Goal: Task Accomplishment & Management: Complete application form

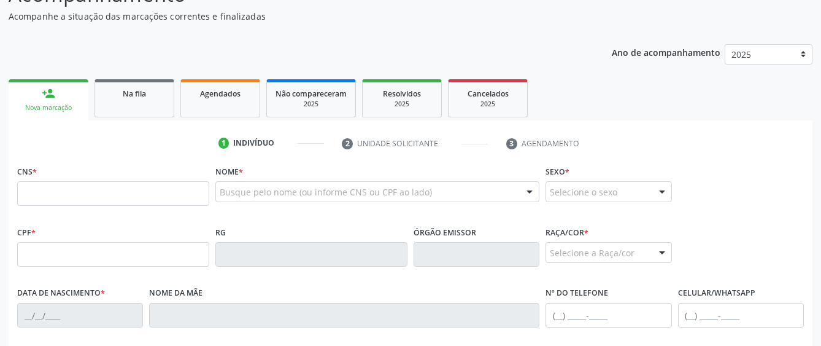
scroll to position [122, 0]
click at [186, 191] on input "text" at bounding box center [113, 193] width 192 height 25
type input "704 2087 1305 8881"
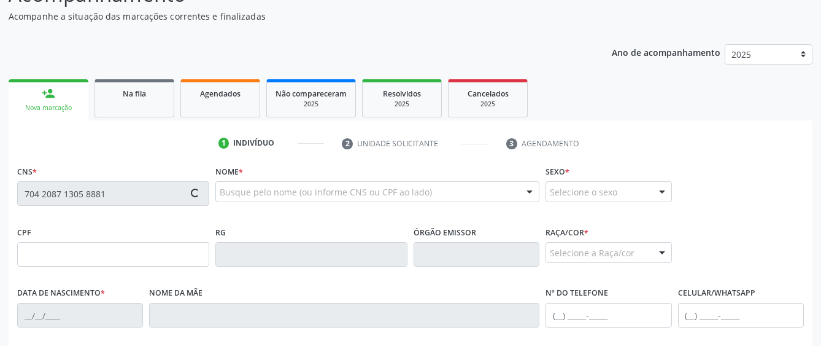
type input "063.384.264-80"
type input "1[DATE]"
type input "[PERSON_NAME]"
type input "[PHONE_NUMBER]"
type input "20"
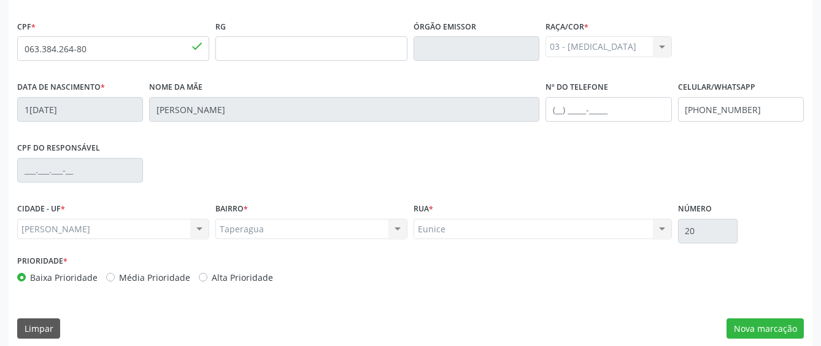
scroll to position [337, 0]
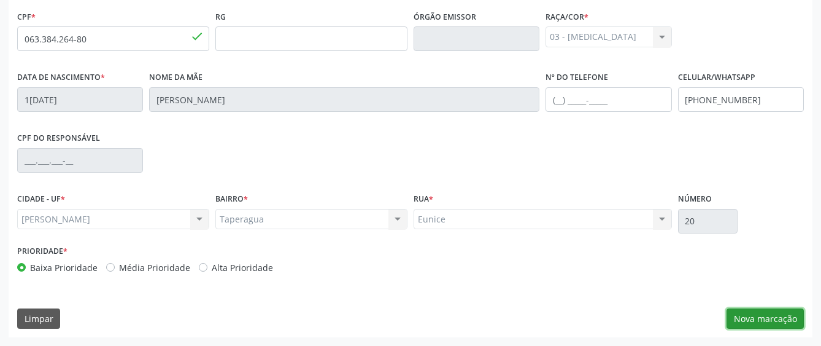
click at [774, 314] on button "Nova marcação" at bounding box center [765, 318] width 77 height 21
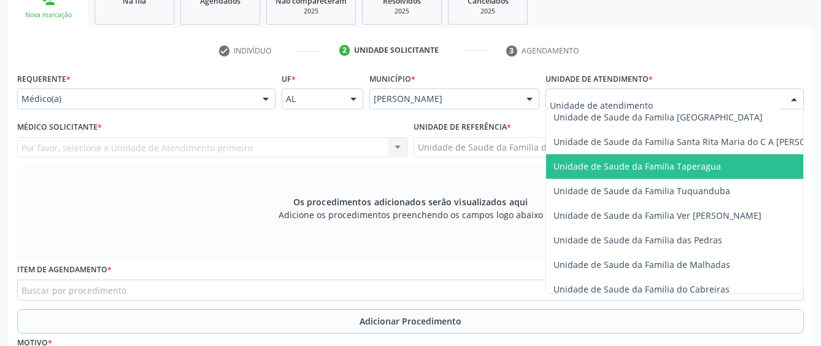
scroll to position [860, 0]
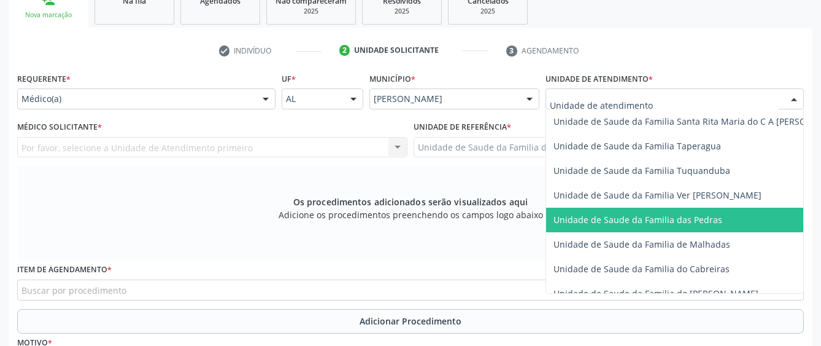
click at [600, 214] on span "Unidade de Saude da Familia das Pedras" at bounding box center [638, 220] width 169 height 12
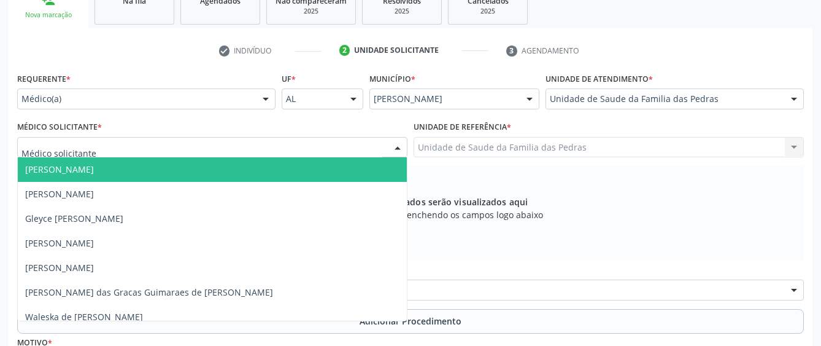
click at [334, 147] on div at bounding box center [212, 147] width 390 height 21
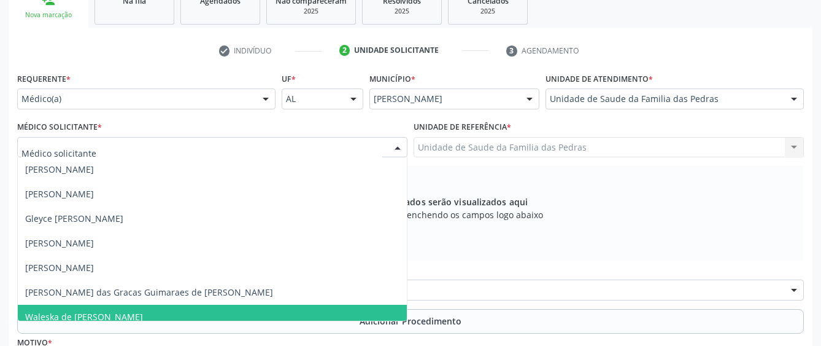
click at [283, 309] on span "Waleska de [PERSON_NAME]" at bounding box center [212, 317] width 389 height 25
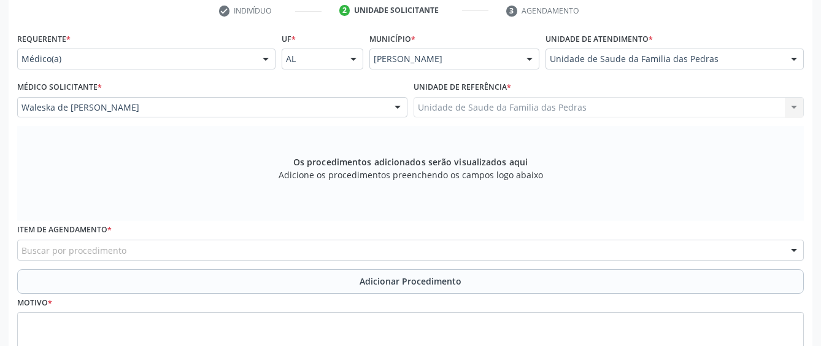
scroll to position [276, 0]
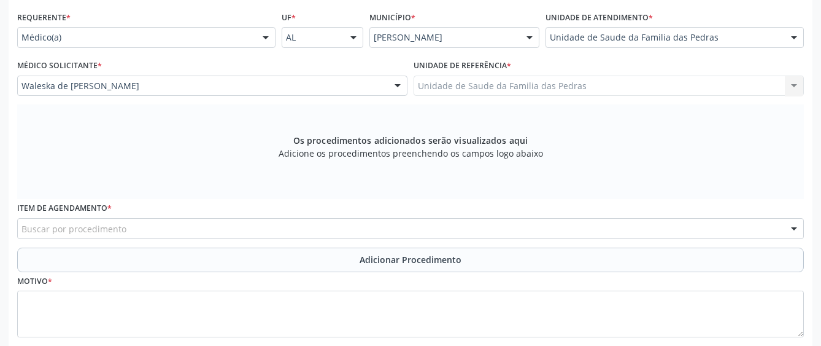
click at [402, 229] on div "Buscar por procedimento" at bounding box center [410, 228] width 787 height 21
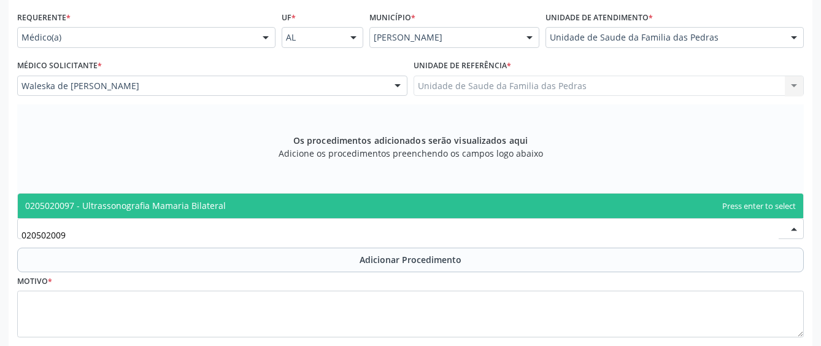
type input "0205020097"
click at [408, 209] on span "0205020097 - Ultrassonografia Mamaria Bilateral" at bounding box center [411, 205] width 786 height 25
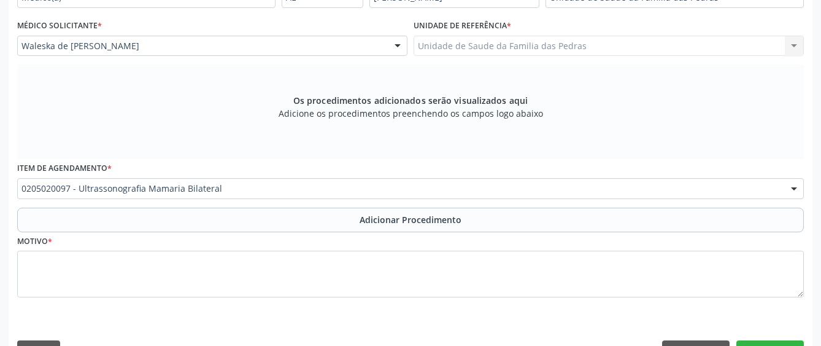
scroll to position [337, 0]
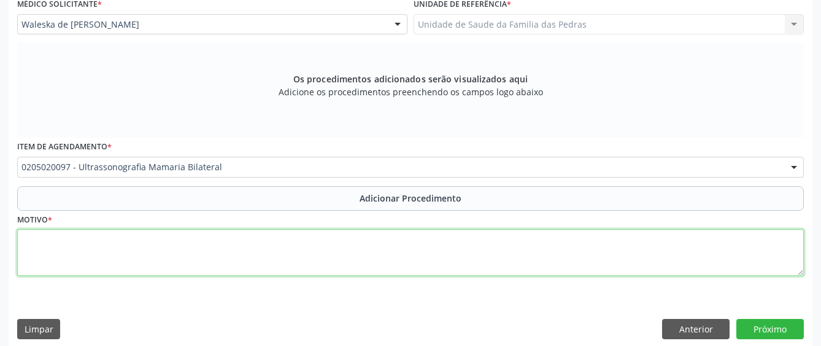
click at [46, 255] on textarea at bounding box center [410, 252] width 787 height 47
type textarea "ROTINA"
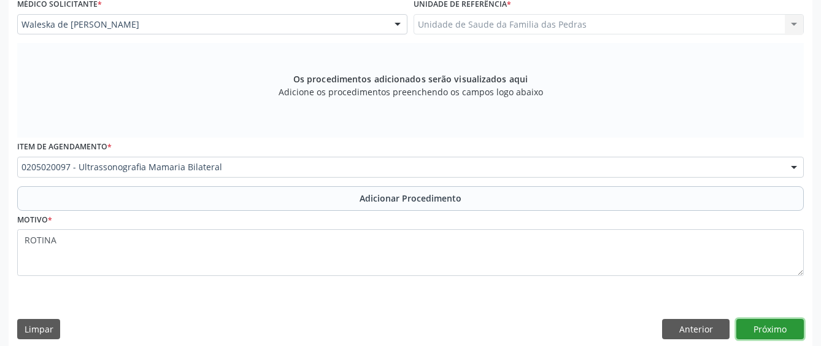
click at [786, 327] on button "Próximo" at bounding box center [771, 329] width 68 height 21
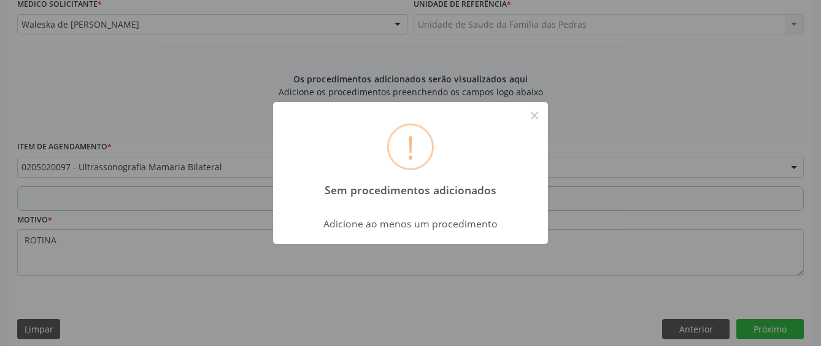
click at [604, 210] on div "! Sem procedimentos adicionados × Adicione ao menos um procedimento OK Cancel" at bounding box center [410, 173] width 821 height 346
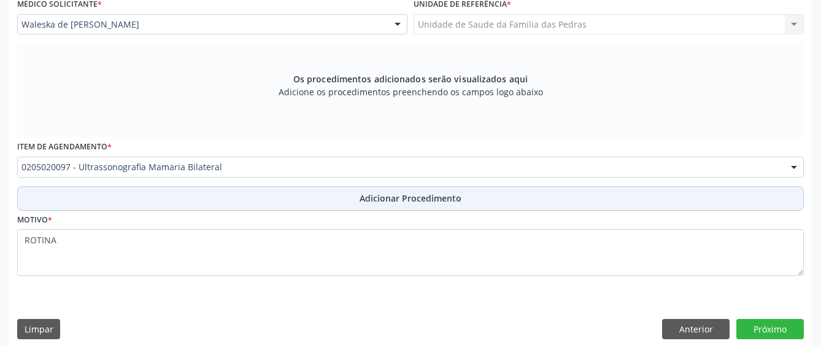
click at [322, 194] on button "Adicionar Procedimento" at bounding box center [410, 198] width 787 height 25
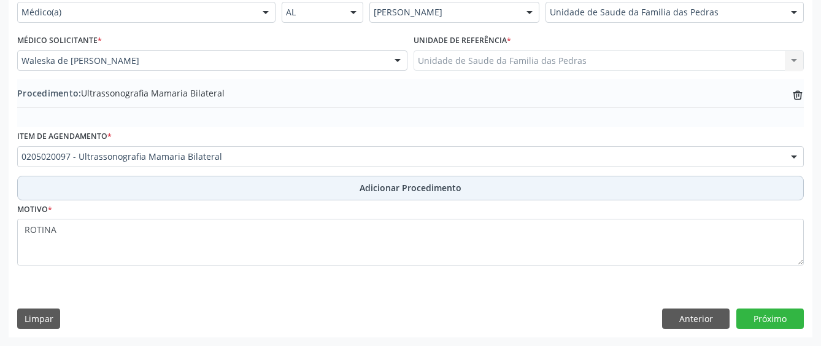
scroll to position [301, 0]
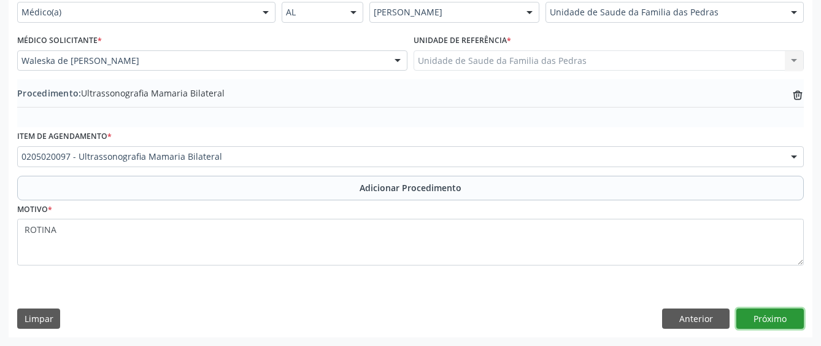
click at [781, 313] on button "Próximo" at bounding box center [771, 318] width 68 height 21
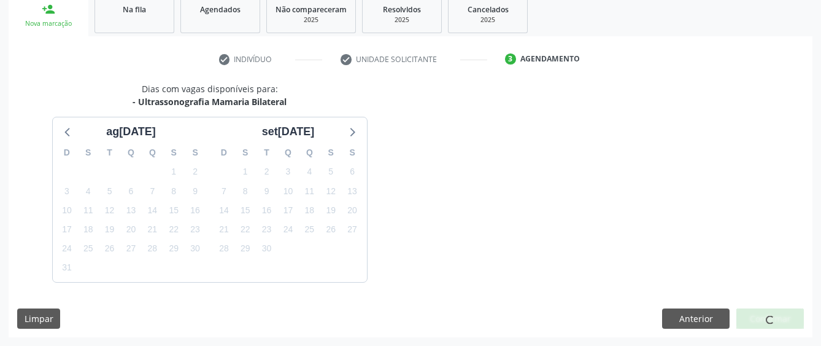
scroll to position [242, 0]
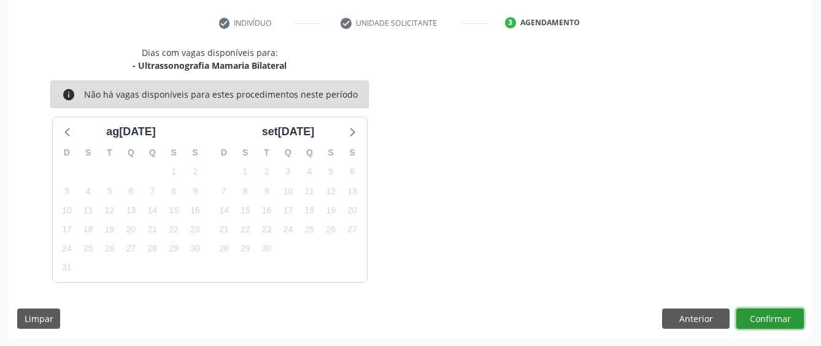
click at [781, 313] on button "Confirmar" at bounding box center [771, 318] width 68 height 21
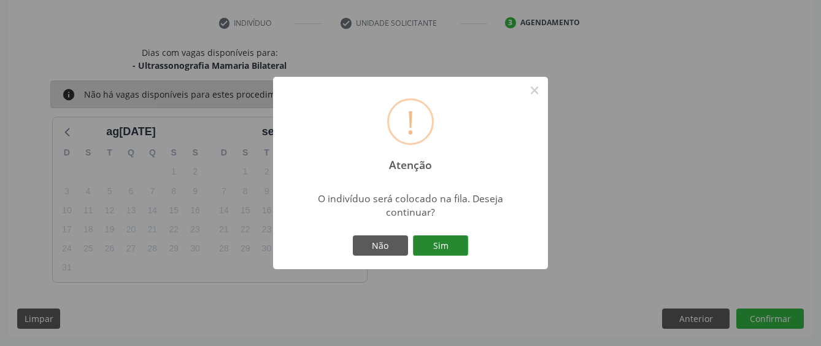
click at [451, 249] on button "Sim" at bounding box center [440, 245] width 55 height 21
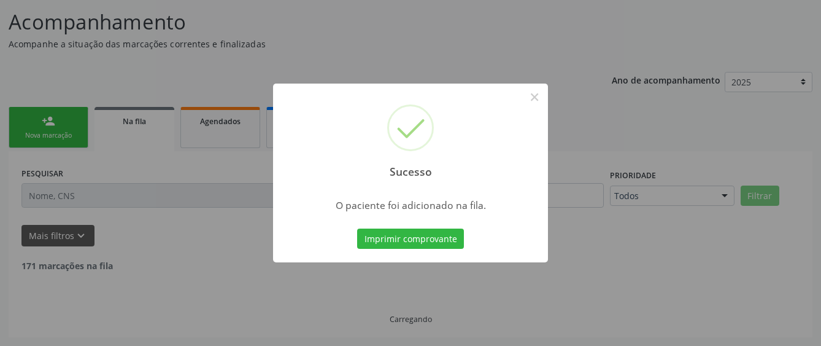
scroll to position [81, 0]
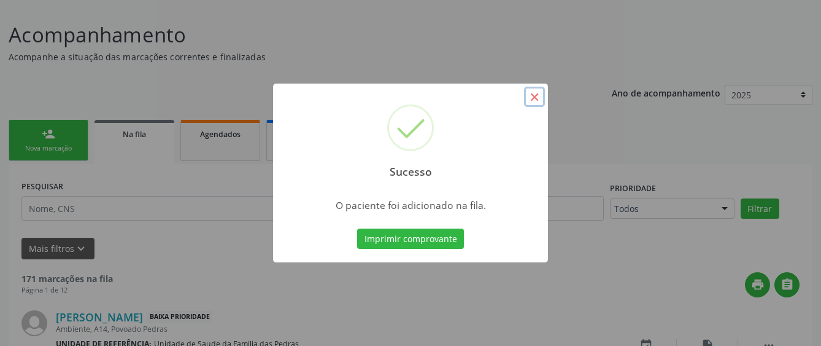
click at [535, 103] on button "×" at bounding box center [534, 97] width 21 height 21
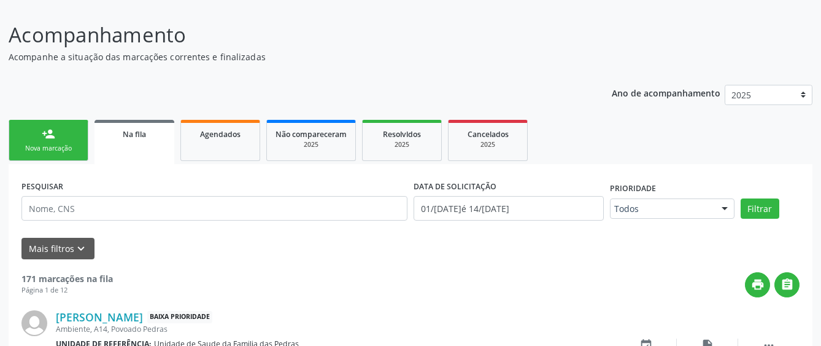
click at [59, 148] on div "Nova marcação" at bounding box center [48, 148] width 61 height 9
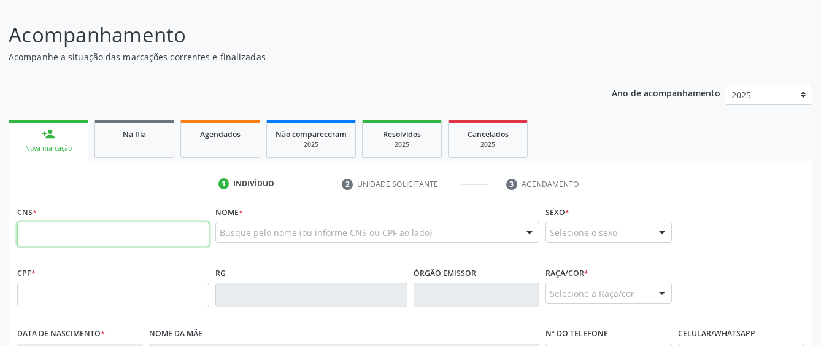
click at [59, 229] on input "text" at bounding box center [113, 234] width 192 height 25
type input "704 2087 1305 8881"
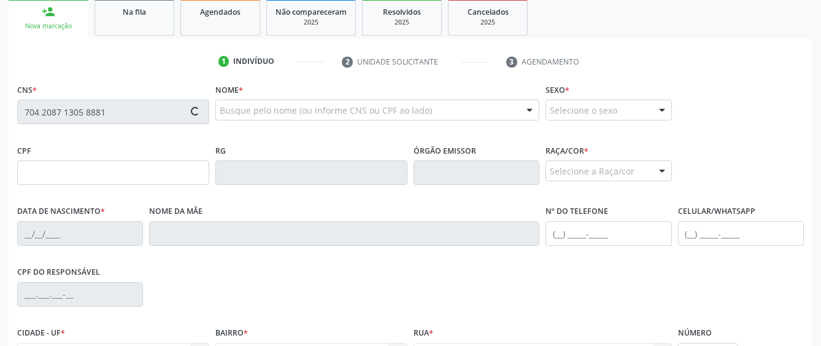
scroll to position [204, 0]
type input "063.384.264-80"
type input "15/10/1980"
type input "Maria Helena da Silva"
type input "(81) 98249-0692"
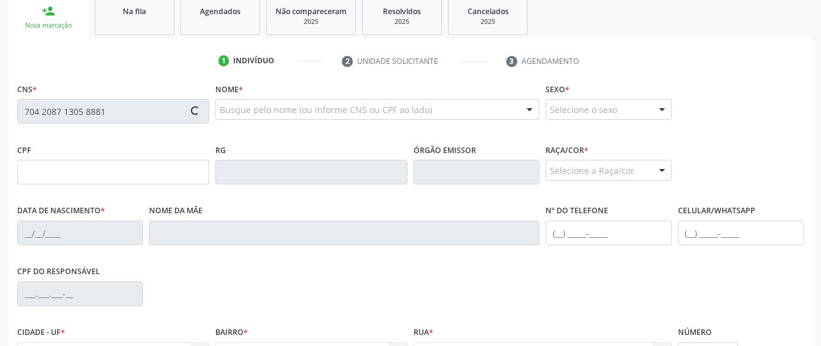
type input "20"
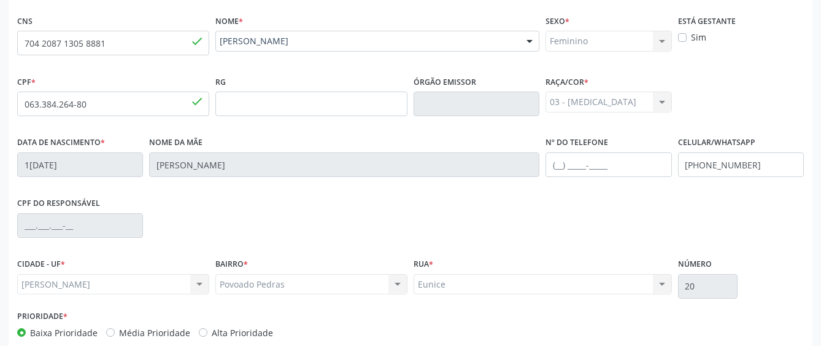
scroll to position [337, 0]
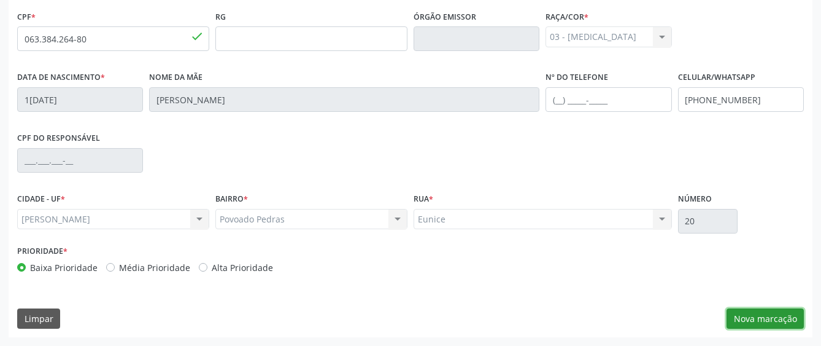
click at [742, 319] on button "Nova marcação" at bounding box center [765, 318] width 77 height 21
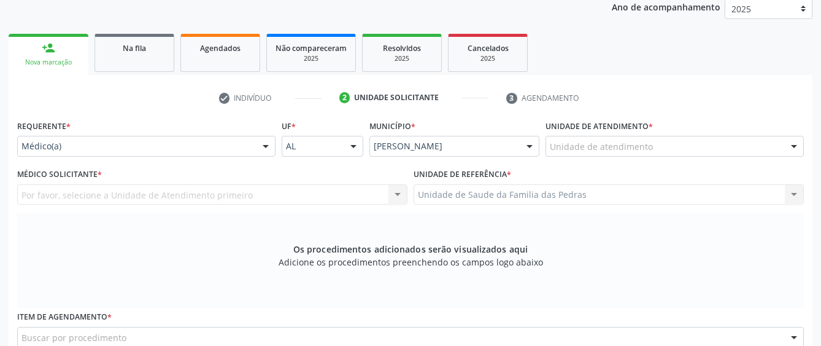
scroll to position [153, 0]
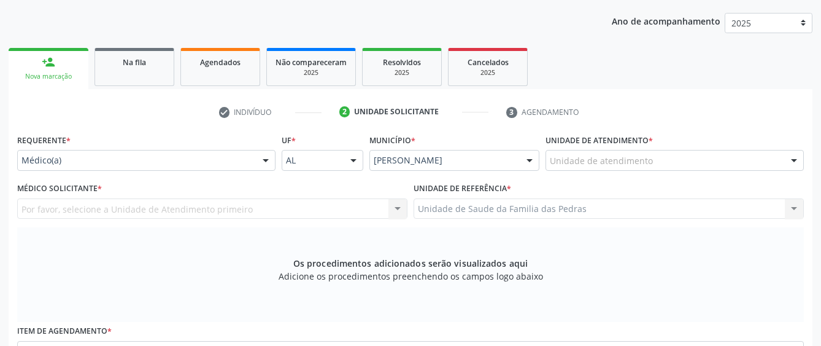
click at [663, 163] on div "Unidade de atendimento" at bounding box center [675, 160] width 258 height 21
click at [800, 54] on ul "person_add Nova marcação Na fila Agendados Não compareceram 2025 Resolvidos 202…" at bounding box center [411, 67] width 804 height 44
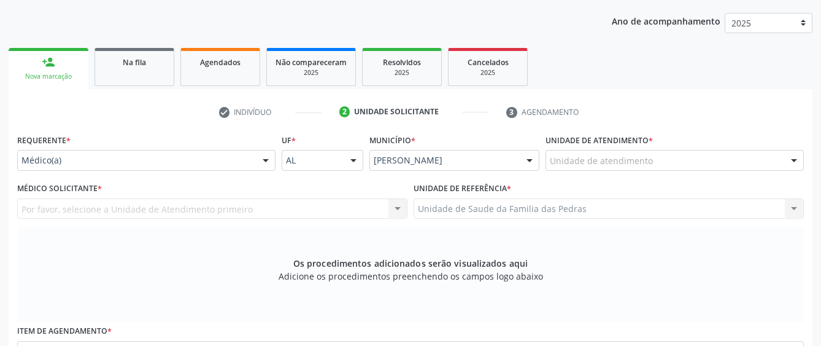
click at [683, 157] on div "Unidade de atendimento" at bounding box center [675, 160] width 258 height 21
click at [683, 157] on input "text" at bounding box center [664, 166] width 229 height 25
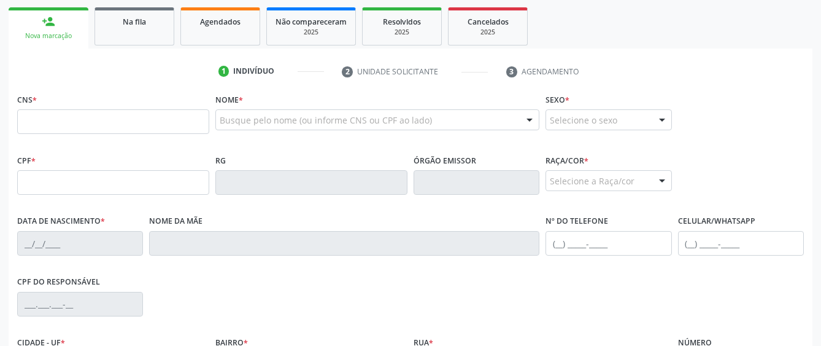
scroll to position [193, 0]
click at [76, 123] on input "text" at bounding box center [113, 121] width 192 height 25
type input "704 2087 1305 8881"
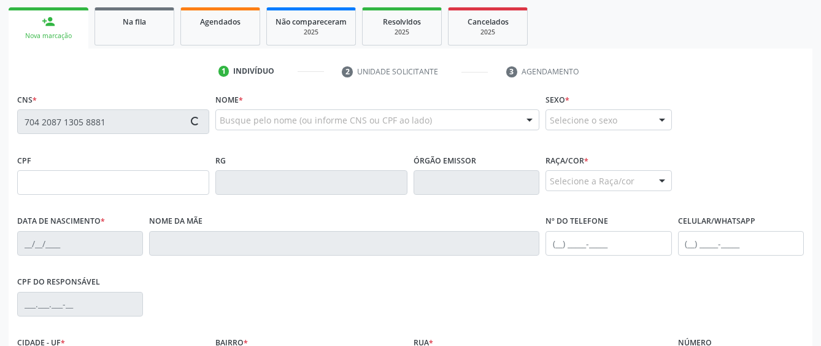
type input "063.384.264-80"
type input "1[DATE]"
type input "[PERSON_NAME]"
type input "[PHONE_NUMBER]"
type input "20"
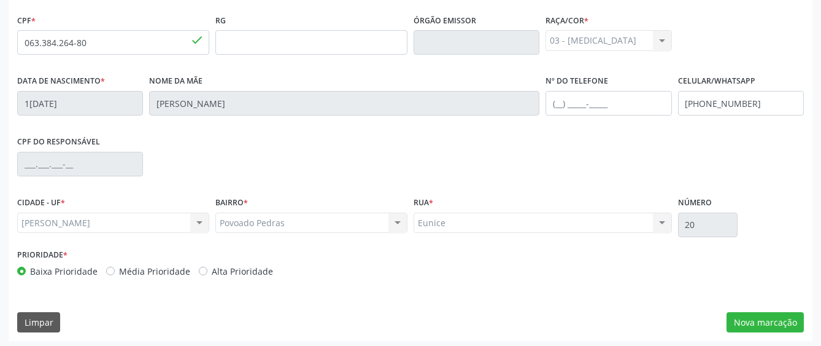
scroll to position [337, 0]
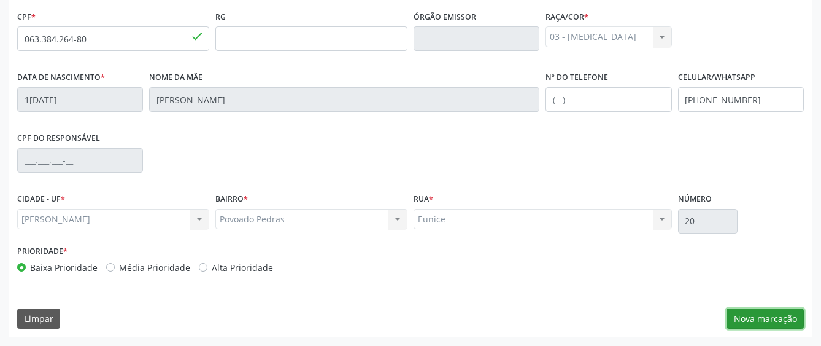
click at [751, 312] on button "Nova marcação" at bounding box center [765, 318] width 77 height 21
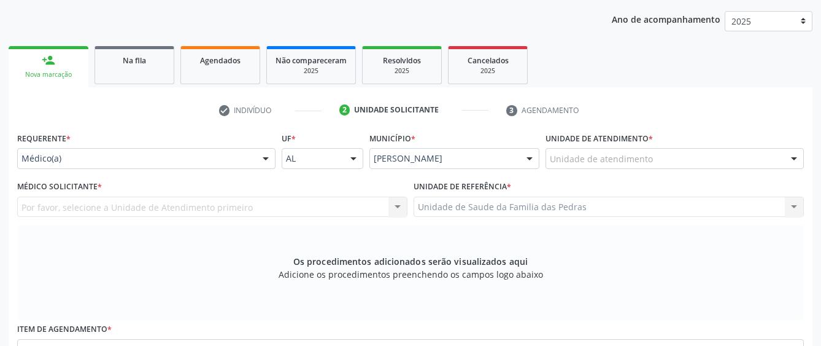
scroll to position [153, 0]
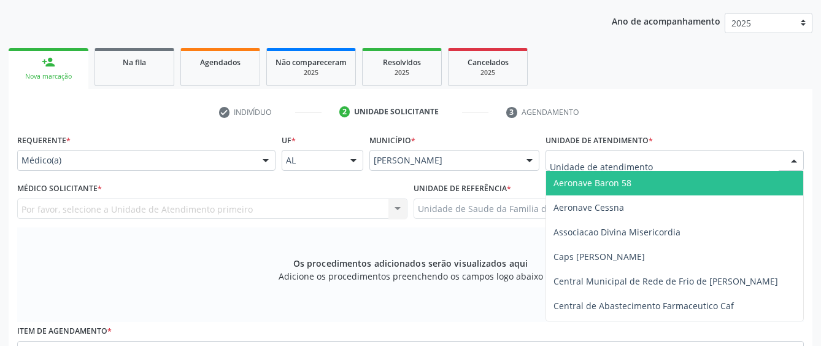
click at [669, 153] on div at bounding box center [675, 160] width 258 height 21
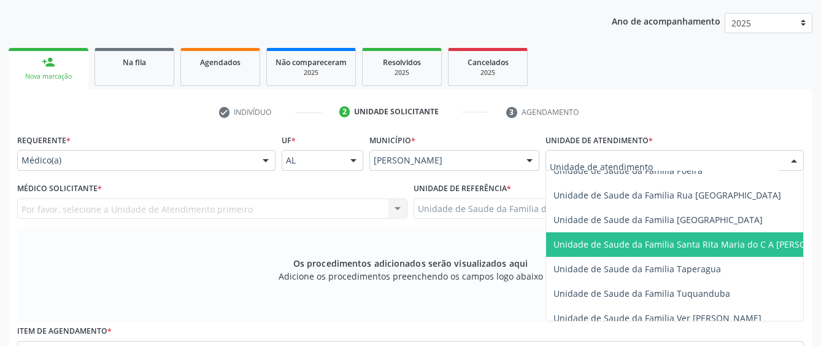
scroll to position [860, 0]
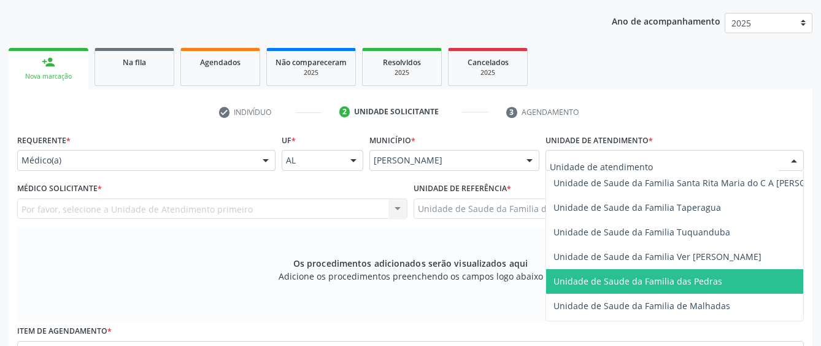
click at [659, 281] on span "Unidade de Saude da Familia das Pedras" at bounding box center [638, 281] width 169 height 12
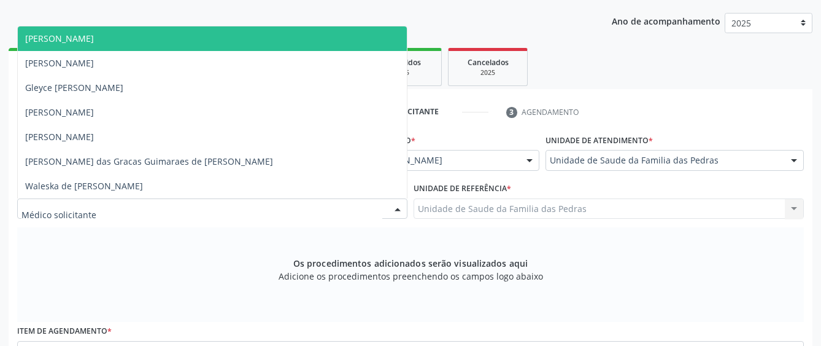
click at [348, 211] on div at bounding box center [212, 208] width 390 height 21
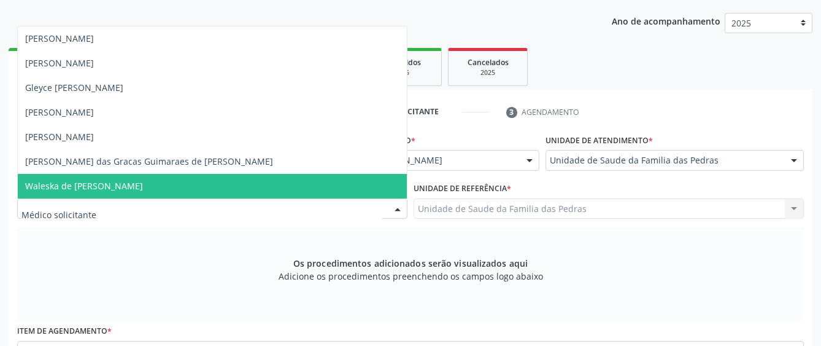
click at [336, 187] on span "Waleska de [PERSON_NAME]" at bounding box center [212, 186] width 389 height 25
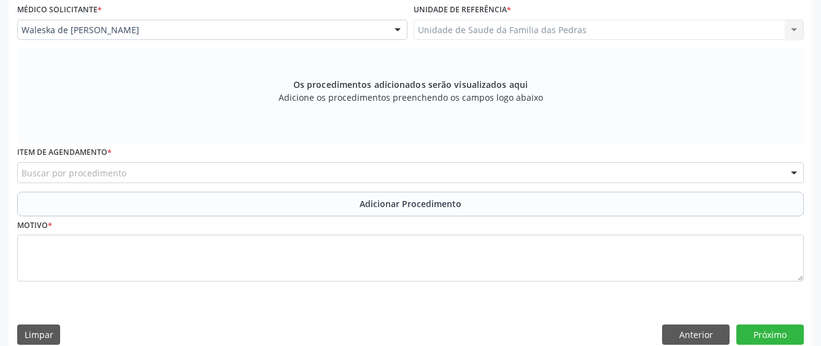
scroll to position [347, 0]
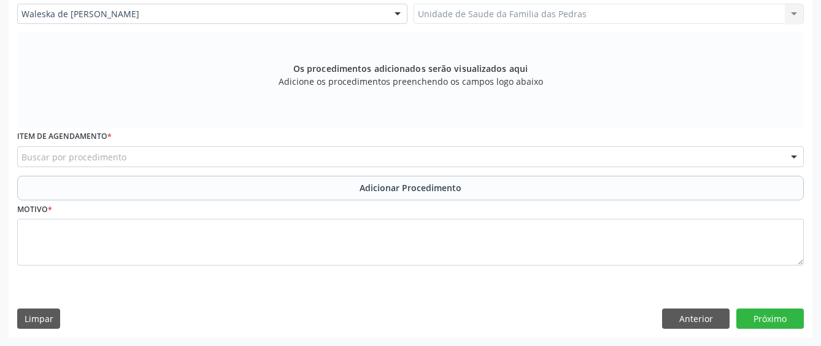
click at [349, 162] on div "Buscar por procedimento" at bounding box center [410, 156] width 787 height 21
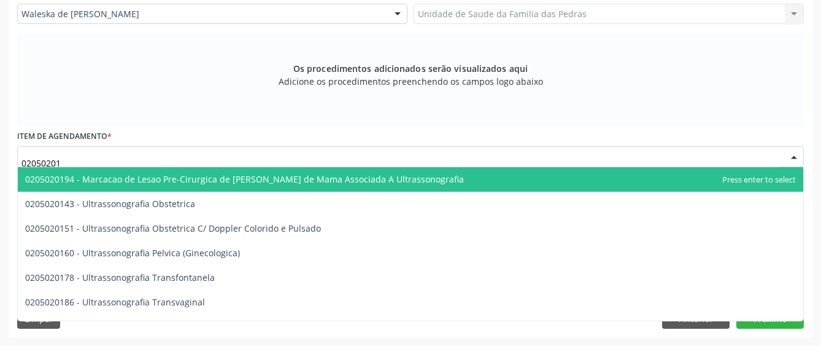
type input "020502016"
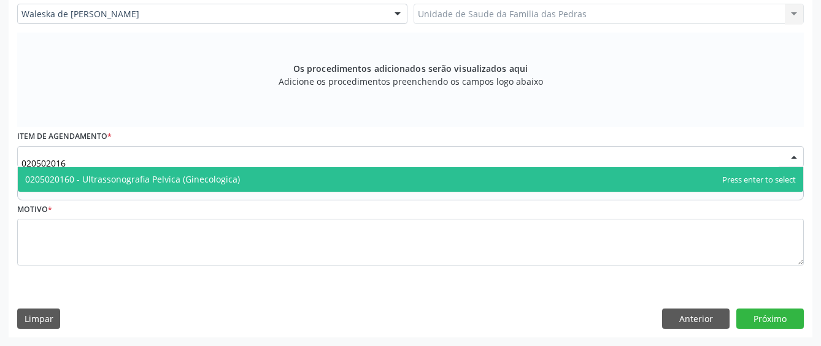
click at [400, 184] on span "0205020160 - Ultrassonografia Pelvica (Ginecologica)" at bounding box center [411, 179] width 786 height 25
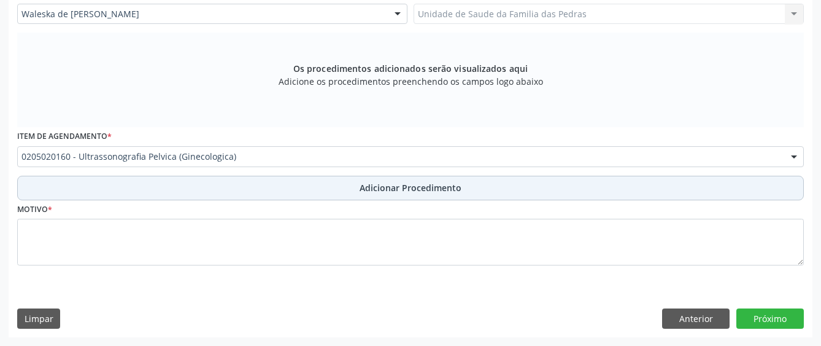
click at [531, 188] on button "Adicionar Procedimento" at bounding box center [410, 188] width 787 height 25
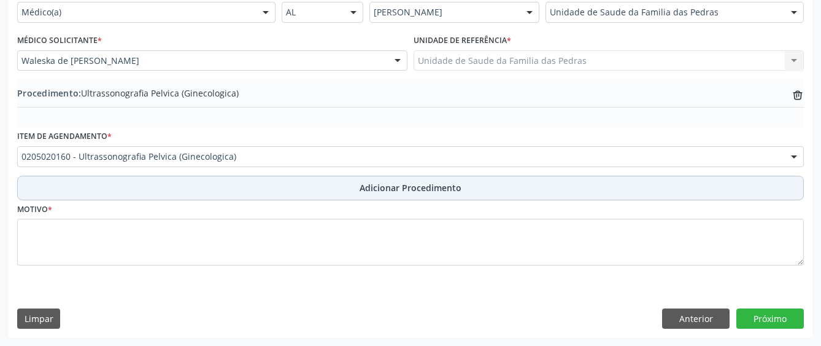
scroll to position [301, 0]
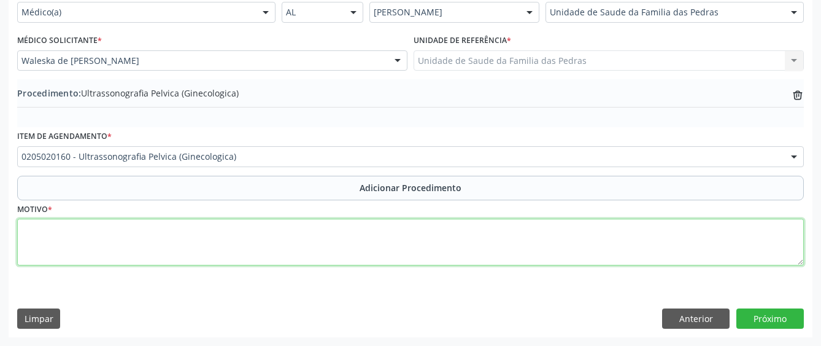
click at [506, 248] on textarea at bounding box center [410, 242] width 787 height 47
type textarea "r"
type textarea "ROTINA"
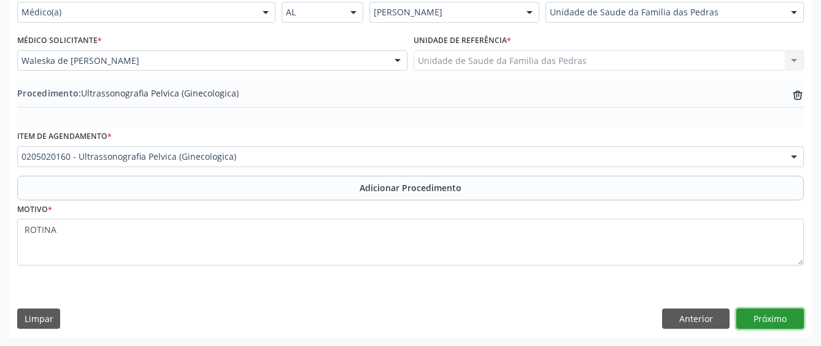
click at [738, 322] on button "Próximo" at bounding box center [771, 318] width 68 height 21
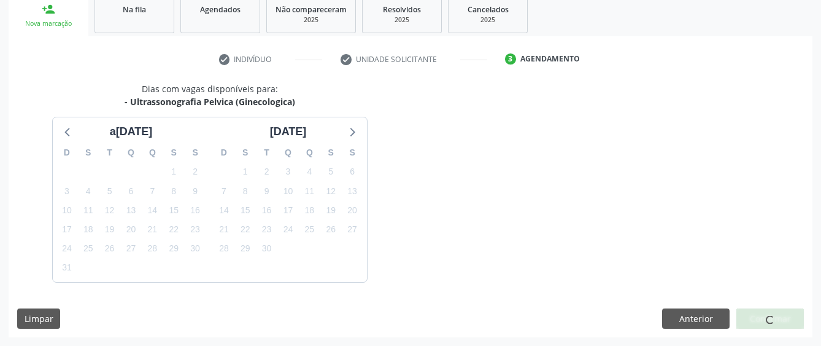
scroll to position [242, 0]
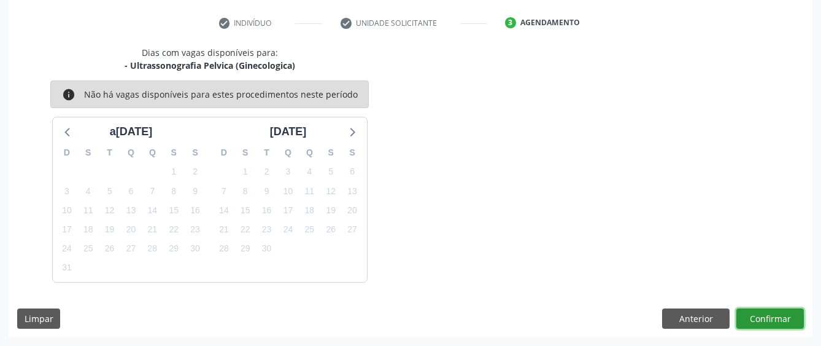
click at [748, 313] on button "Confirmar" at bounding box center [771, 318] width 68 height 21
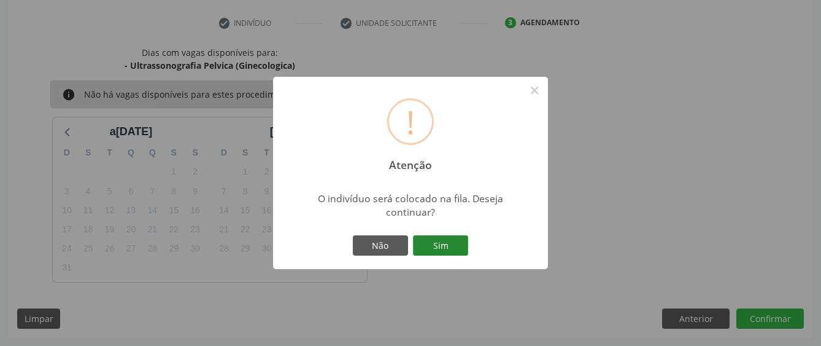
click at [459, 239] on button "Sim" at bounding box center [440, 245] width 55 height 21
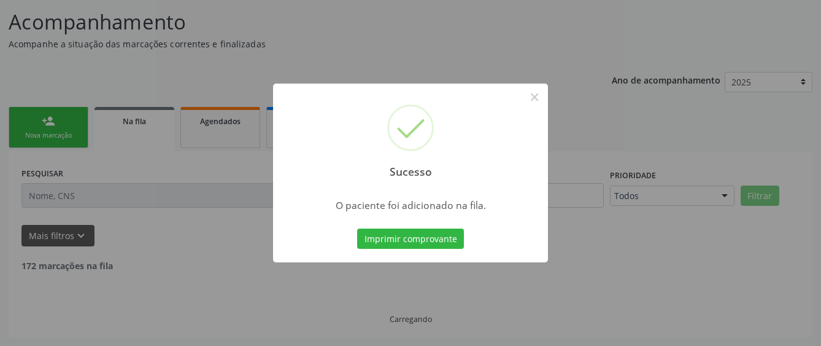
scroll to position [81, 0]
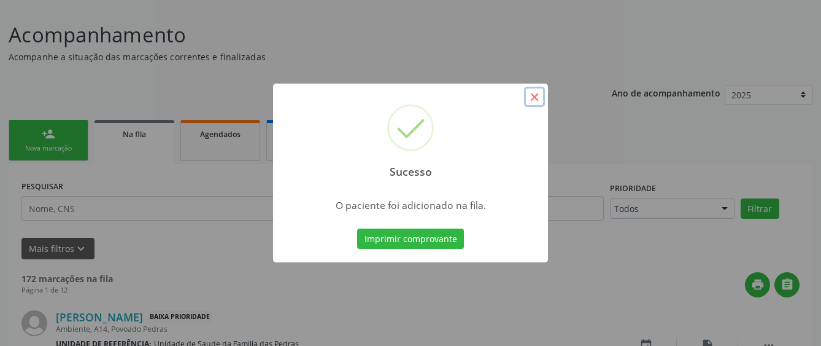
click at [535, 92] on button "×" at bounding box center [534, 97] width 21 height 21
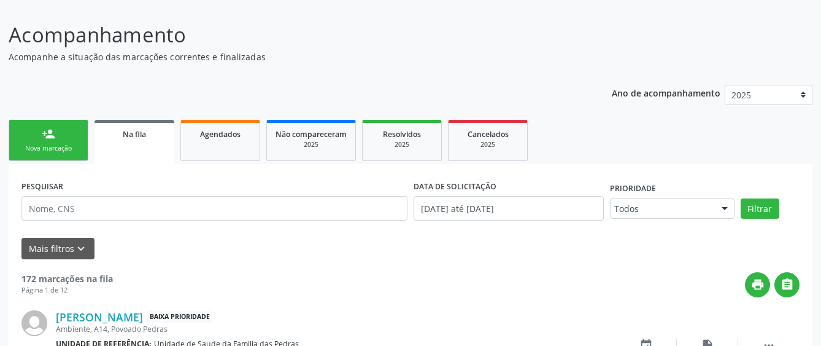
click at [50, 146] on div "Nova marcação" at bounding box center [48, 148] width 61 height 9
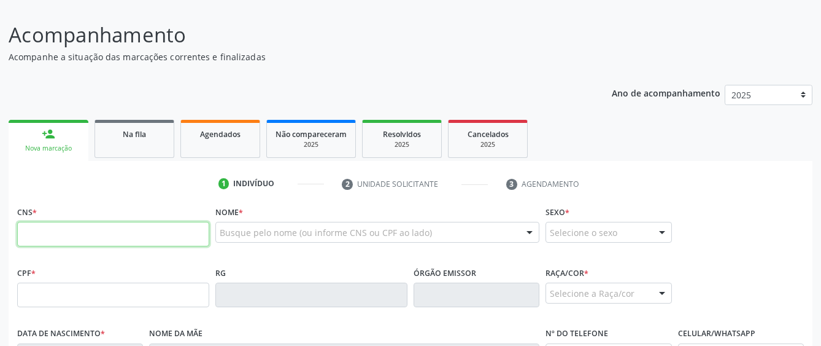
click at [52, 227] on input "text" at bounding box center [113, 234] width 192 height 25
type input "704 2087 1305 8881"
type input "063.384.264-80"
type input "15/10/1980"
type input "Maria Helena da Silva"
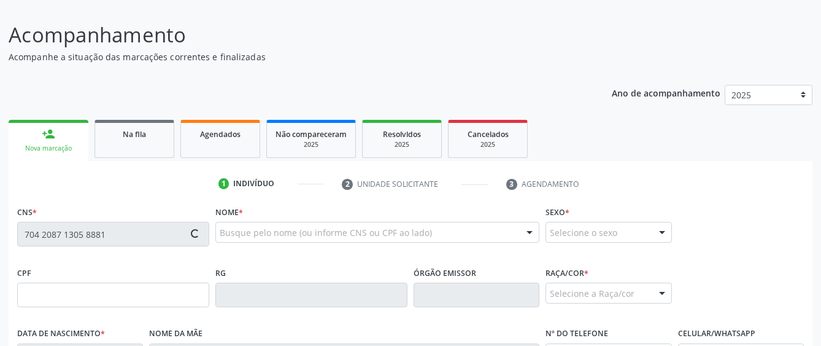
type input "(81) 98249-0692"
type input "20"
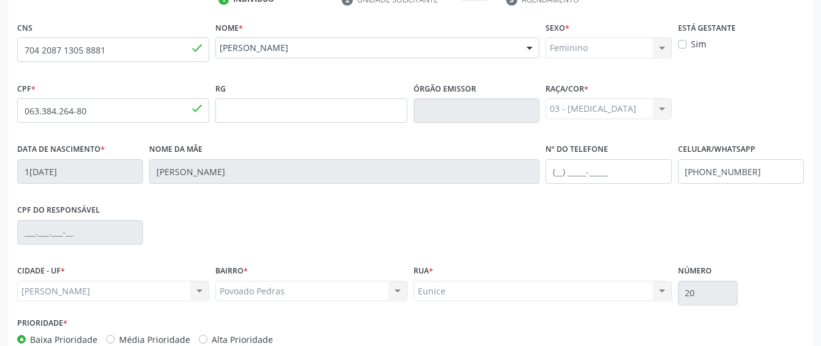
scroll to position [327, 0]
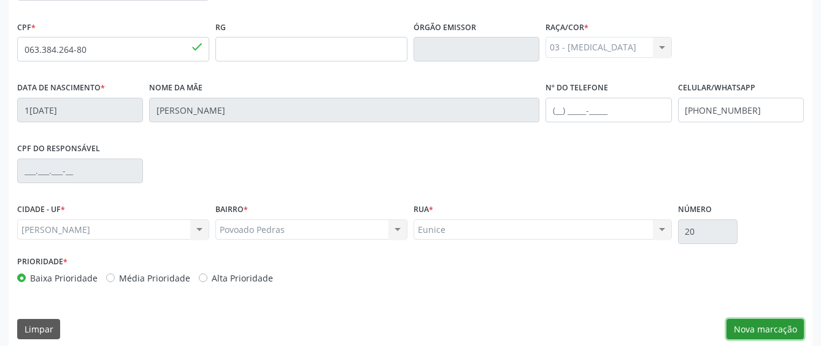
click at [771, 329] on button "Nova marcação" at bounding box center [765, 329] width 77 height 21
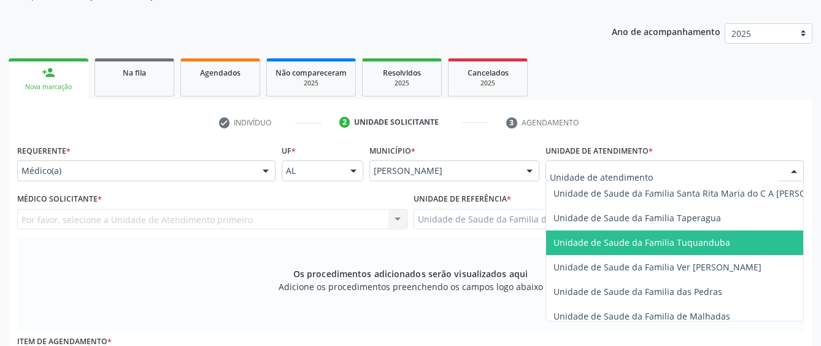
scroll to position [921, 0]
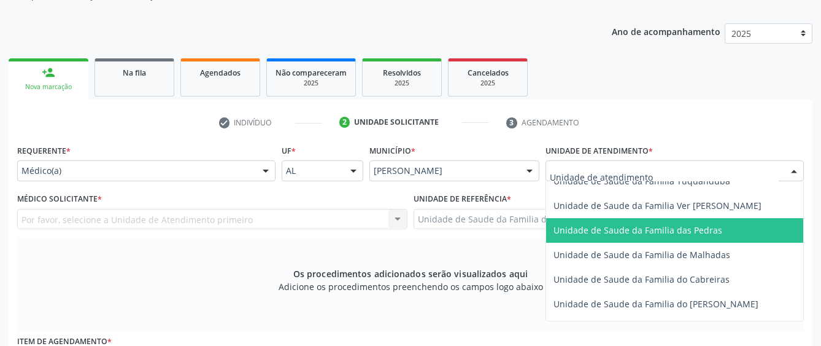
click at [581, 220] on span "Unidade de Saude da Familia das Pedras" at bounding box center [699, 230] width 306 height 25
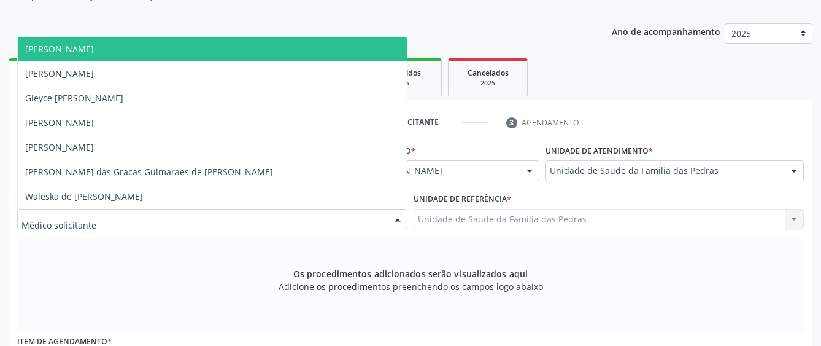
click at [330, 222] on div at bounding box center [212, 219] width 390 height 21
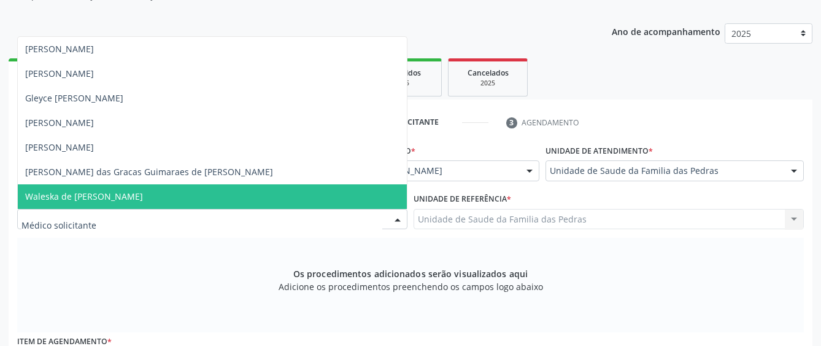
click at [298, 213] on input "text" at bounding box center [201, 225] width 361 height 25
click at [359, 196] on span "Waleska de [PERSON_NAME]" at bounding box center [212, 196] width 389 height 25
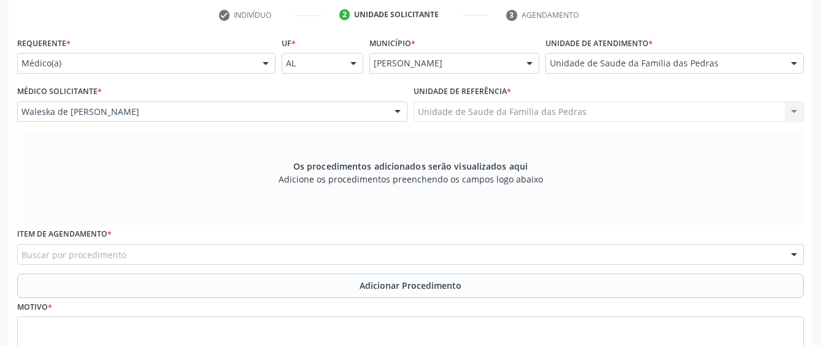
scroll to position [265, 0]
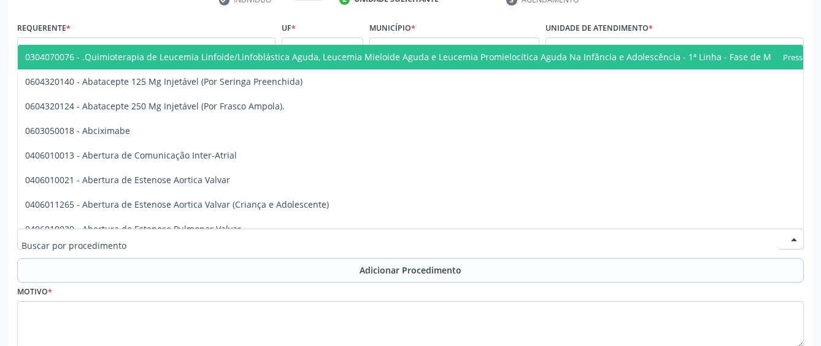
click at [403, 241] on div at bounding box center [410, 238] width 787 height 21
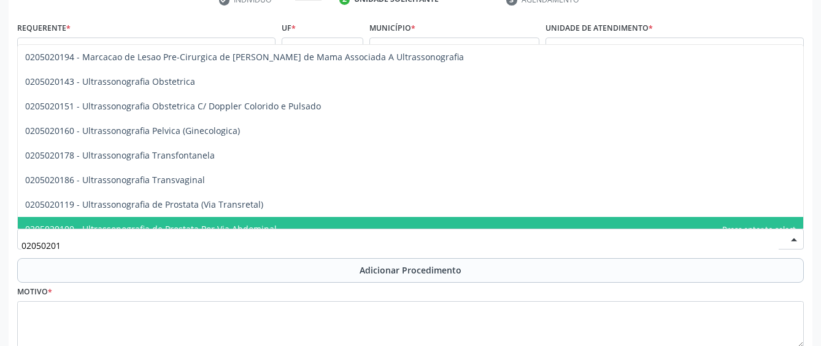
type input "020502018"
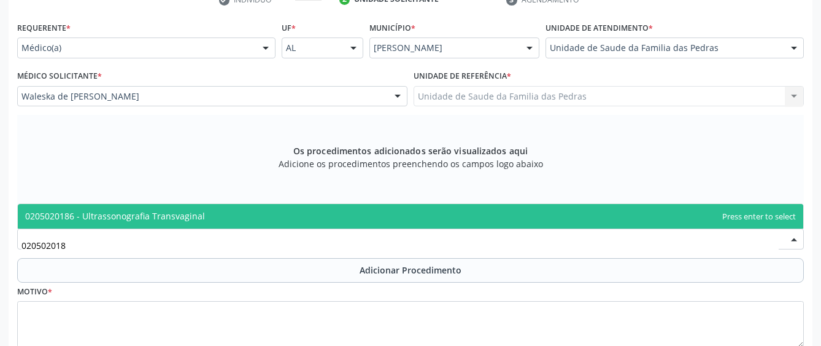
click at [514, 219] on span "0205020186 - Ultrassonografia Transvaginal" at bounding box center [411, 216] width 786 height 25
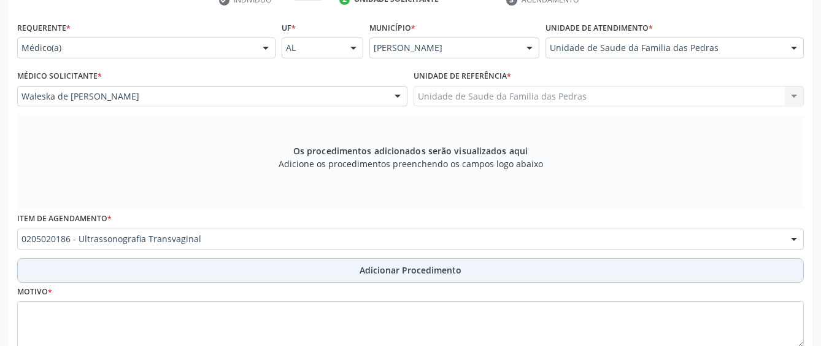
click at [473, 270] on button "Adicionar Procedimento" at bounding box center [410, 270] width 787 height 25
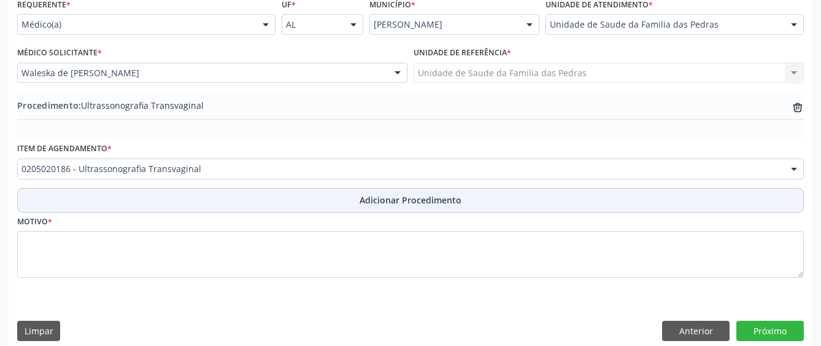
scroll to position [301, 0]
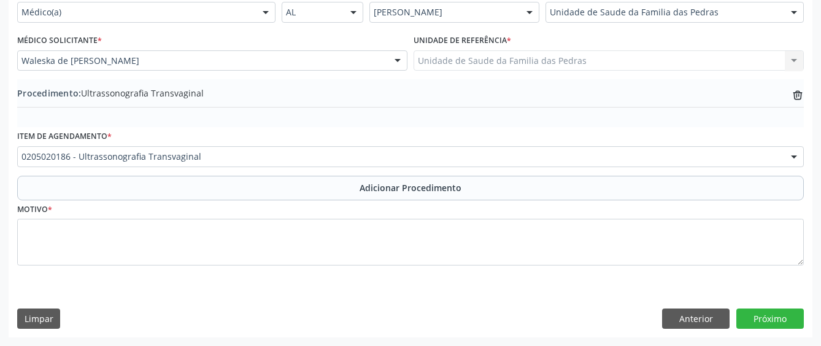
click at [446, 268] on fieldset "Motivo *" at bounding box center [410, 237] width 787 height 74
click at [441, 268] on fieldset "Motivo *" at bounding box center [410, 237] width 787 height 74
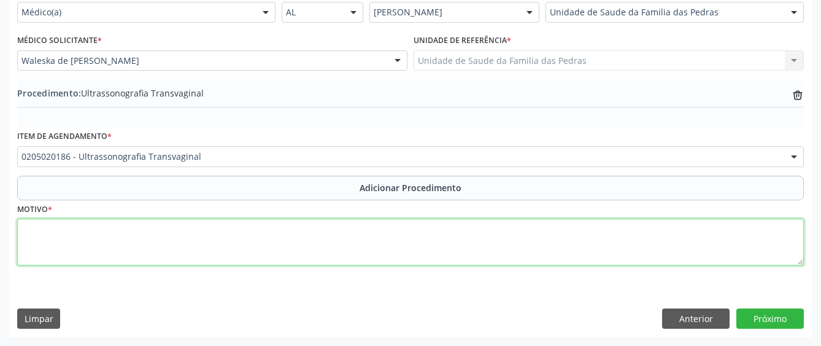
click at [440, 249] on textarea at bounding box center [410, 242] width 787 height 47
type textarea "ROTINA"
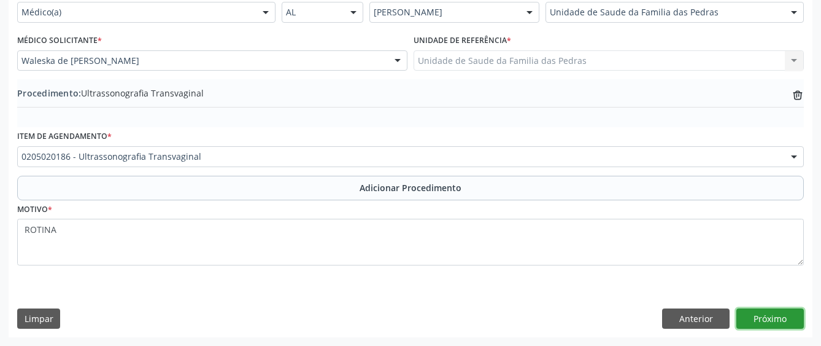
click at [762, 314] on button "Próximo" at bounding box center [771, 318] width 68 height 21
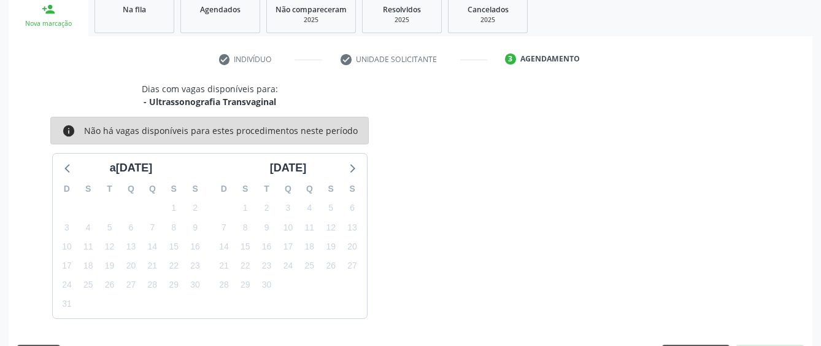
scroll to position [242, 0]
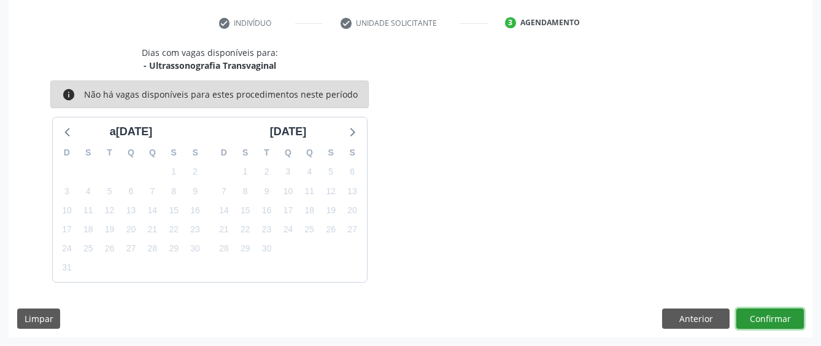
click at [762, 314] on button "Confirmar" at bounding box center [771, 318] width 68 height 21
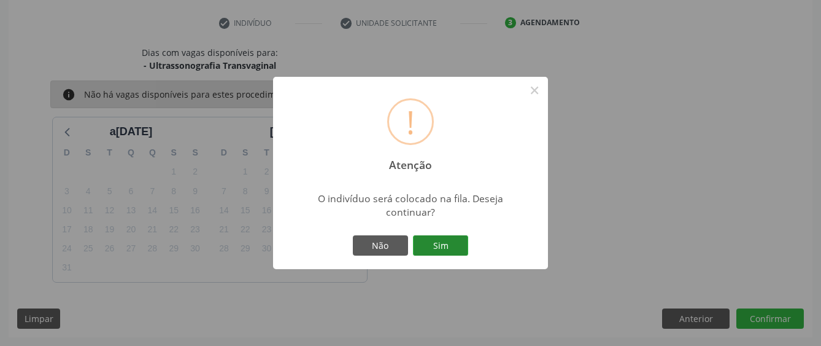
click at [428, 239] on button "Sim" at bounding box center [440, 245] width 55 height 21
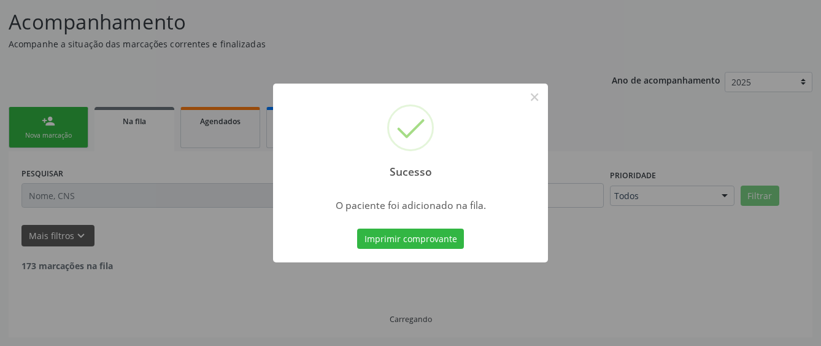
scroll to position [81, 0]
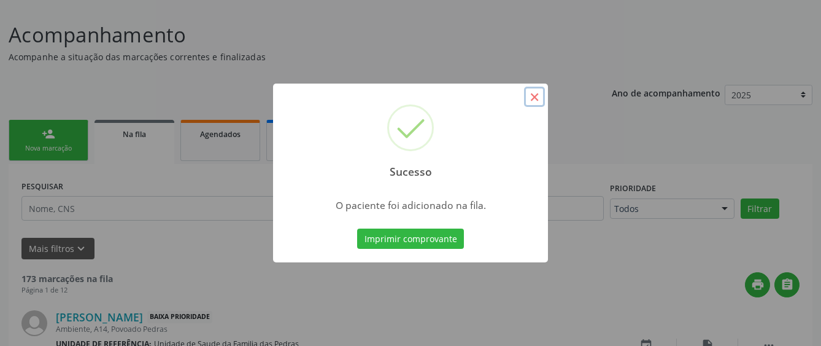
click at [535, 96] on button "×" at bounding box center [534, 97] width 21 height 21
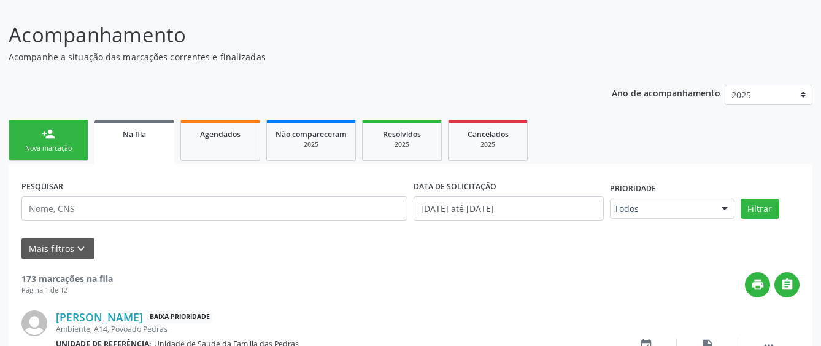
click at [75, 144] on div "Nova marcação" at bounding box center [48, 148] width 61 height 9
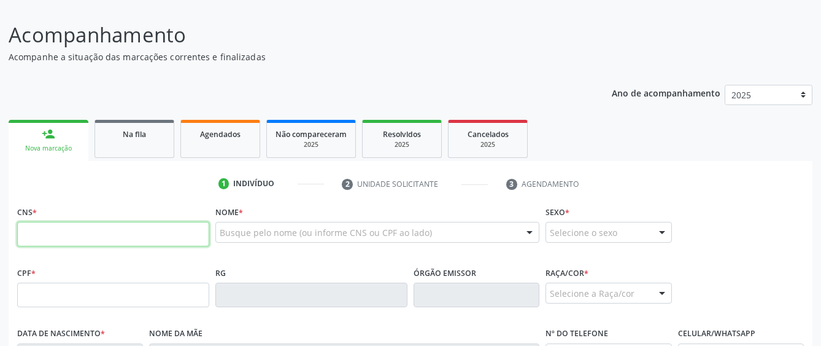
click at [77, 243] on input "text" at bounding box center [113, 234] width 192 height 25
paste input "705 2064 1016 2077"
type input "705 2064 1016 2077"
type input "104.703.134-55"
type input "17/06/1991"
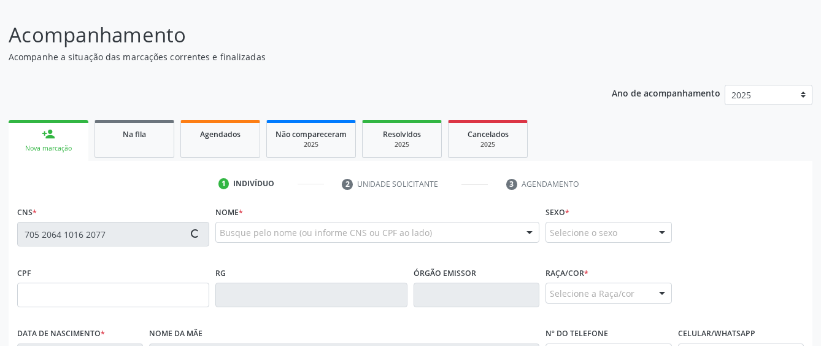
type input "Gilda Maria da Conceicao"
type input "(82) 99166-5124"
type input "31"
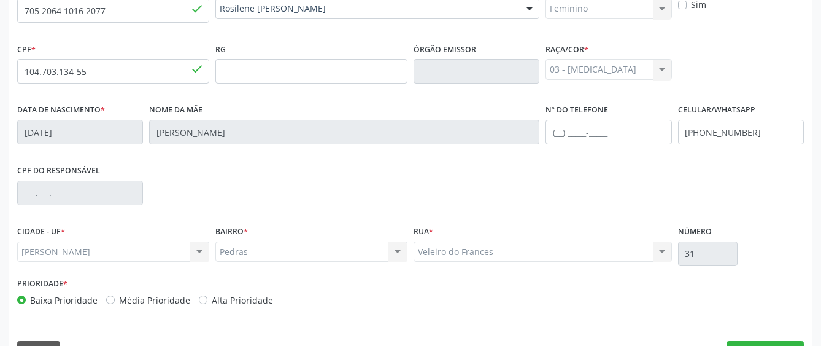
scroll to position [337, 0]
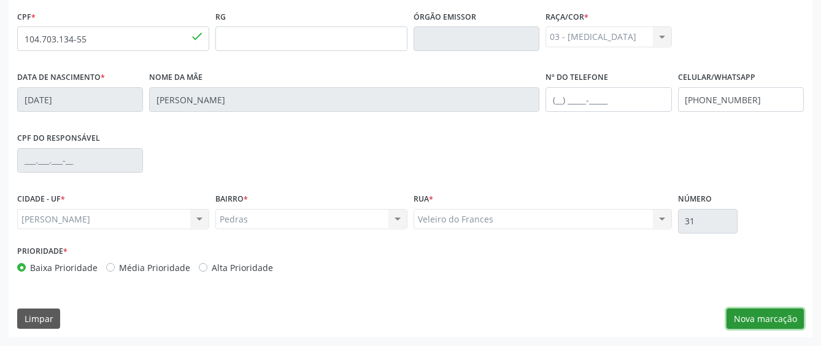
click at [754, 322] on button "Nova marcação" at bounding box center [765, 318] width 77 height 21
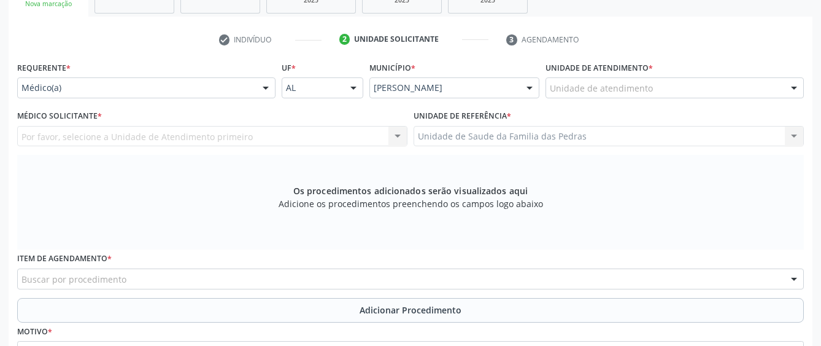
scroll to position [214, 0]
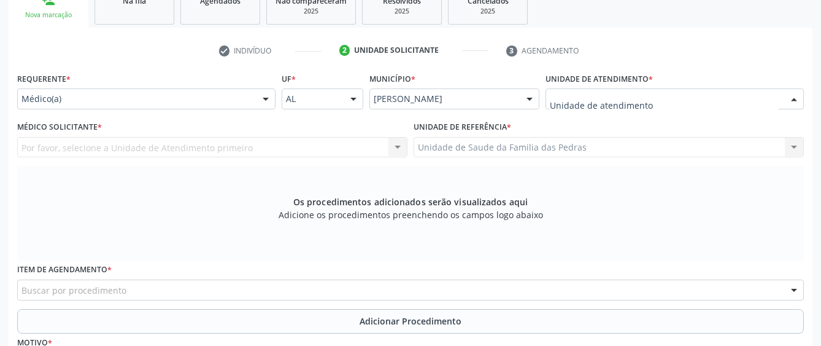
click at [659, 96] on div at bounding box center [675, 98] width 258 height 21
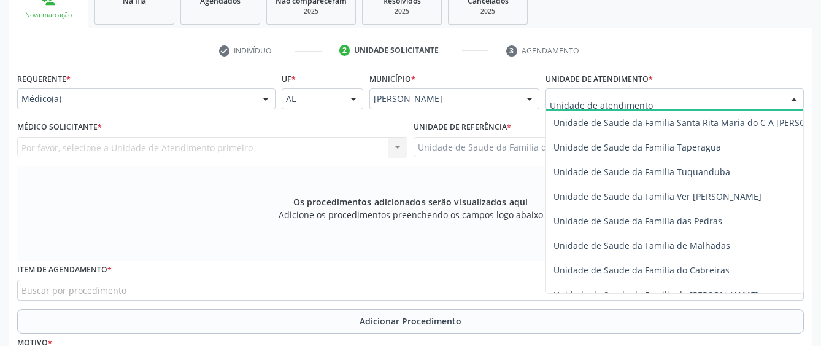
scroll to position [860, 0]
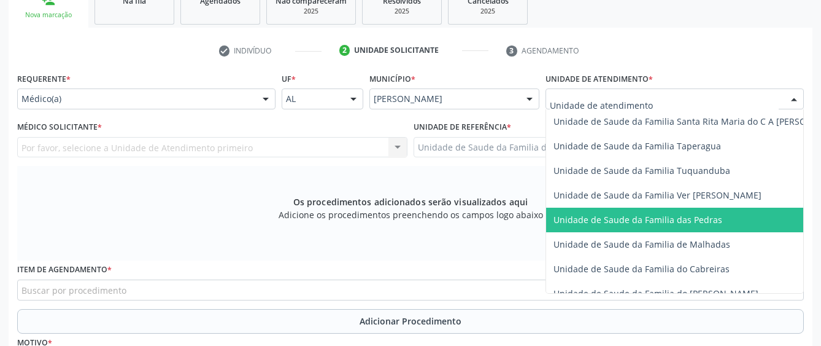
click at [640, 225] on span "Unidade de Saude da Familia das Pedras" at bounding box center [699, 220] width 306 height 25
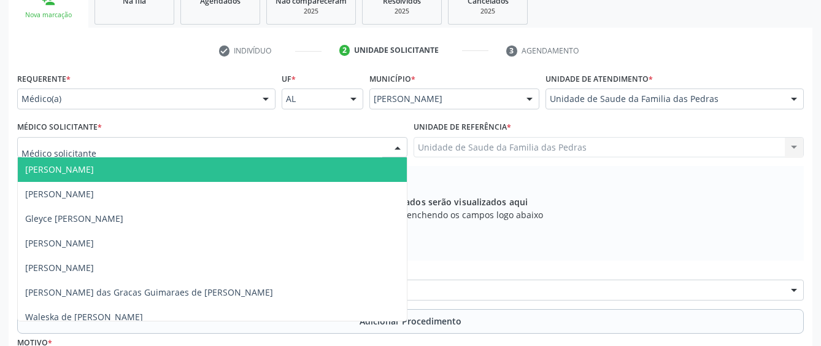
click at [375, 148] on div at bounding box center [212, 147] width 390 height 21
click at [469, 166] on div "Os procedimentos adicionados serão visualizados aqui Adicione os procedimentos …" at bounding box center [410, 213] width 787 height 95
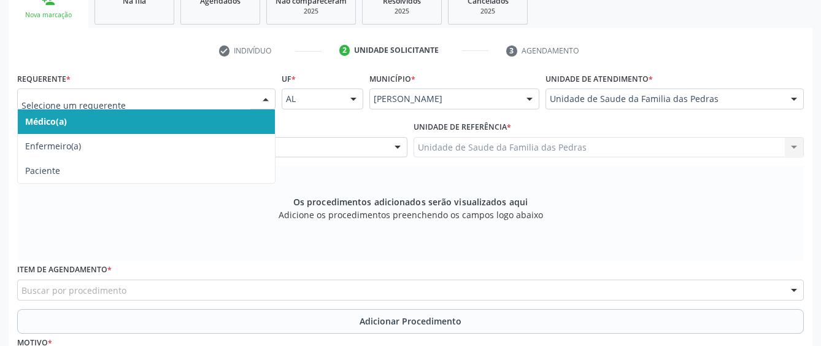
click at [267, 101] on div at bounding box center [266, 99] width 18 height 21
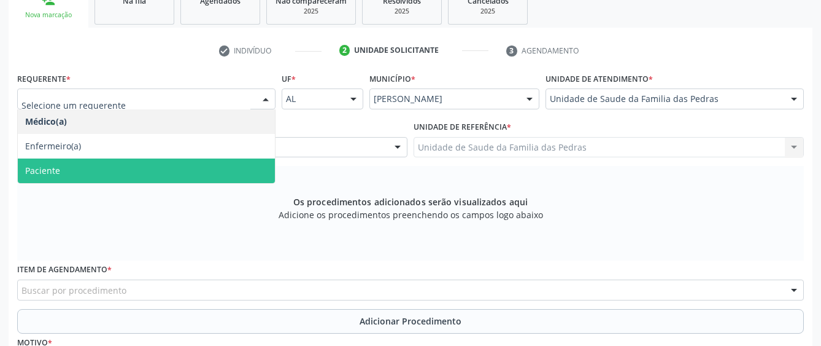
click at [206, 166] on span "Paciente" at bounding box center [146, 170] width 257 height 25
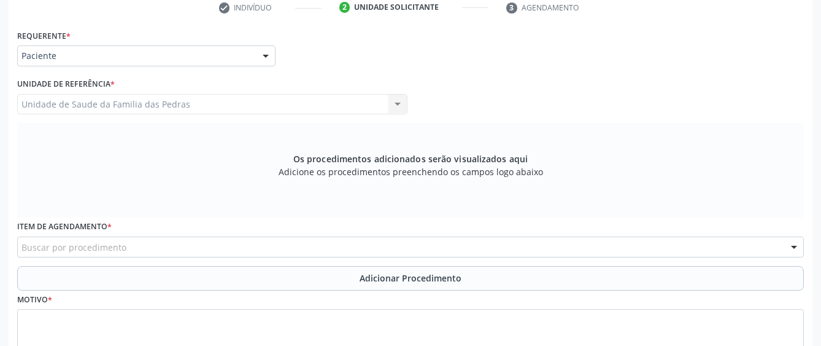
scroll to position [276, 0]
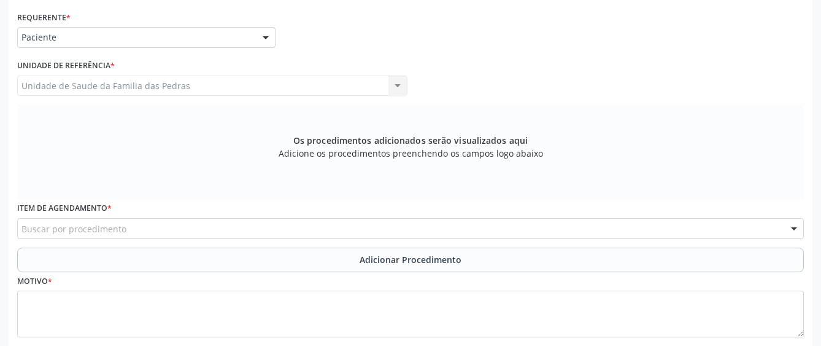
click at [194, 225] on div "Buscar por procedimento" at bounding box center [410, 228] width 787 height 21
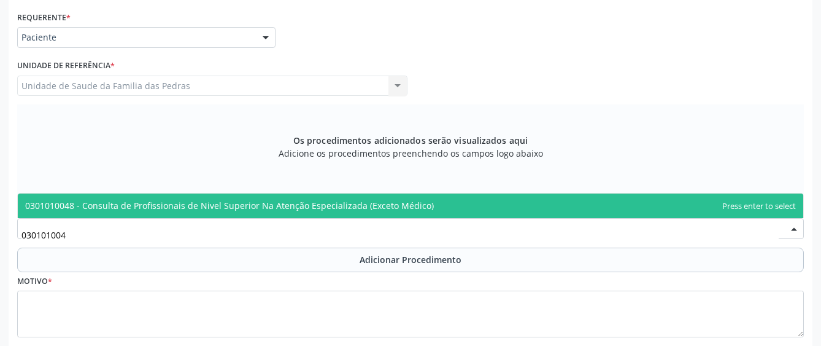
type input "0301010048"
click at [199, 203] on span "0301010048 - Consulta de Profissionais de Nivel Superior Na Atenção Especializa…" at bounding box center [229, 206] width 409 height 12
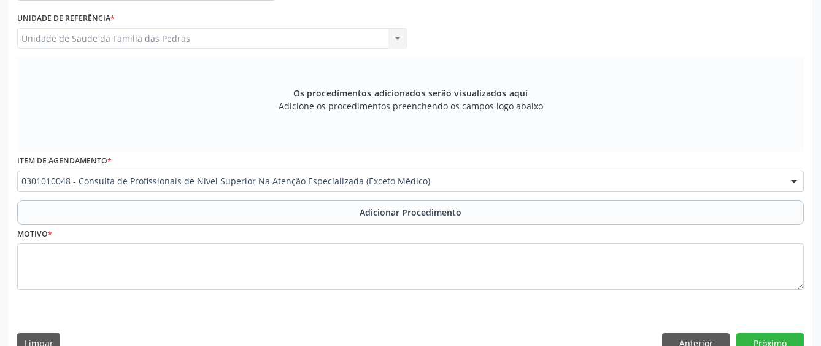
scroll to position [337, 0]
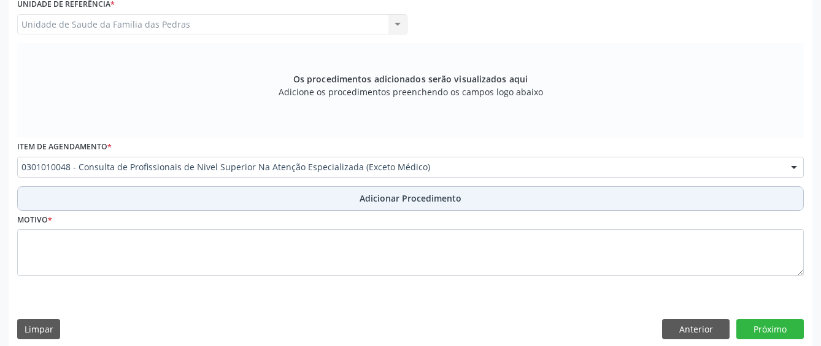
click at [200, 195] on button "Adicionar Procedimento" at bounding box center [410, 198] width 787 height 25
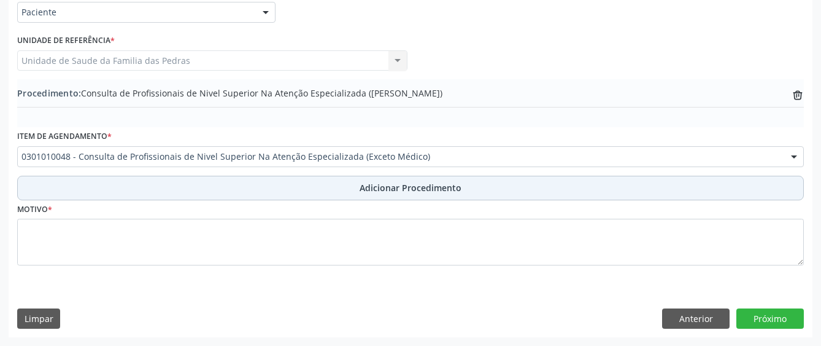
scroll to position [301, 0]
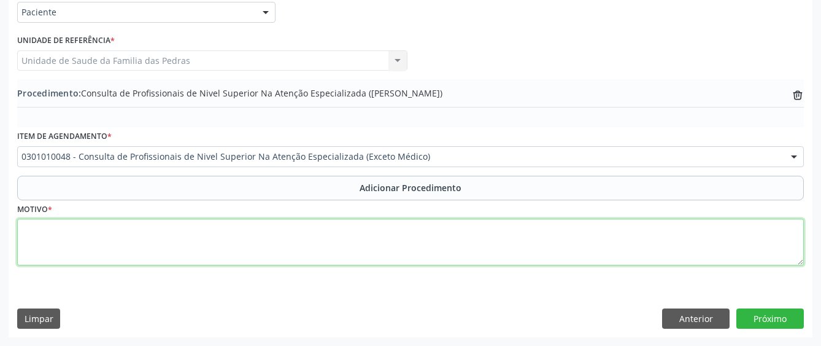
click at [185, 236] on textarea at bounding box center [410, 242] width 787 height 47
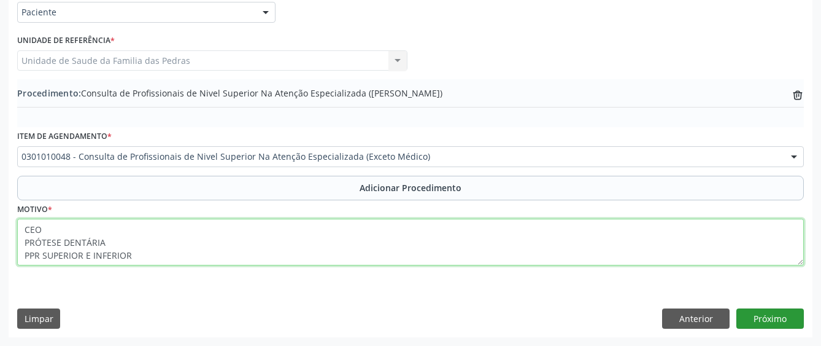
type textarea "CEO PRÓTESE DENTÁRIA PPR SUPERIOR E INFERIOR"
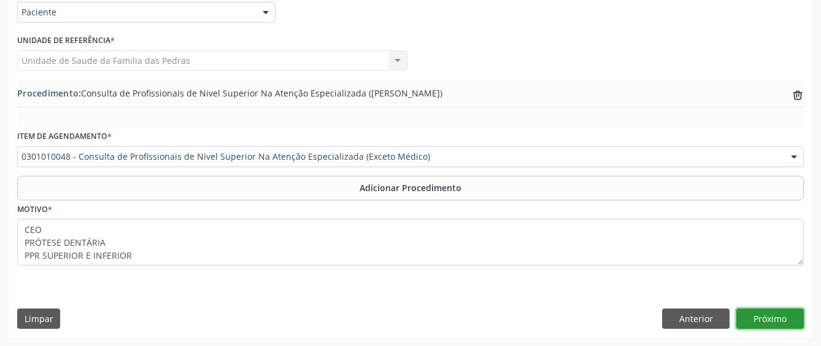
click at [755, 322] on button "Próximo" at bounding box center [771, 318] width 68 height 21
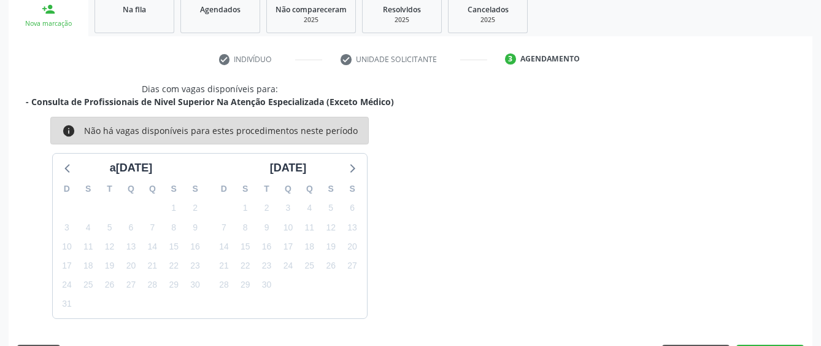
scroll to position [242, 0]
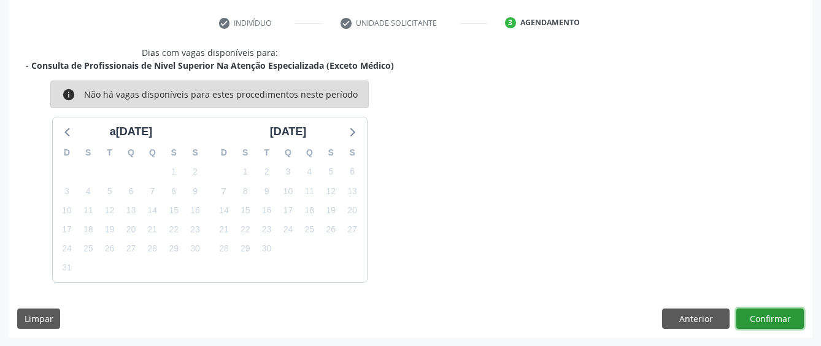
click at [764, 322] on button "Confirmar" at bounding box center [771, 318] width 68 height 21
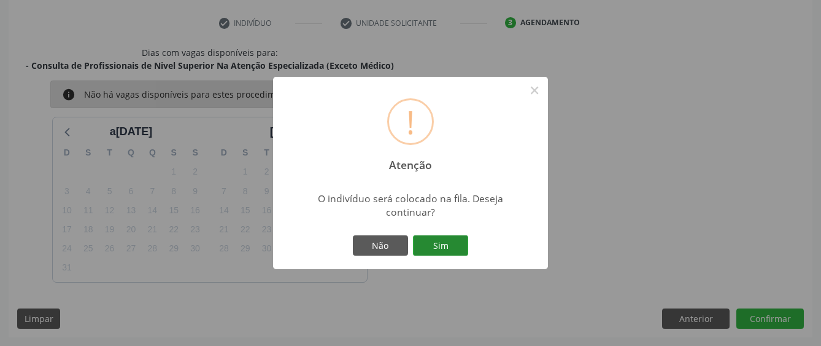
click at [428, 246] on button "Sim" at bounding box center [440, 245] width 55 height 21
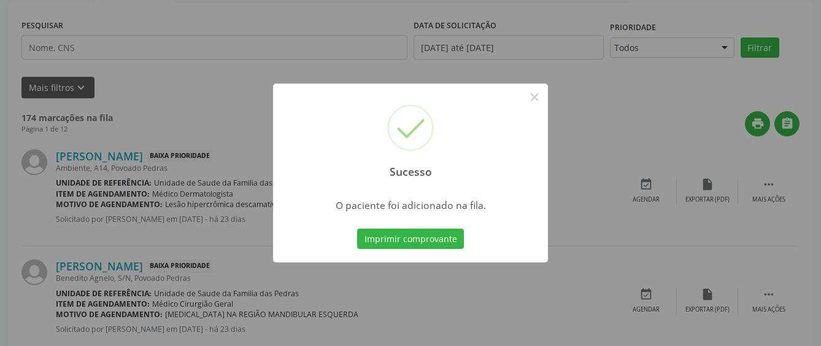
scroll to position [81, 0]
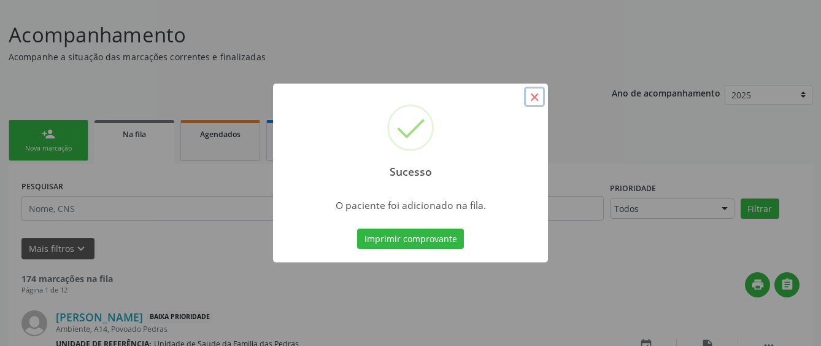
click at [539, 99] on button "×" at bounding box center [534, 97] width 21 height 21
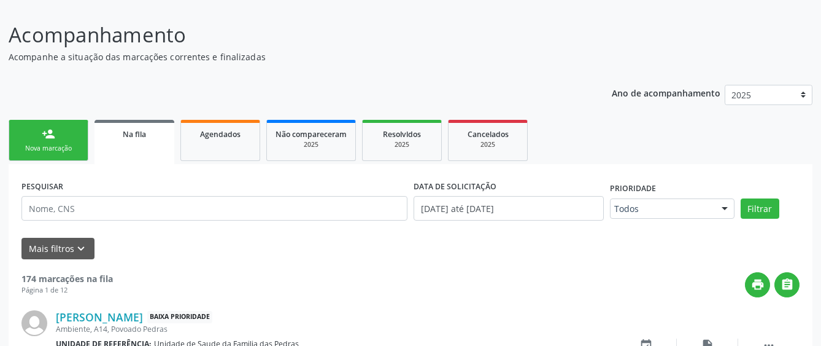
click at [69, 136] on link "person_add Nova marcação" at bounding box center [49, 140] width 80 height 41
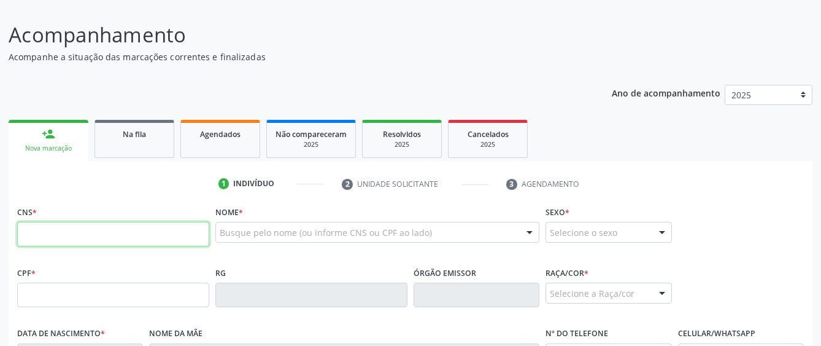
click at [105, 224] on input "text" at bounding box center [113, 234] width 192 height 25
paste input "898 0003 1789 0753"
type input "898 0003 1789 0753"
type input "114.375.468-97"
type input "20/07/1967"
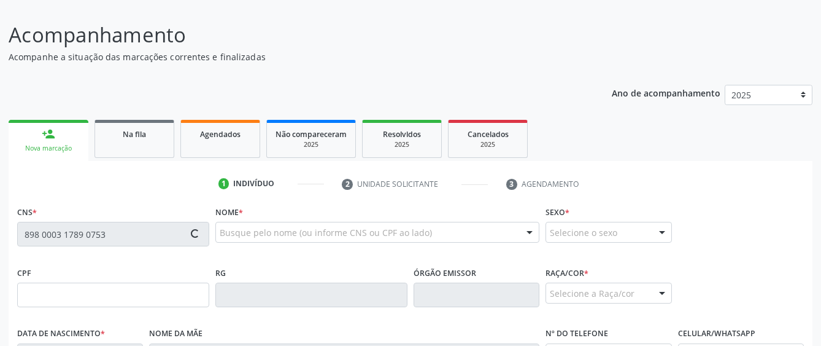
type input "Zilma Cintra Furquim Ribeiro"
type input "(82) 99426-5756"
type input "S/N"
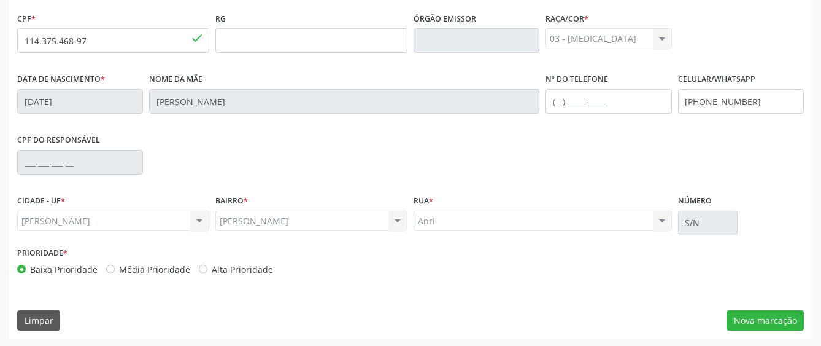
scroll to position [337, 0]
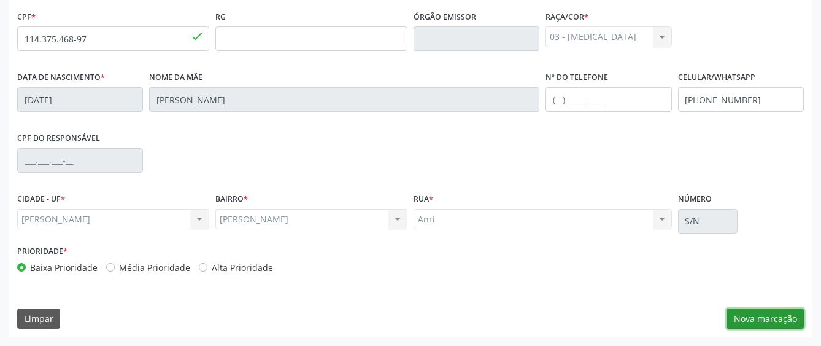
click at [749, 315] on button "Nova marcação" at bounding box center [765, 318] width 77 height 21
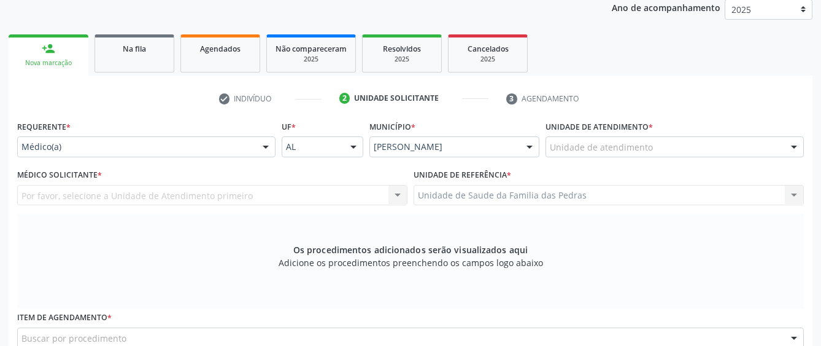
scroll to position [153, 0]
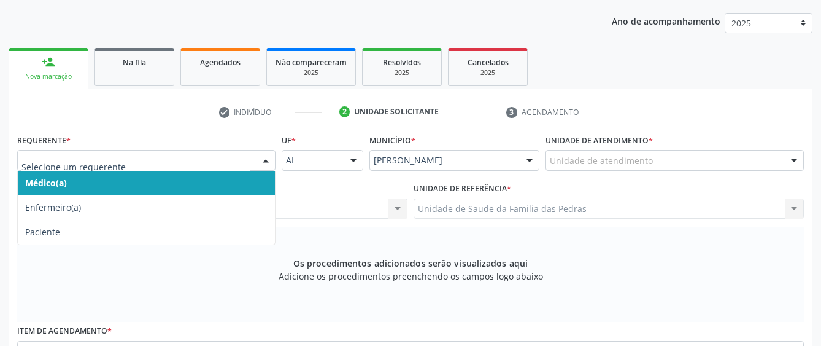
click at [268, 160] on div at bounding box center [266, 160] width 18 height 21
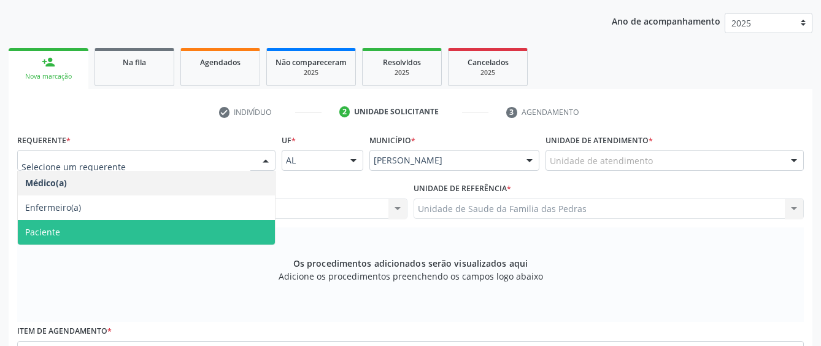
click at [228, 226] on span "Paciente" at bounding box center [146, 232] width 257 height 25
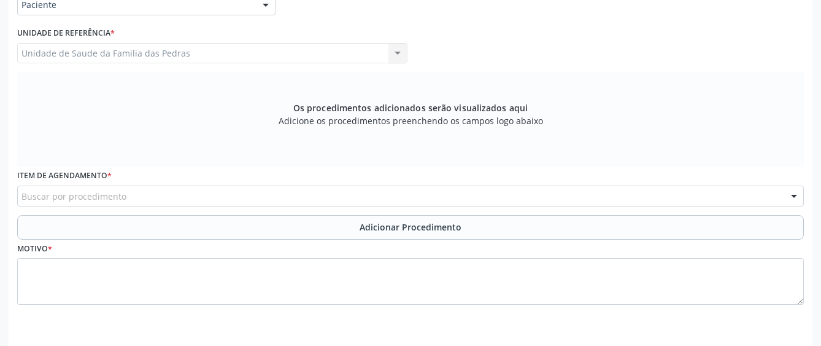
scroll to position [337, 0]
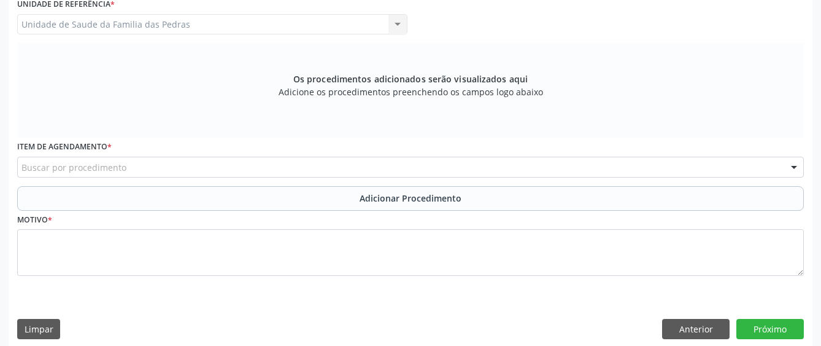
click at [223, 174] on div "Buscar por procedimento" at bounding box center [410, 167] width 787 height 21
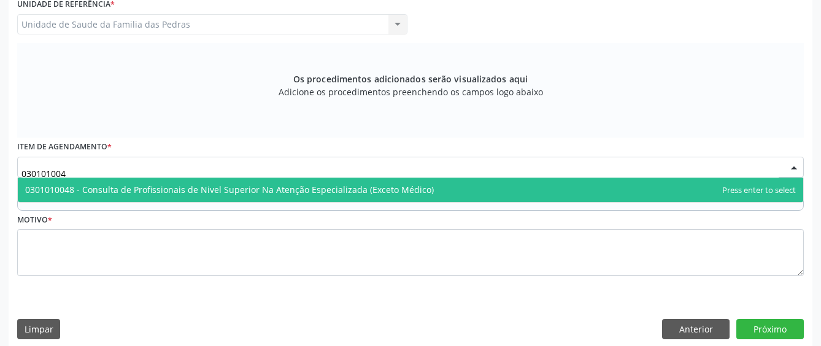
type input "0301010048"
click at [201, 189] on span "0301010048 - Consulta de Profissionais de Nivel Superior Na Atenção Especializa…" at bounding box center [229, 190] width 409 height 12
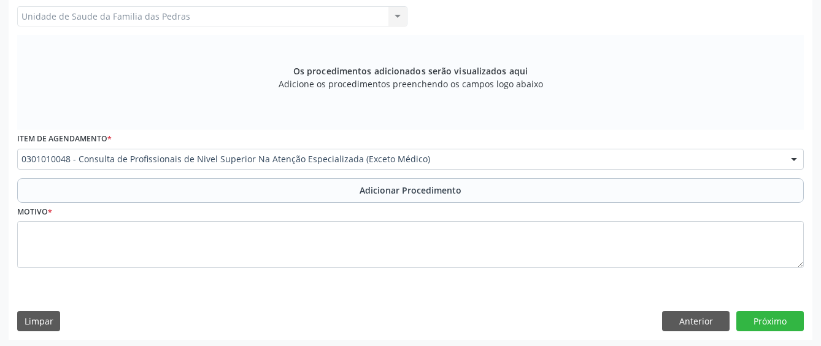
scroll to position [347, 0]
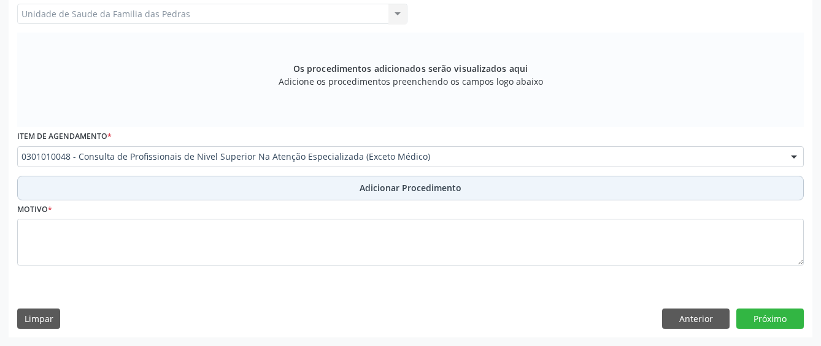
click at [207, 184] on button "Adicionar Procedimento" at bounding box center [410, 188] width 787 height 25
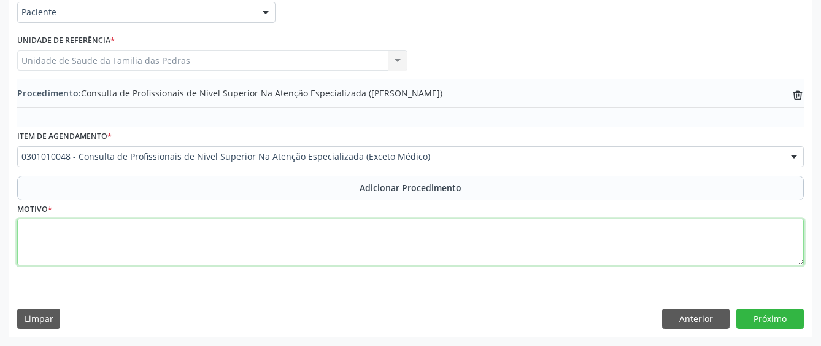
click at [167, 228] on textarea at bounding box center [410, 242] width 787 height 47
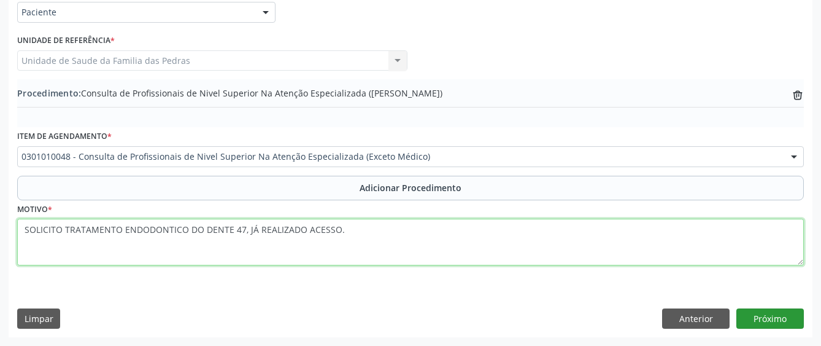
type textarea "SOLICITO TRATAMENTO ENDODONTICO DO DENTE 47, JÁ REALIZADO ACESSO."
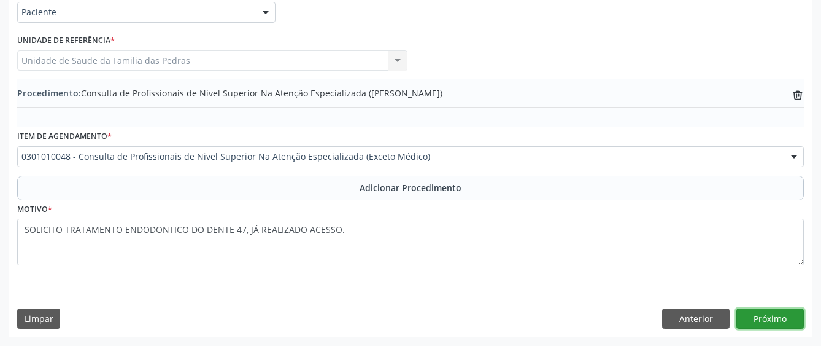
click at [768, 324] on button "Próximo" at bounding box center [771, 318] width 68 height 21
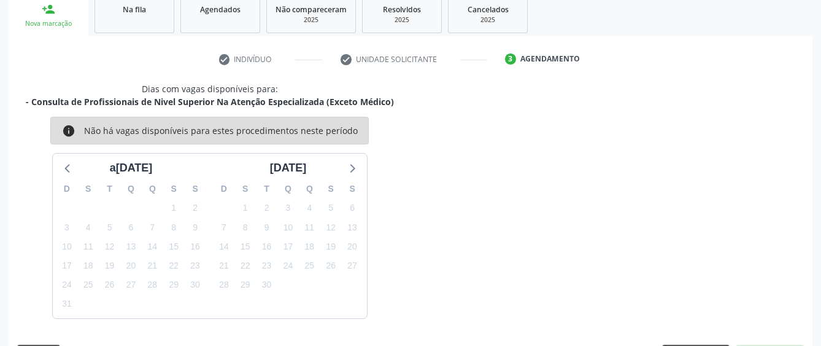
scroll to position [242, 0]
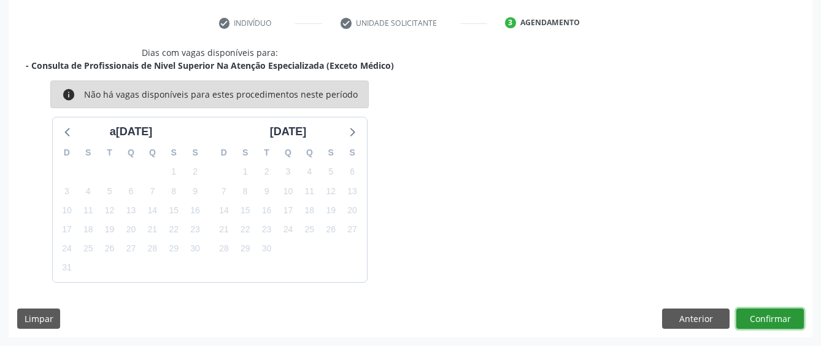
click at [759, 312] on button "Confirmar" at bounding box center [771, 318] width 68 height 21
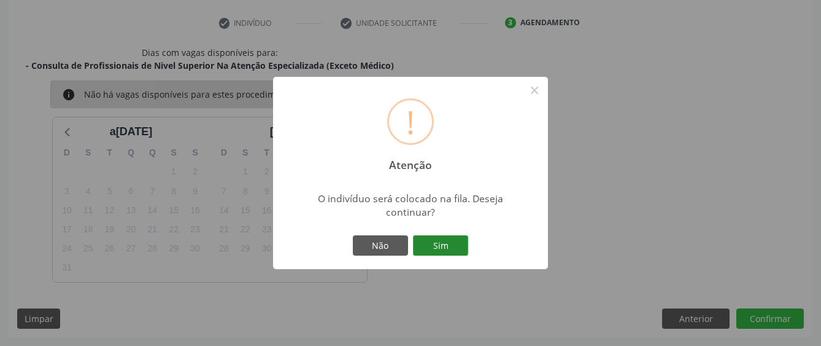
click at [456, 246] on button "Sim" at bounding box center [440, 245] width 55 height 21
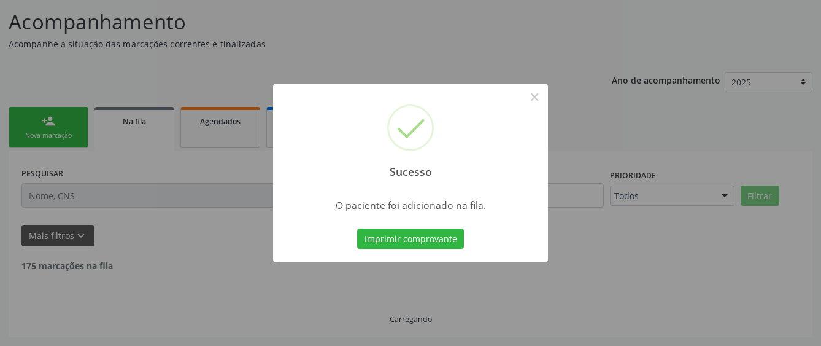
scroll to position [81, 0]
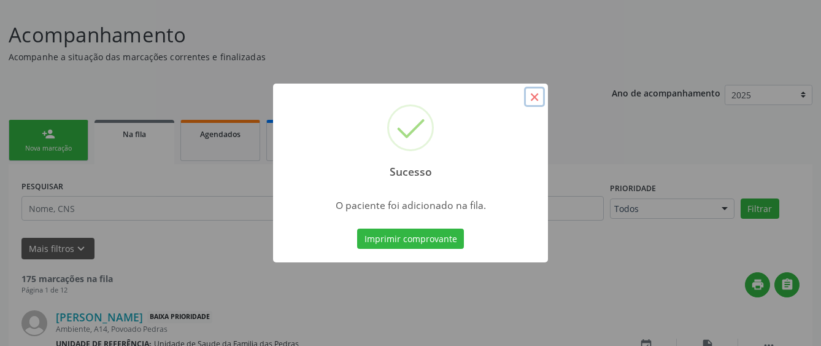
click at [529, 96] on button "×" at bounding box center [534, 97] width 21 height 21
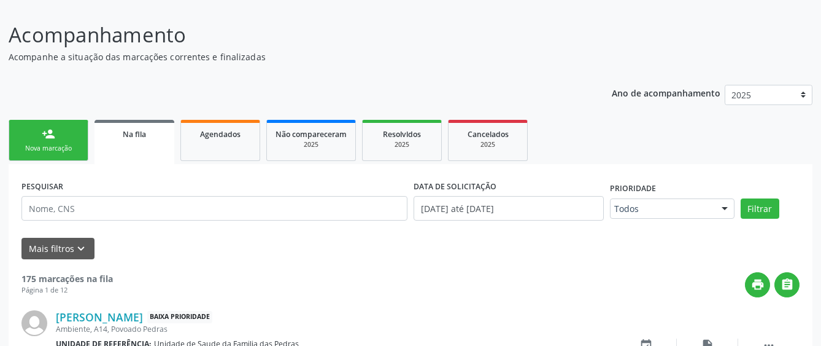
click at [77, 140] on link "person_add Nova marcação" at bounding box center [49, 140] width 80 height 41
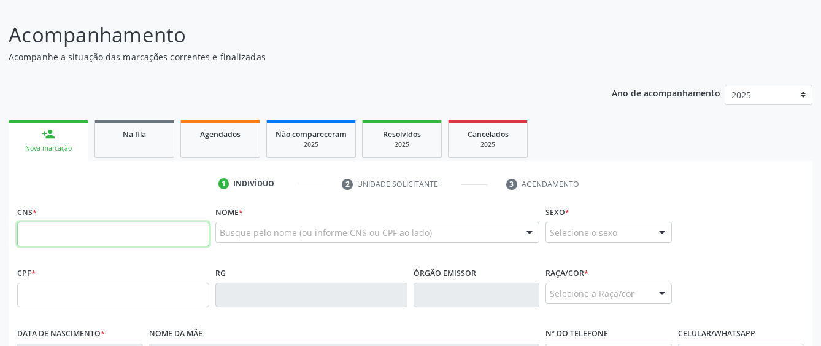
click at [165, 245] on input "text" at bounding box center [113, 234] width 192 height 25
type input "0"
type input "898 0063 8443 3208"
type input "004.510.844-70"
type input "20/10/2024"
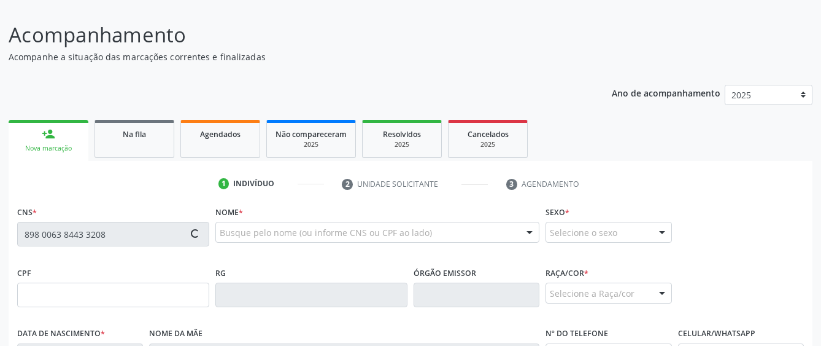
type input "Talia Julia da Silva Santos"
type input "(82) 99323-0180"
type input "S/N"
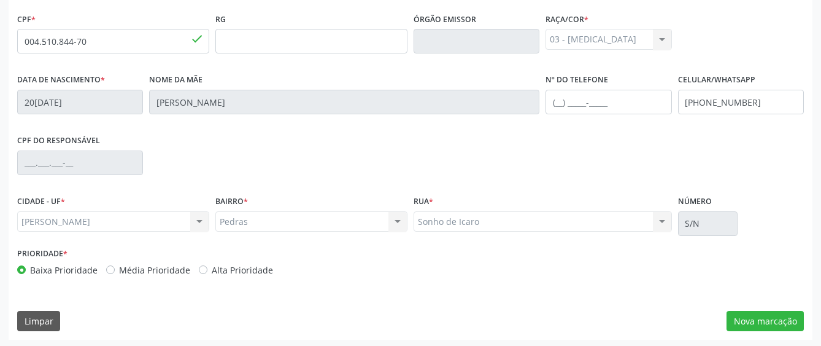
scroll to position [337, 0]
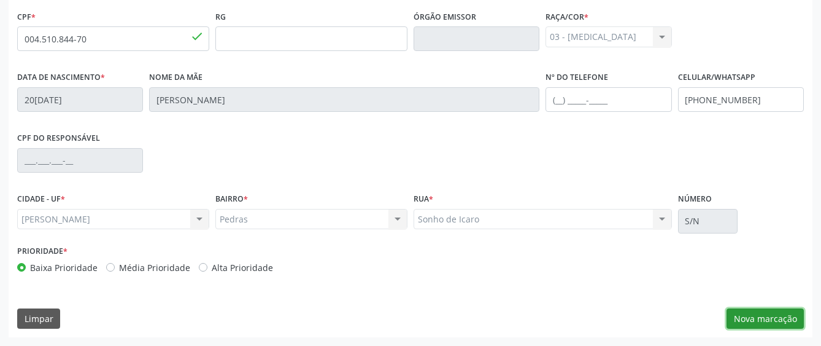
click at [756, 314] on button "Nova marcação" at bounding box center [765, 318] width 77 height 21
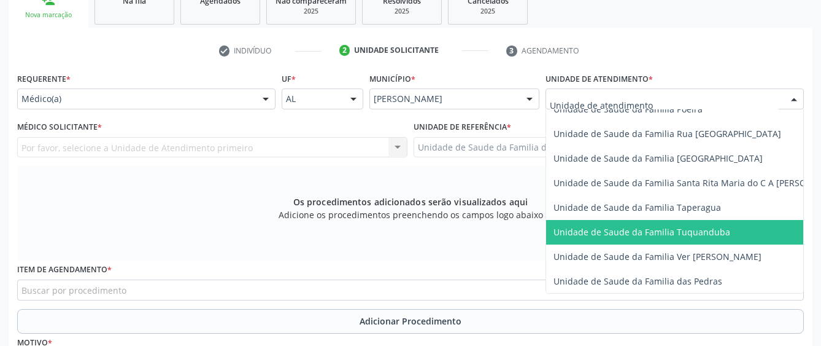
scroll to position [860, 0]
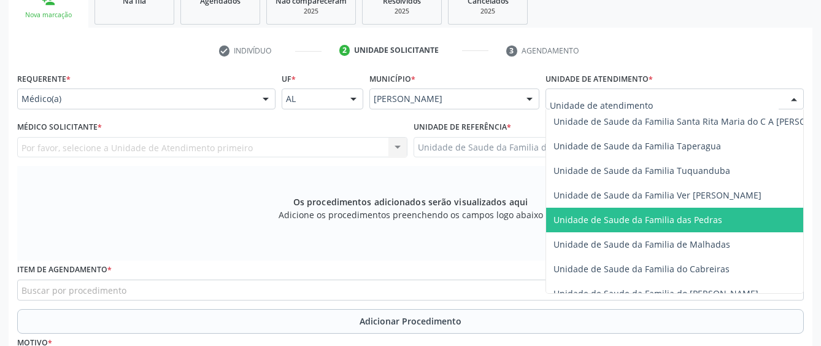
click at [591, 224] on span "Unidade de Saude da Familia das Pedras" at bounding box center [638, 220] width 169 height 12
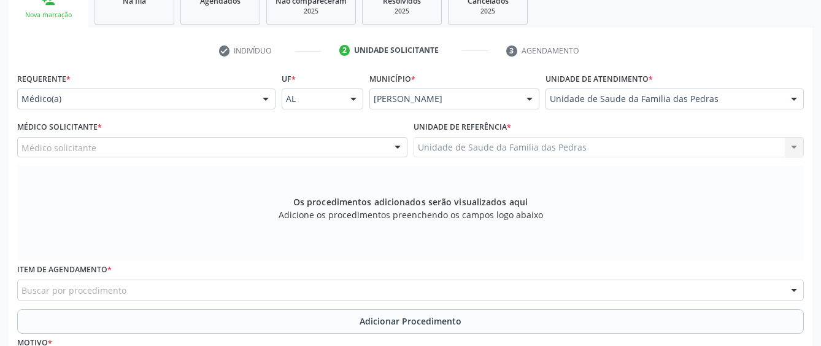
click at [398, 140] on div at bounding box center [398, 148] width 18 height 21
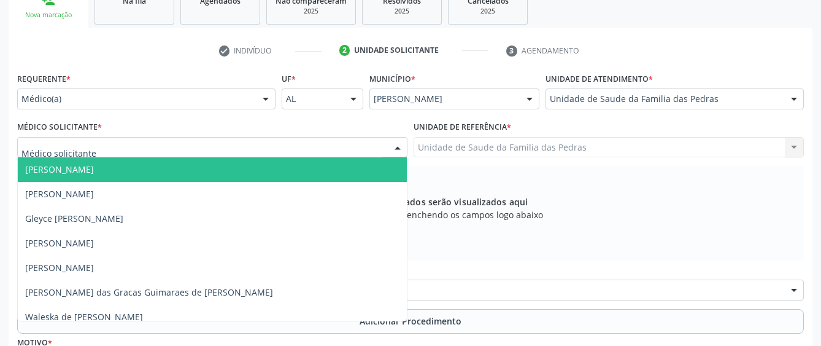
click at [398, 142] on div at bounding box center [398, 148] width 18 height 21
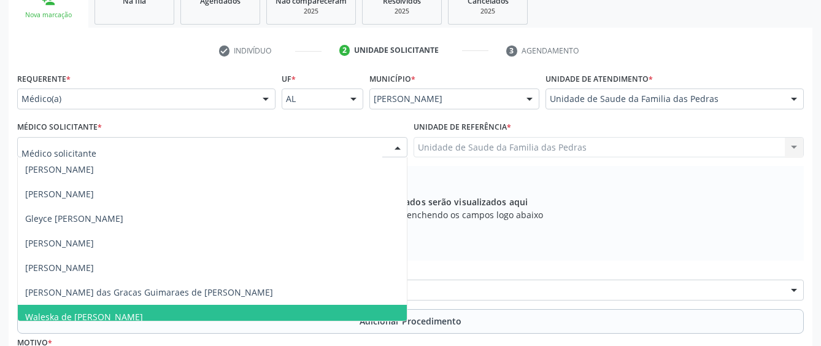
click at [286, 314] on span "Waleska de [PERSON_NAME]" at bounding box center [212, 317] width 389 height 25
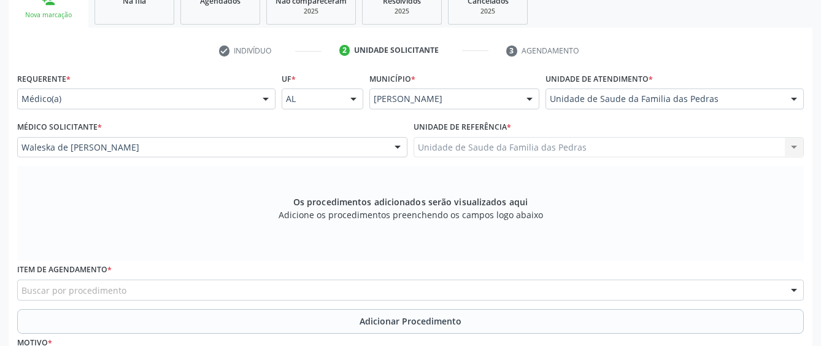
scroll to position [276, 0]
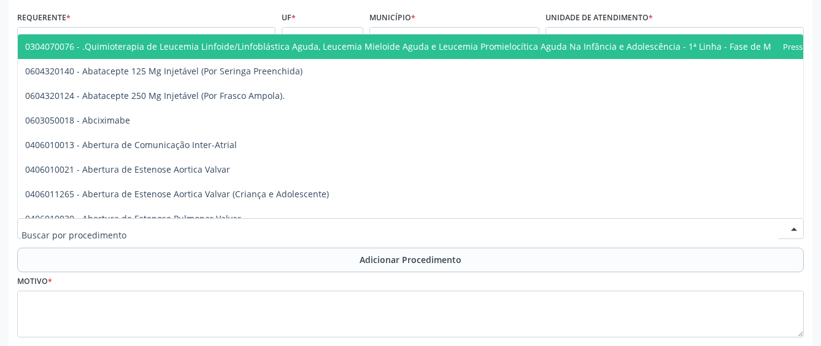
click at [308, 220] on div at bounding box center [410, 228] width 787 height 21
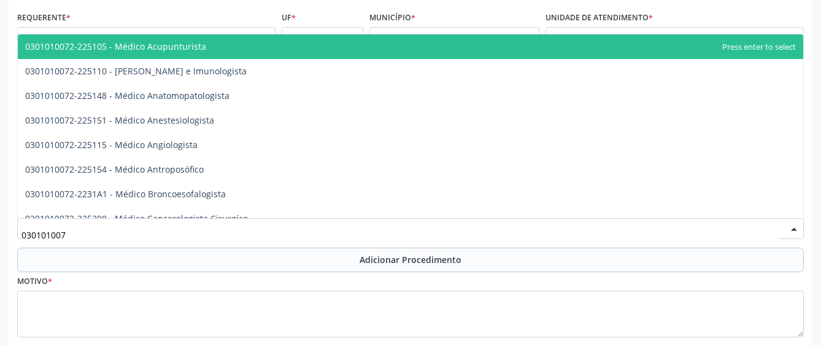
type input "0301010072"
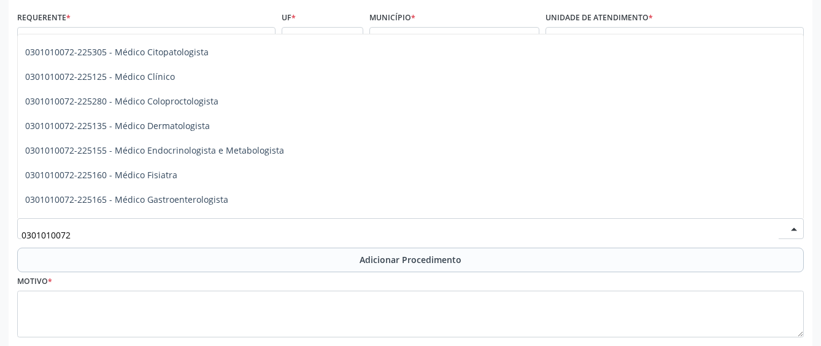
scroll to position [491, 0]
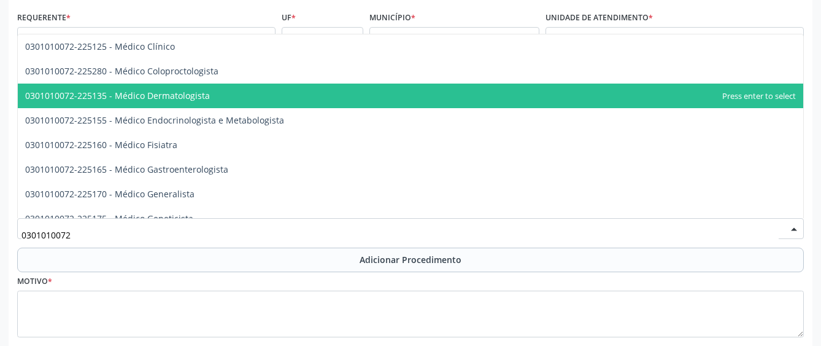
click at [264, 90] on span "0301010072-225135 - Médico Dermatologista" at bounding box center [411, 95] width 786 height 25
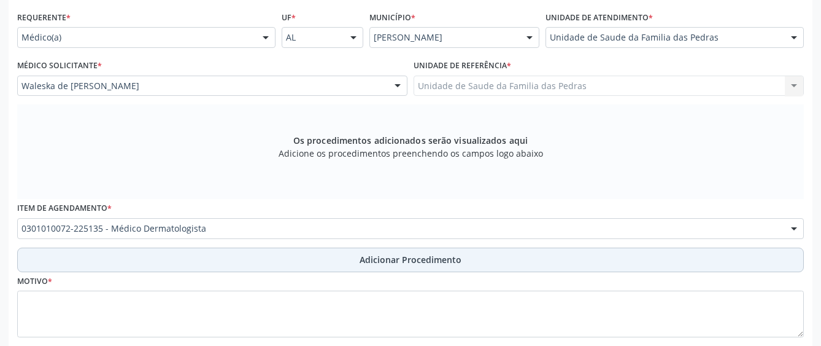
click at [250, 262] on button "Adicionar Procedimento" at bounding box center [410, 259] width 787 height 25
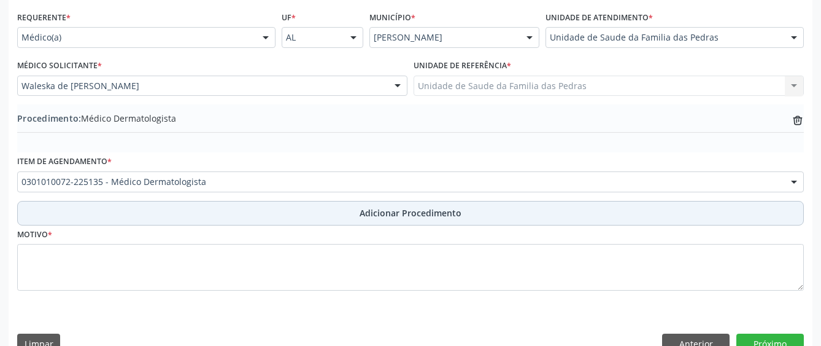
scroll to position [301, 0]
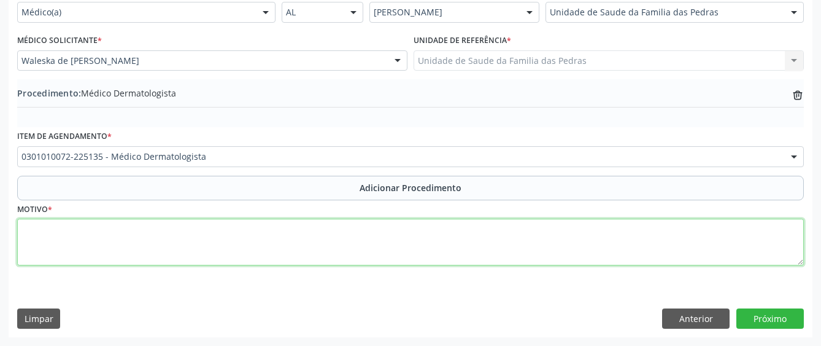
click at [250, 249] on textarea at bounding box center [410, 242] width 787 height 47
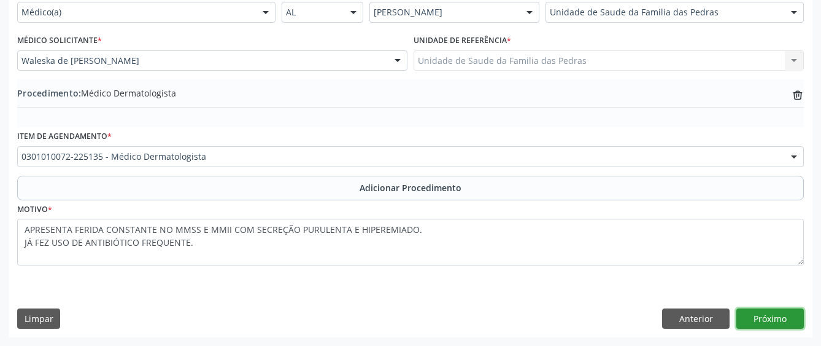
click at [748, 316] on button "Próximo" at bounding box center [771, 318] width 68 height 21
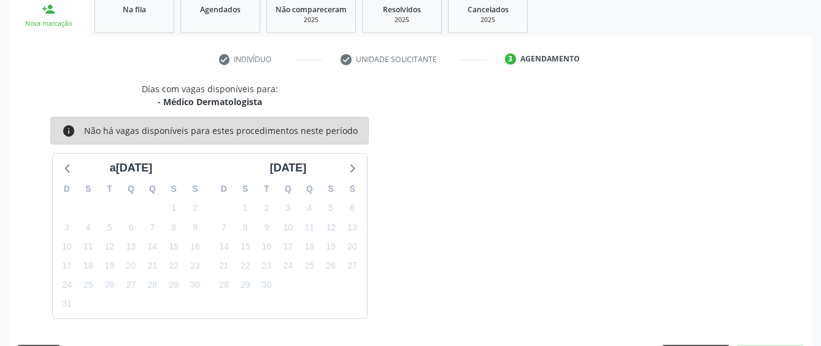
scroll to position [242, 0]
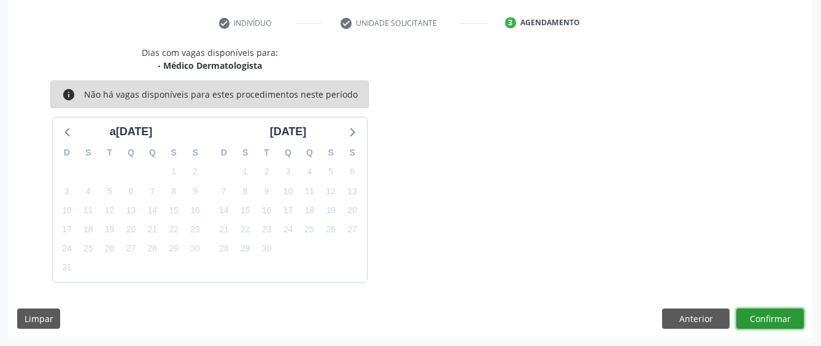
click at [756, 320] on button "Confirmar" at bounding box center [771, 318] width 68 height 21
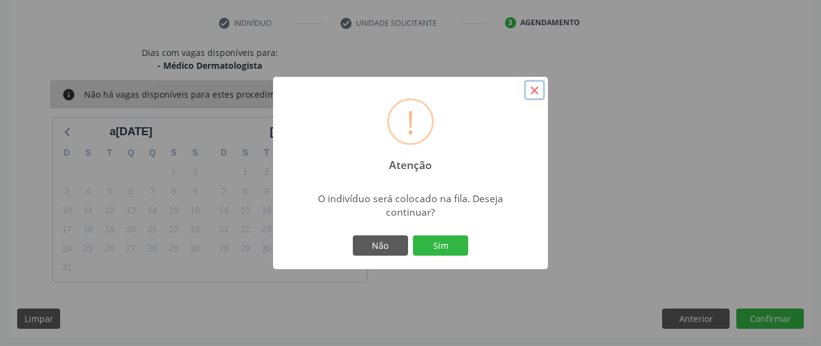
click at [530, 90] on button "×" at bounding box center [534, 90] width 21 height 21
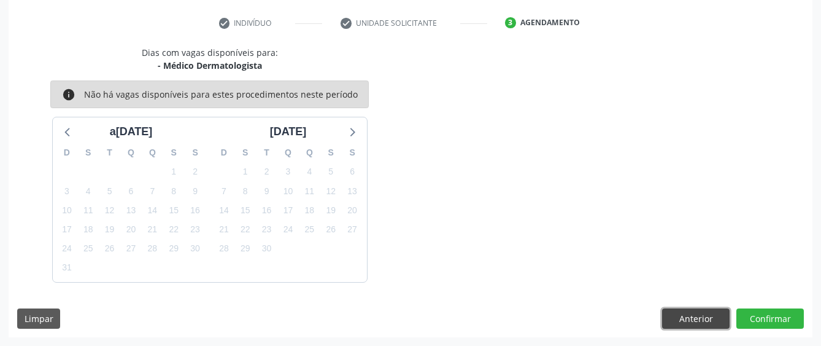
click at [673, 321] on button "Anterior" at bounding box center [696, 318] width 68 height 21
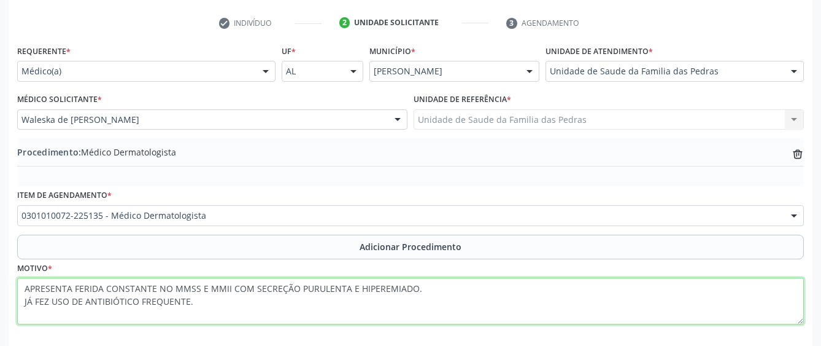
click at [23, 288] on textarea "APRESENTA FERIDA CONSTANTE NO MMSS E MMII COM SECREÇÃO PURULENTA E HIPEREMIADO.…" at bounding box center [410, 301] width 787 height 47
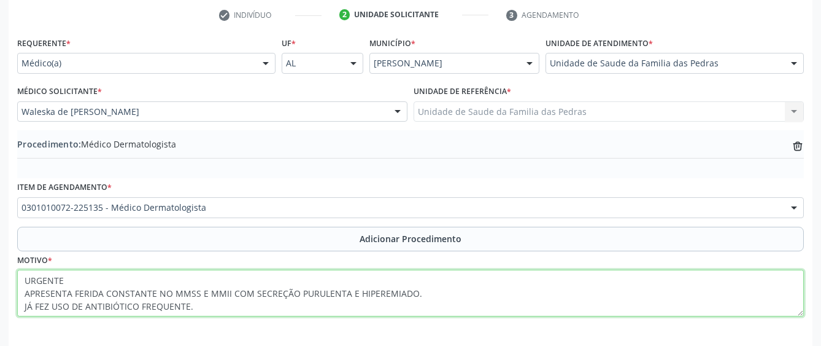
scroll to position [301, 0]
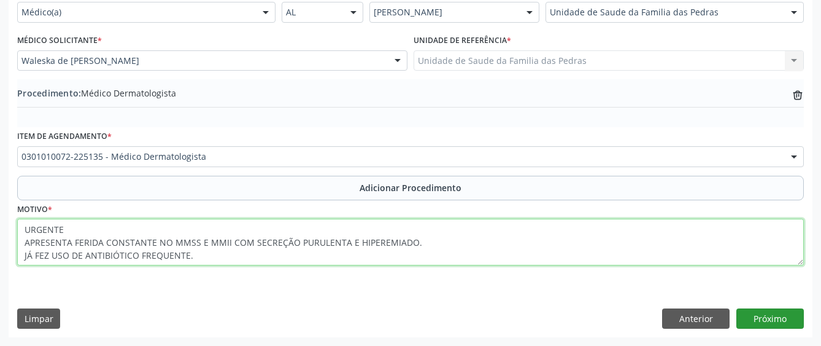
type textarea "URGENTE APRESENTA FERIDA CONSTANTE NO MMSS E MMII COM SECREÇÃO PURULENTA E HIPE…"
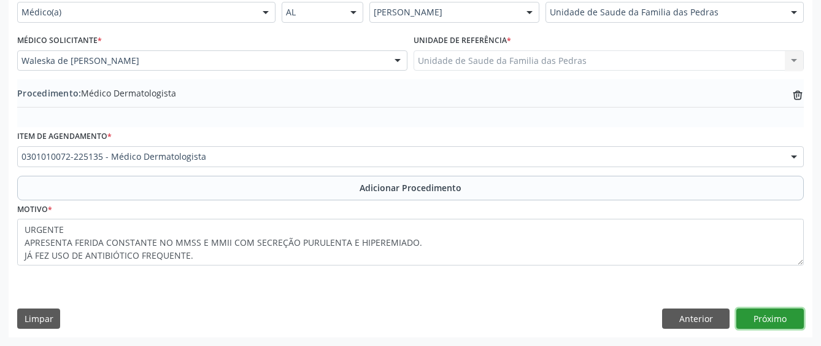
click at [767, 324] on button "Próximo" at bounding box center [771, 318] width 68 height 21
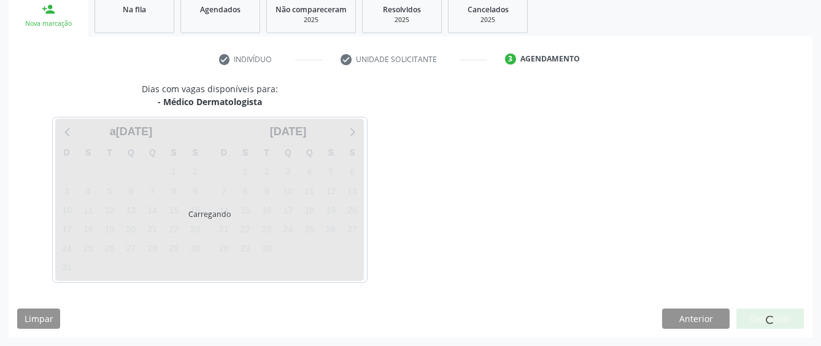
scroll to position [242, 0]
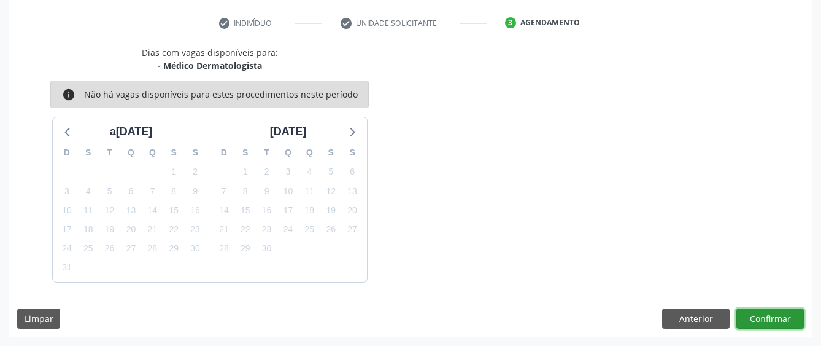
click at [767, 324] on button "Confirmar" at bounding box center [771, 318] width 68 height 21
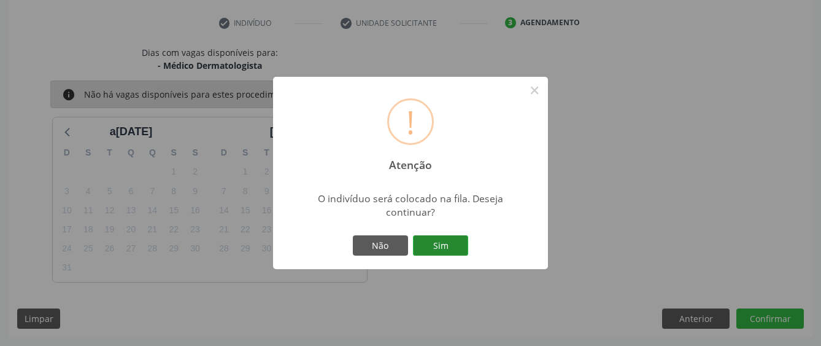
click at [454, 245] on button "Sim" at bounding box center [440, 245] width 55 height 21
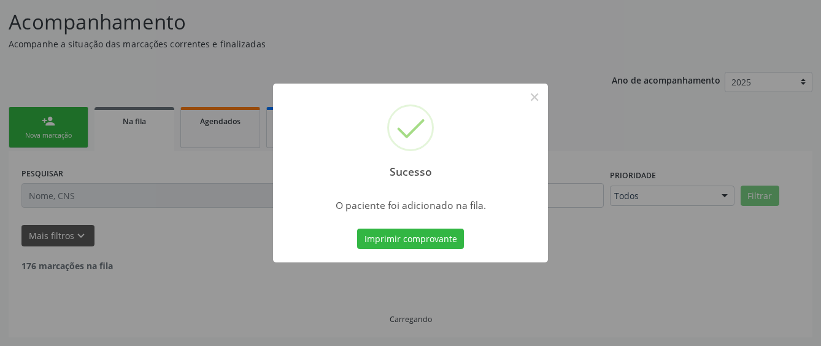
scroll to position [81, 0]
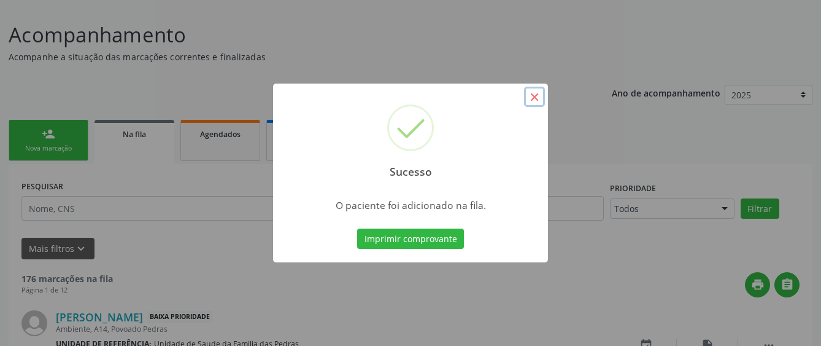
click at [535, 91] on button "×" at bounding box center [534, 97] width 21 height 21
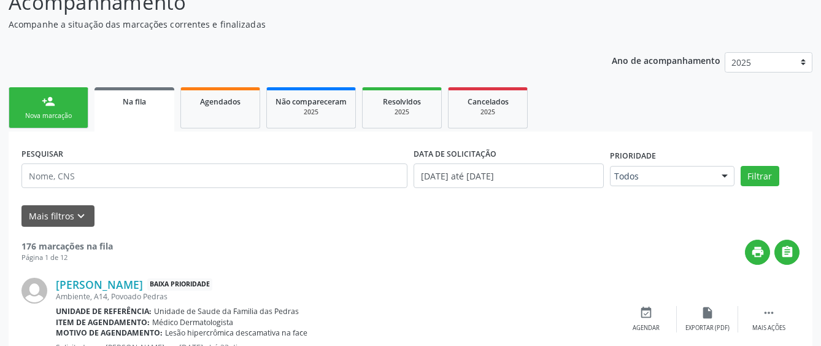
scroll to position [142, 0]
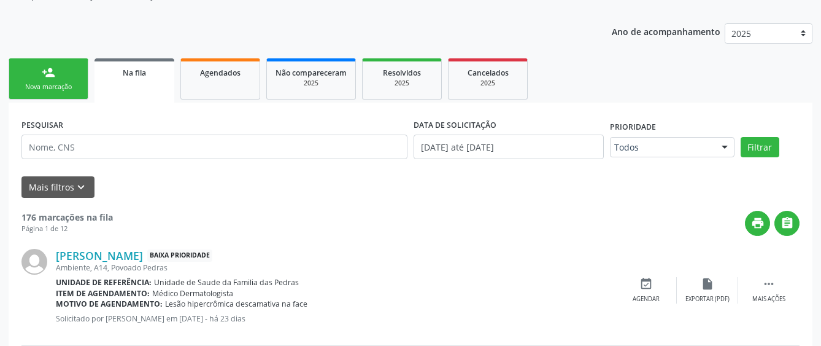
click at [58, 80] on link "person_add Nova marcação" at bounding box center [49, 78] width 80 height 41
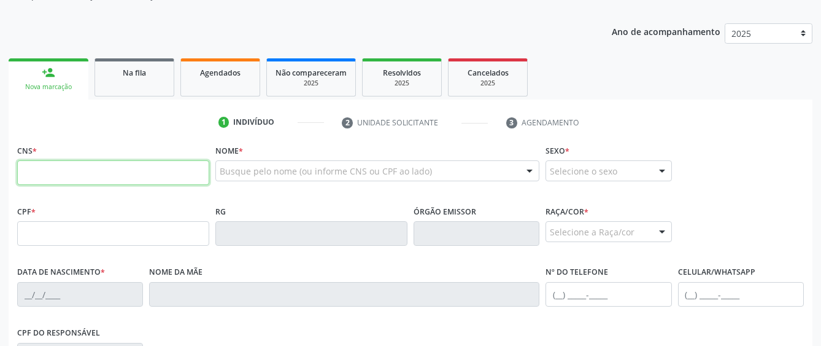
click at [76, 171] on input "text" at bounding box center [113, 172] width 192 height 25
type input "707 4060 2274 4979"
type input "118.901.044-50"
type input "[DATE]"
type input "[PERSON_NAME]"
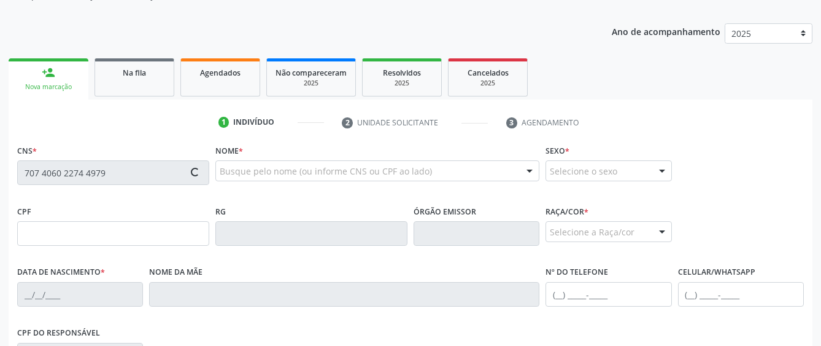
type input "[PHONE_NUMBER]"
type input "24"
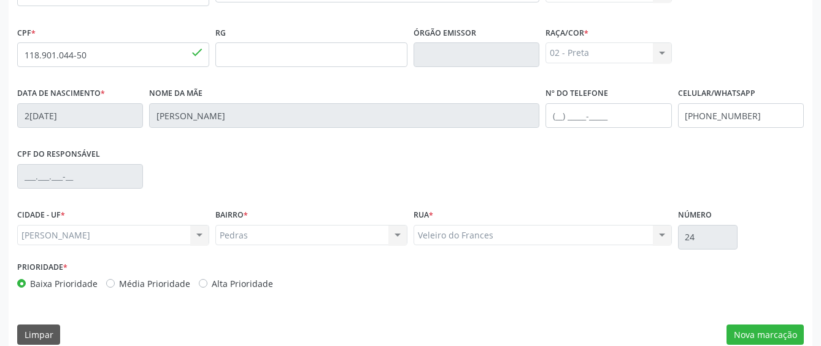
scroll to position [327, 0]
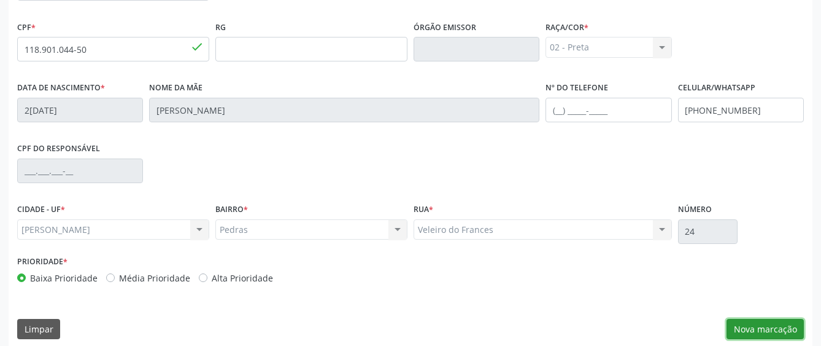
click at [742, 328] on button "Nova marcação" at bounding box center [765, 329] width 77 height 21
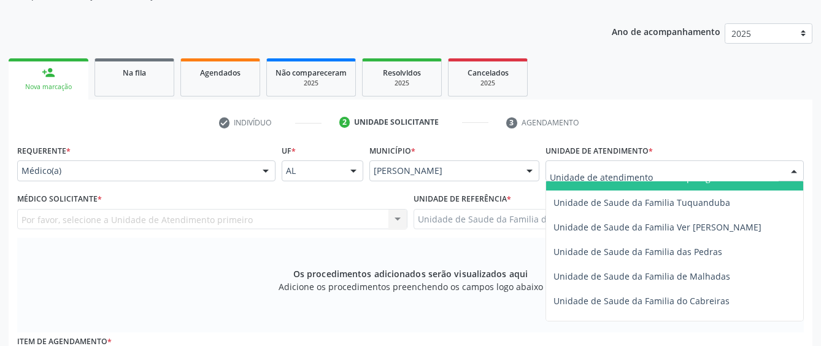
scroll to position [921, 0]
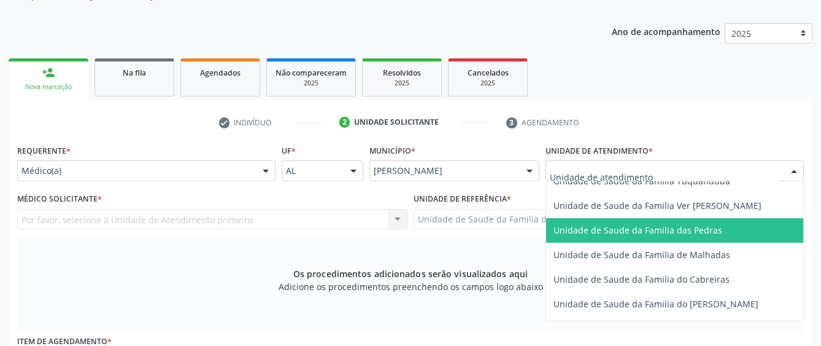
click at [605, 228] on span "Unidade de Saude da Familia das Pedras" at bounding box center [638, 230] width 169 height 12
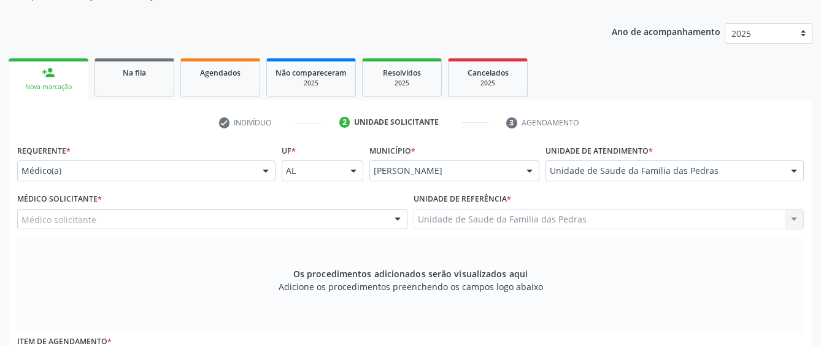
click at [356, 217] on div "Médico solicitante" at bounding box center [212, 219] width 390 height 21
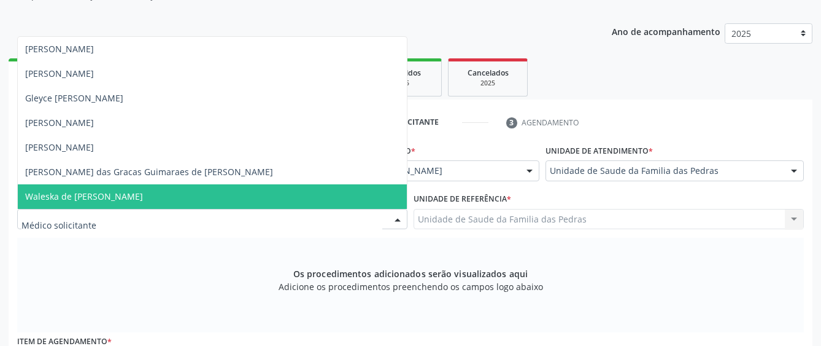
click at [305, 185] on span "Waleska de [PERSON_NAME]" at bounding box center [212, 196] width 389 height 25
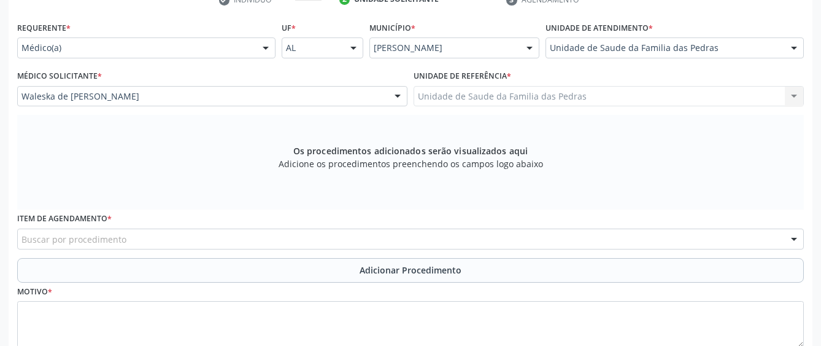
scroll to position [327, 0]
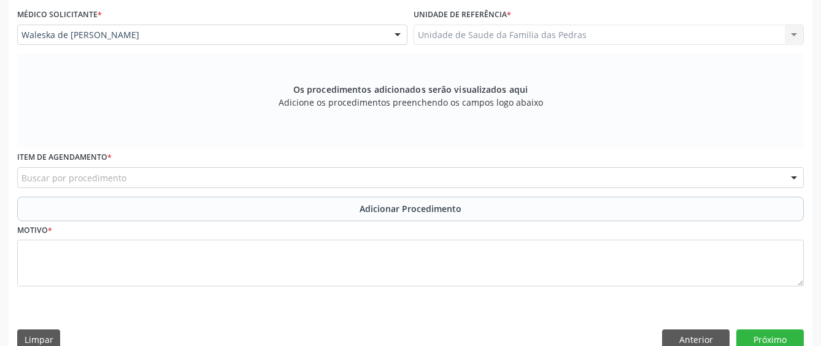
click at [301, 183] on div "Buscar por procedimento" at bounding box center [410, 177] width 787 height 21
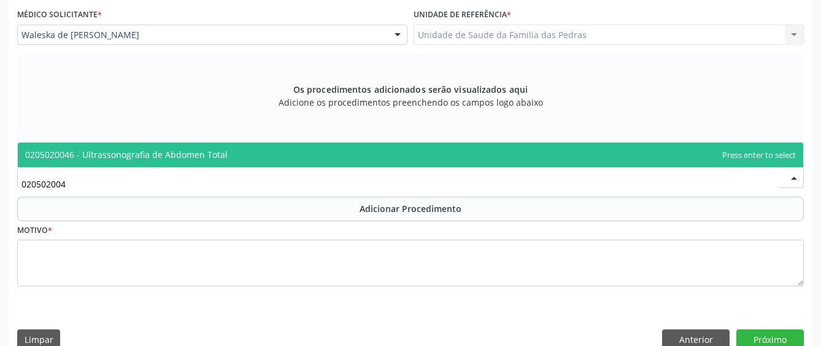
type input "0205020046"
click at [290, 147] on span "0205020046 - Ultrassonografia de Abdomen Total" at bounding box center [411, 154] width 786 height 25
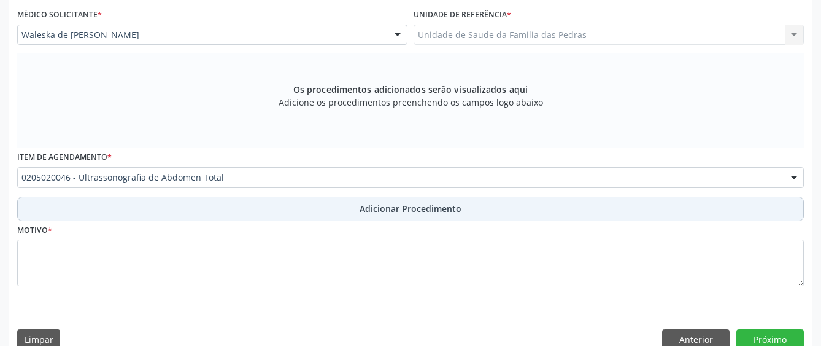
click at [402, 212] on span "Adicionar Procedimento" at bounding box center [411, 208] width 102 height 13
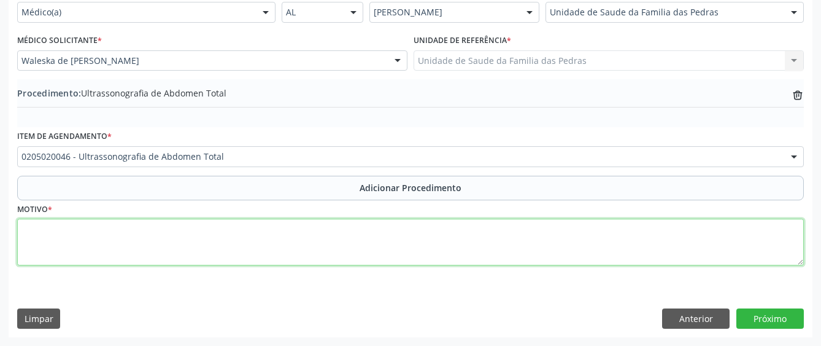
click at [294, 243] on textarea at bounding box center [410, 242] width 787 height 47
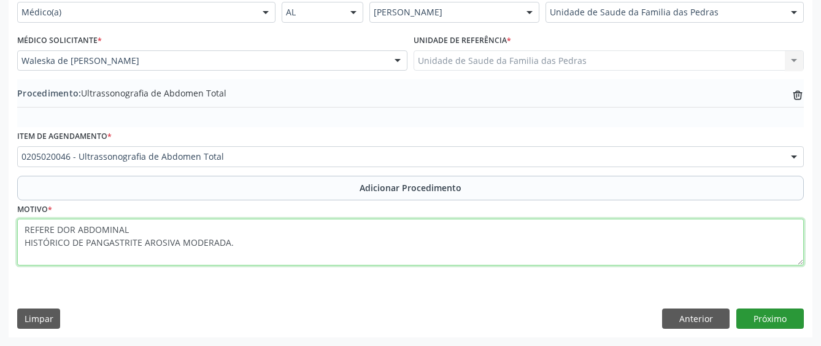
type textarea "REFERE DOR ABDOMINAL HISTÓRICO DE PANGASTRITE AROSIVA MODERADA."
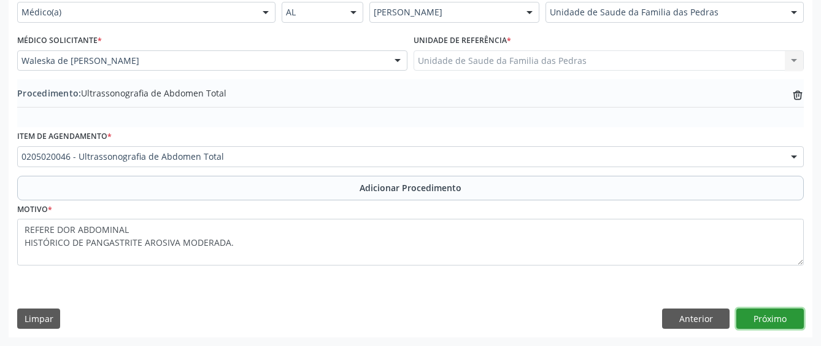
click at [778, 317] on button "Próximo" at bounding box center [771, 318] width 68 height 21
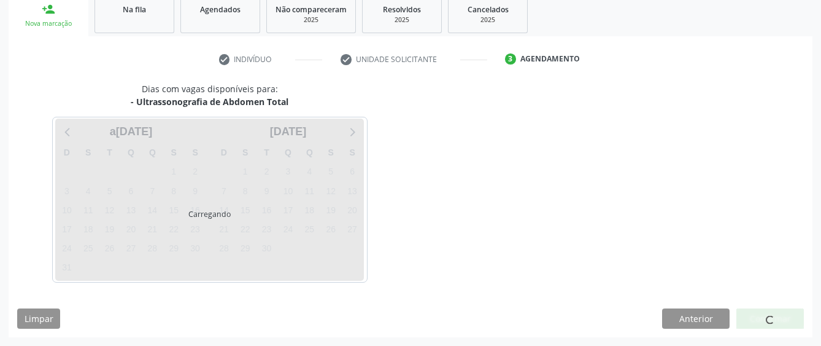
scroll to position [242, 0]
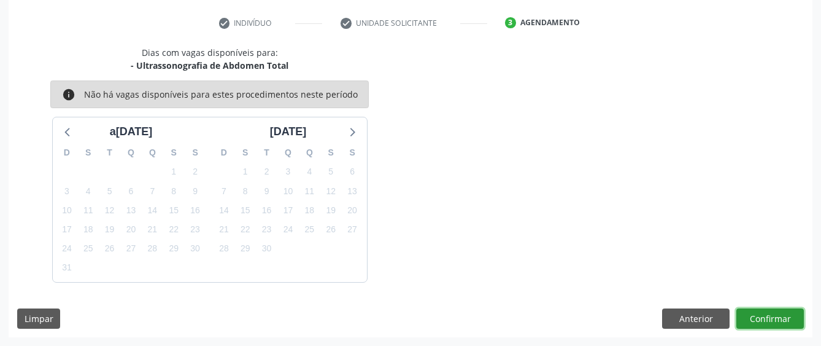
click at [753, 314] on button "Confirmar" at bounding box center [771, 318] width 68 height 21
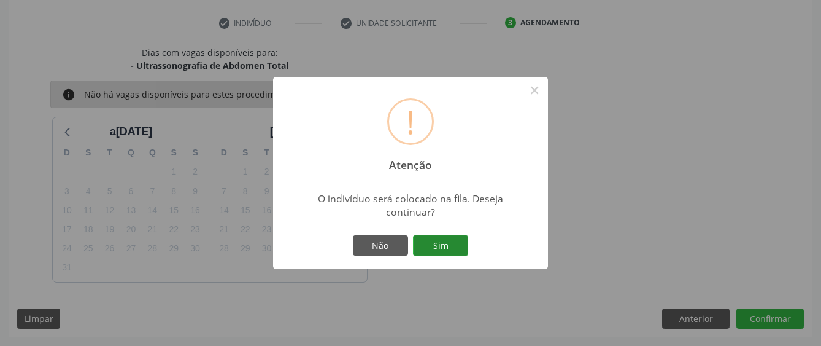
click at [459, 243] on button "Sim" at bounding box center [440, 245] width 55 height 21
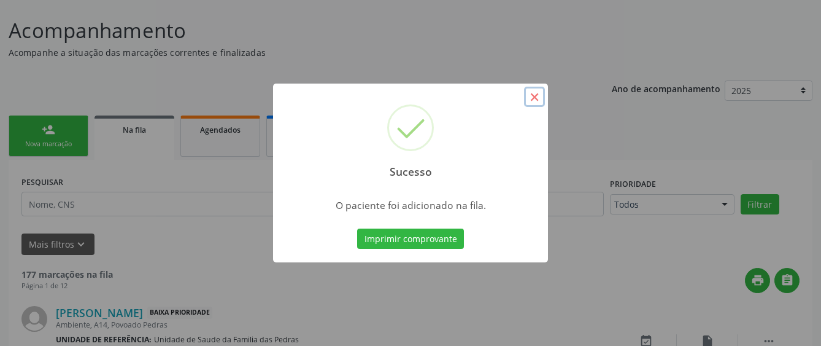
scroll to position [0, 0]
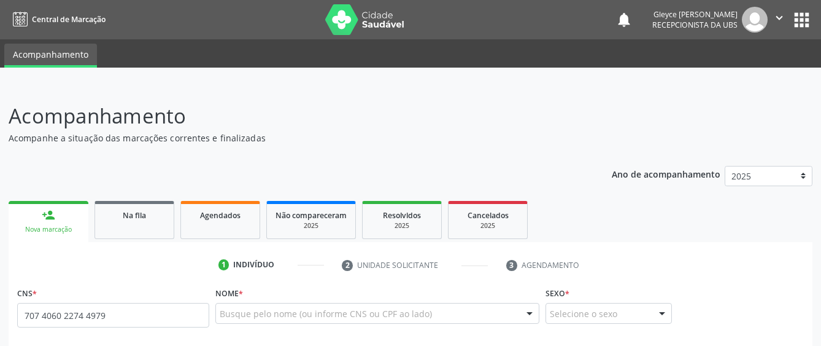
type input "707 4060 2274 4979"
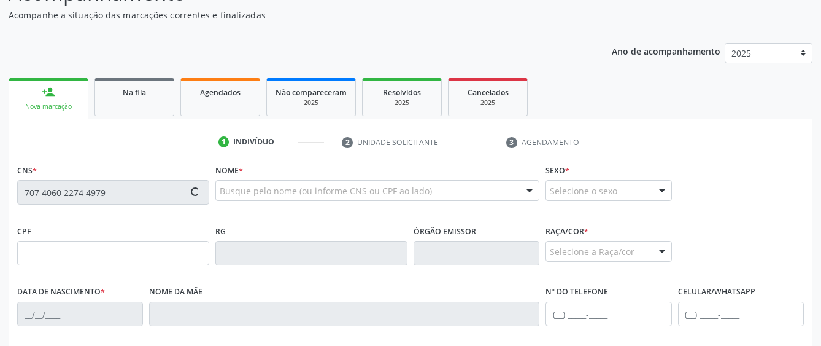
type input "118.901.044-50"
type input "[DATE]"
type input "[PERSON_NAME]"
type input "[PHONE_NUMBER]"
type input "24"
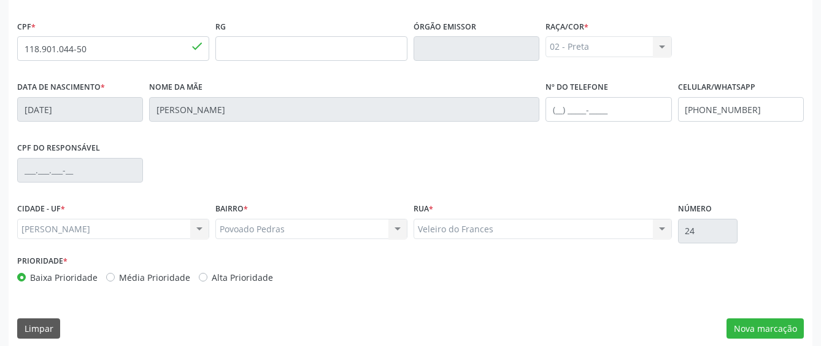
scroll to position [337, 0]
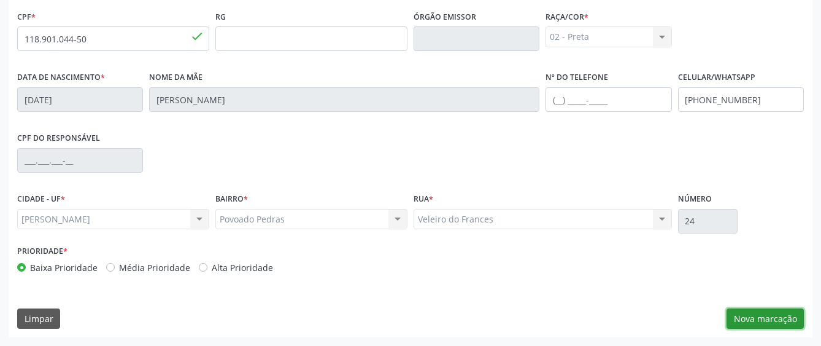
click at [740, 316] on button "Nova marcação" at bounding box center [765, 318] width 77 height 21
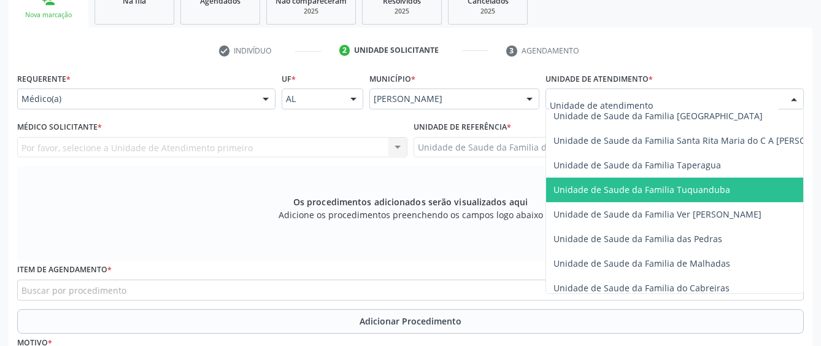
scroll to position [860, 0]
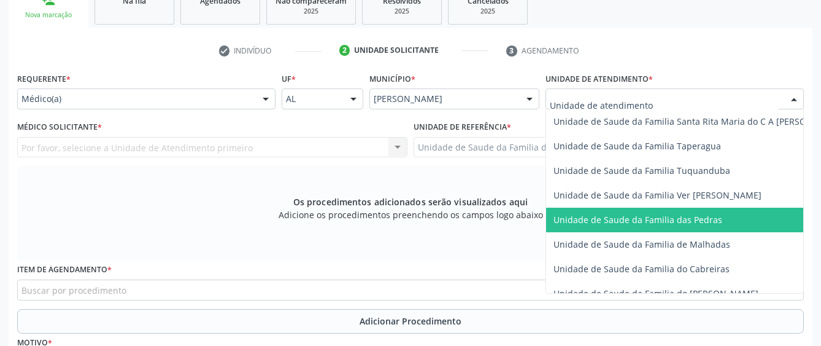
click at [584, 215] on span "Unidade de Saude da Familia das Pedras" at bounding box center [638, 220] width 169 height 12
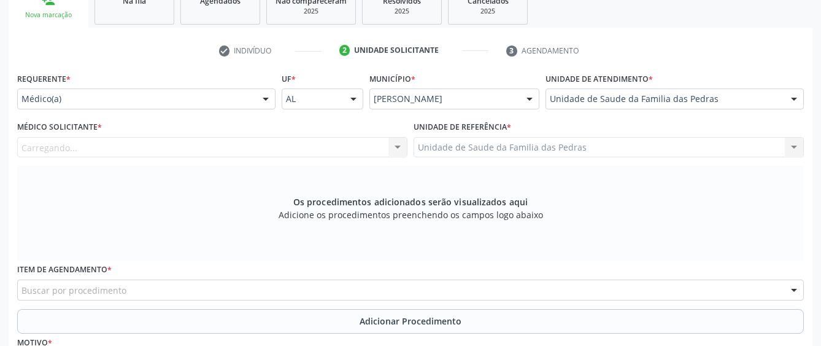
click at [584, 215] on span "Unidade de Saude da Familia das Pedras" at bounding box center [639, 220] width 171 height 12
click at [346, 147] on div "Carregando... Nenhum resultado encontrado para: " " Não há nenhuma opção para s…" at bounding box center [212, 147] width 390 height 21
click at [333, 147] on div at bounding box center [212, 147] width 390 height 21
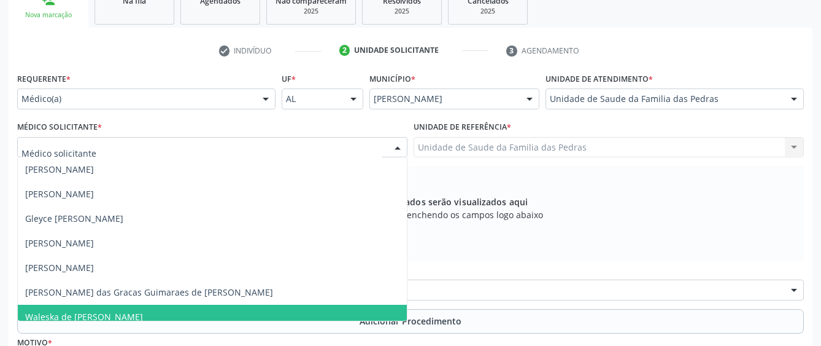
click at [236, 312] on span "Waleska de [PERSON_NAME]" at bounding box center [212, 317] width 389 height 25
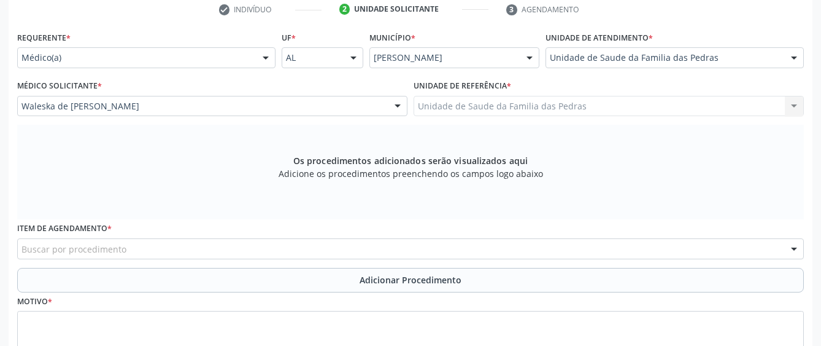
scroll to position [276, 0]
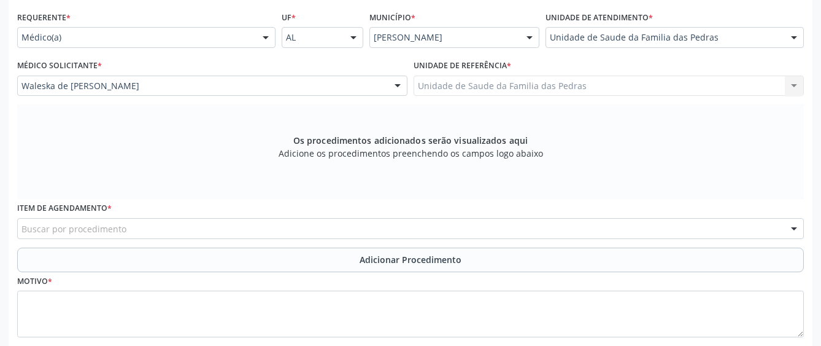
click at [340, 225] on div "Buscar por procedimento" at bounding box center [410, 228] width 787 height 21
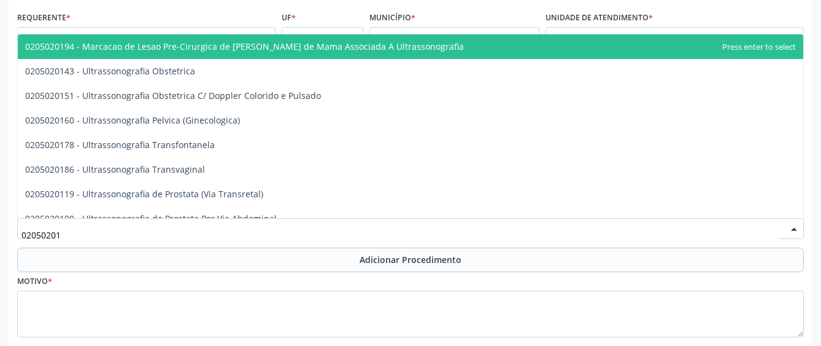
type input "020502016"
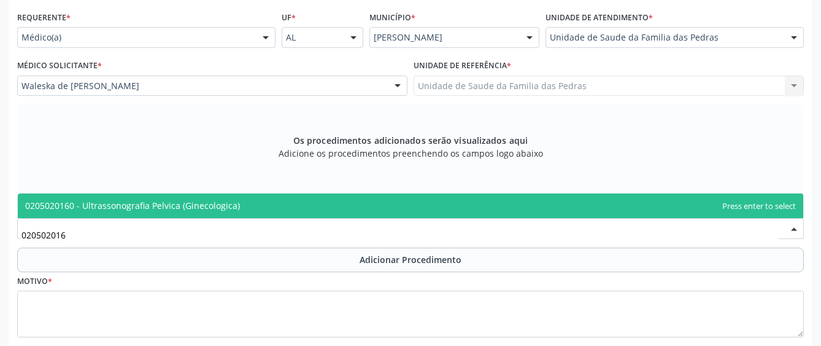
click at [362, 214] on span "0205020160 - Ultrassonografia Pelvica (Ginecologica)" at bounding box center [411, 205] width 786 height 25
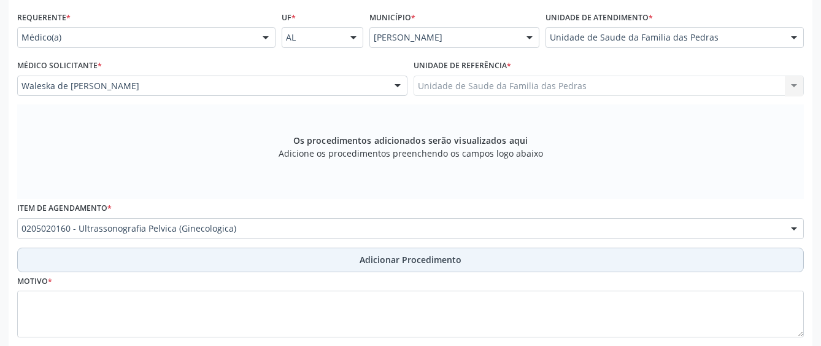
click at [389, 263] on span "Adicionar Procedimento" at bounding box center [411, 259] width 102 height 13
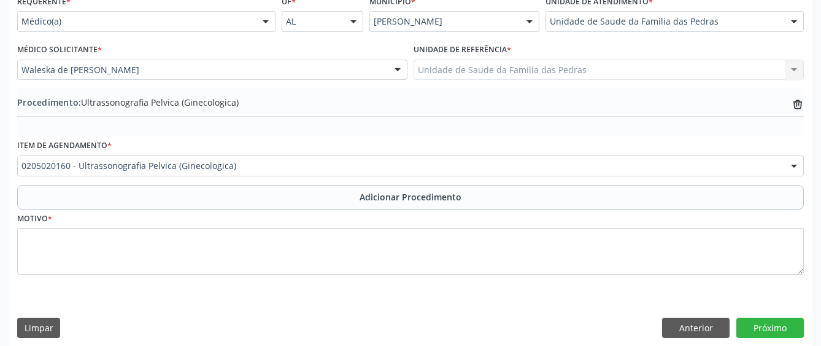
scroll to position [301, 0]
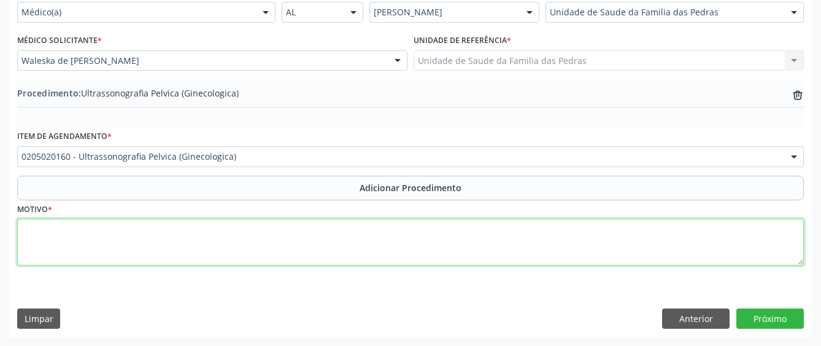
click at [193, 255] on textarea at bounding box center [410, 242] width 787 height 47
type textarea "ROTINA"
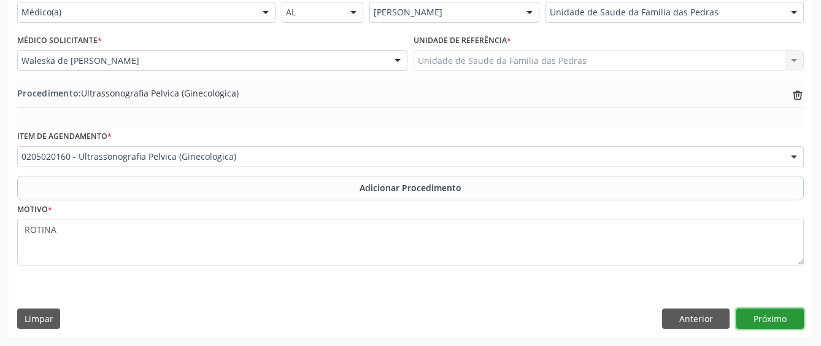
click at [785, 322] on button "Próximo" at bounding box center [771, 318] width 68 height 21
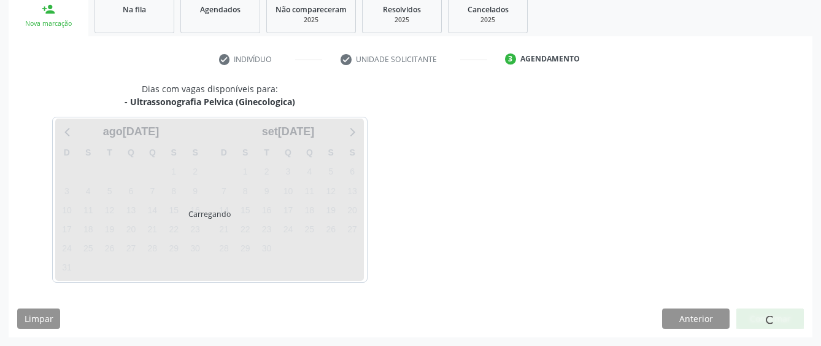
scroll to position [242, 0]
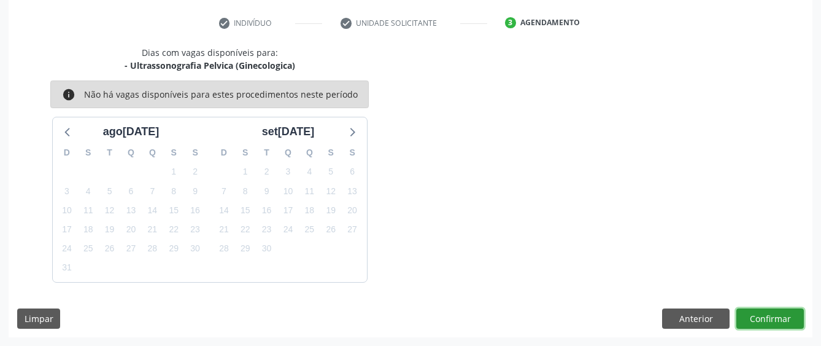
click at [766, 314] on button "Confirmar" at bounding box center [771, 318] width 68 height 21
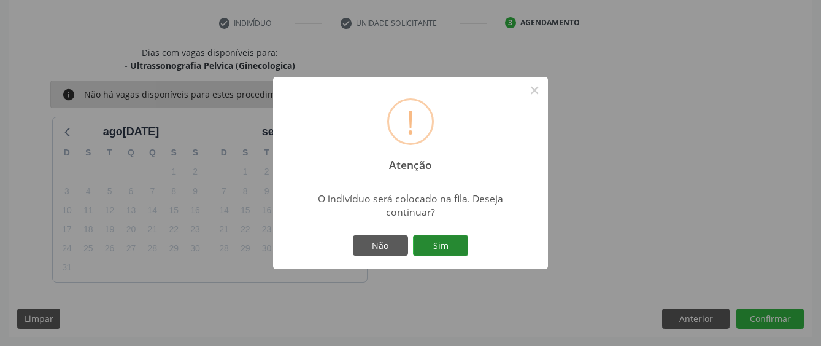
click at [449, 249] on button "Sim" at bounding box center [440, 245] width 55 height 21
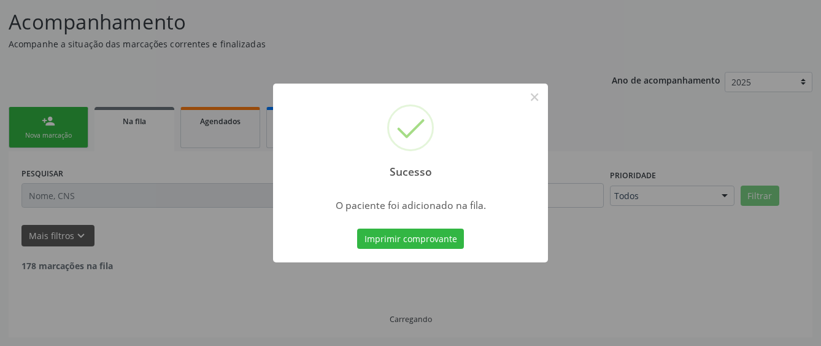
scroll to position [81, 0]
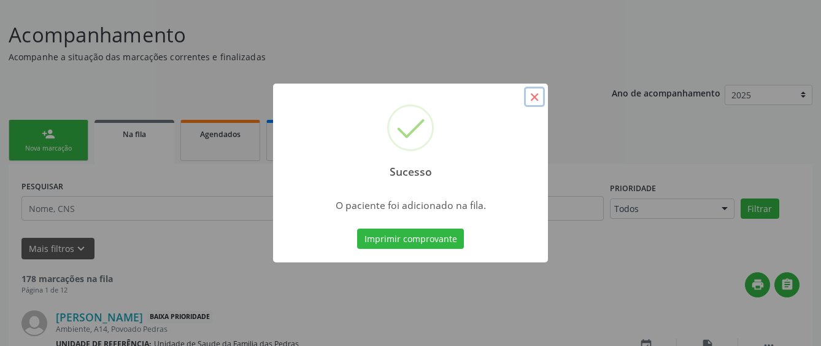
click at [537, 101] on button "×" at bounding box center [534, 97] width 21 height 21
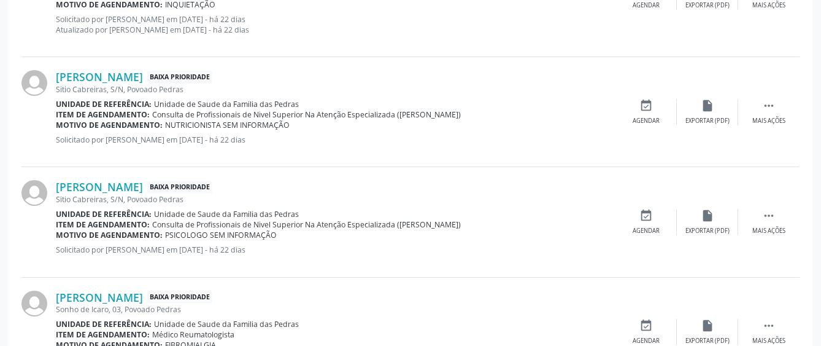
scroll to position [1749, 0]
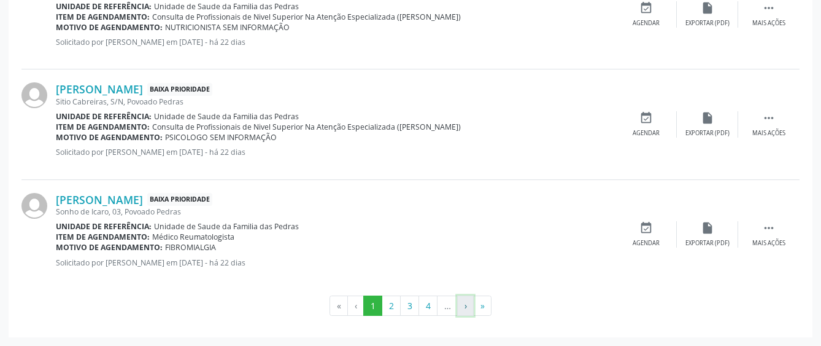
click at [466, 306] on button "›" at bounding box center [465, 305] width 17 height 21
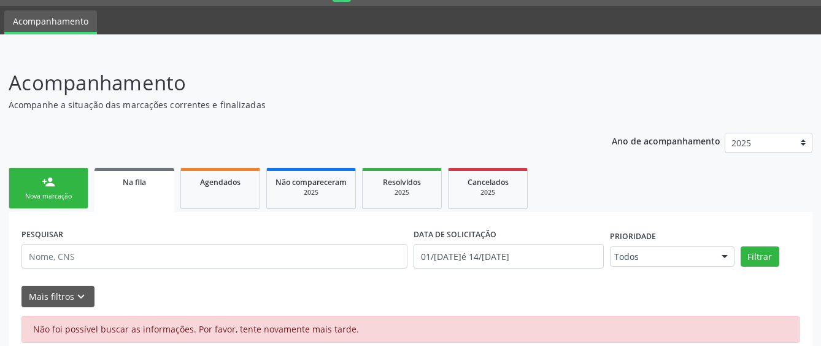
scroll to position [52, 0]
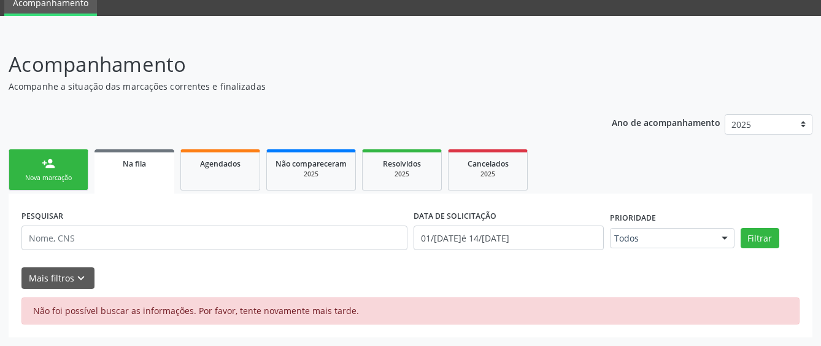
click at [126, 171] on link "Na fila" at bounding box center [135, 171] width 80 height 44
click at [72, 173] on link "person_add Nova marcação" at bounding box center [49, 169] width 80 height 41
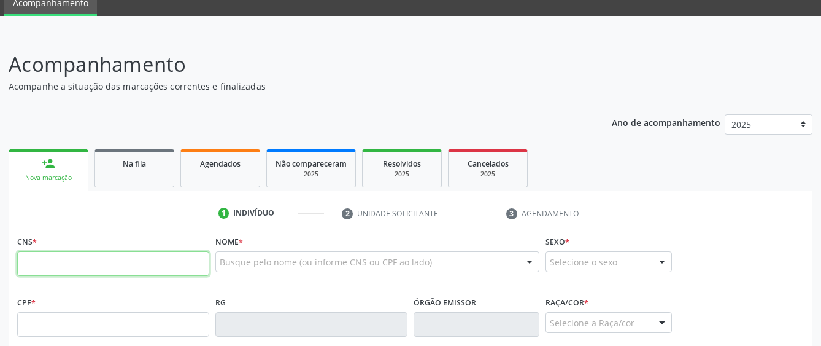
click at [64, 270] on input "text" at bounding box center [113, 263] width 192 height 25
type input "707 4060 2274 4979"
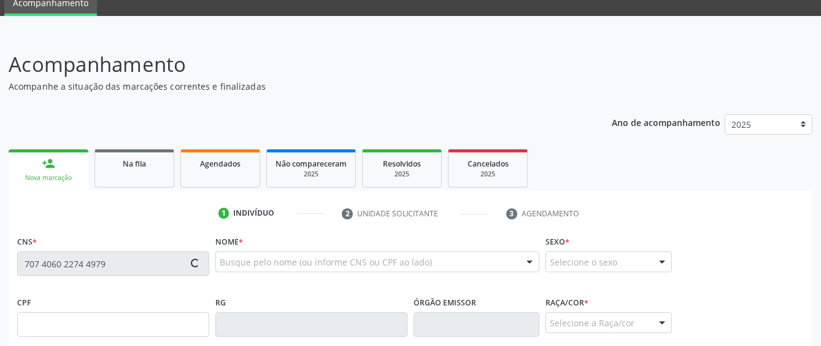
type input "118.901.044-50"
type input "[DATE]"
type input "[PERSON_NAME]"
type input "[PHONE_NUMBER]"
type input "24"
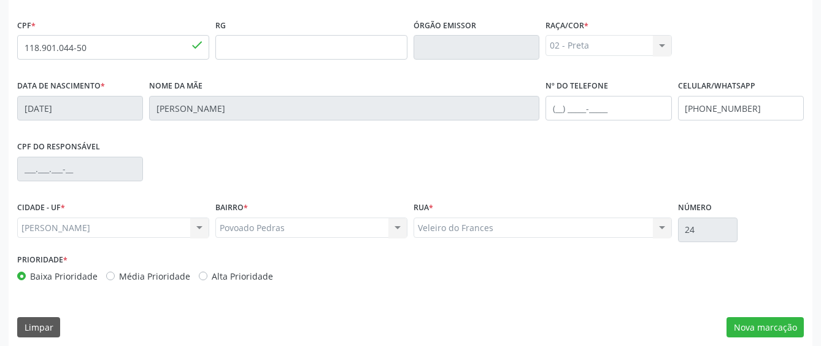
scroll to position [337, 0]
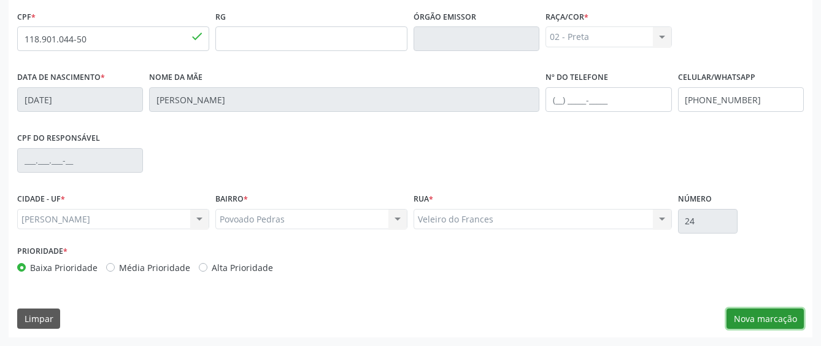
click at [757, 311] on button "Nova marcação" at bounding box center [765, 318] width 77 height 21
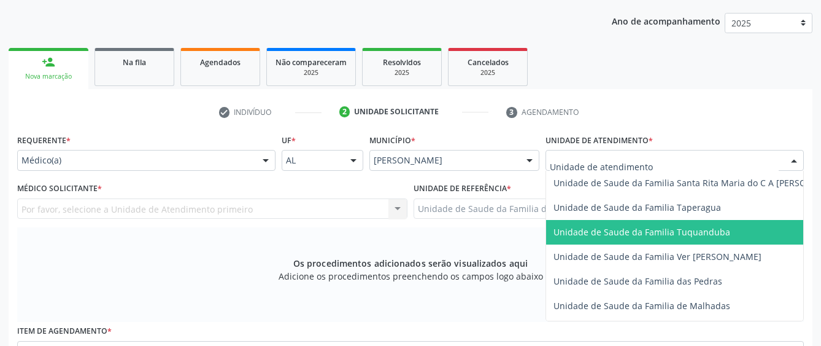
scroll to position [921, 0]
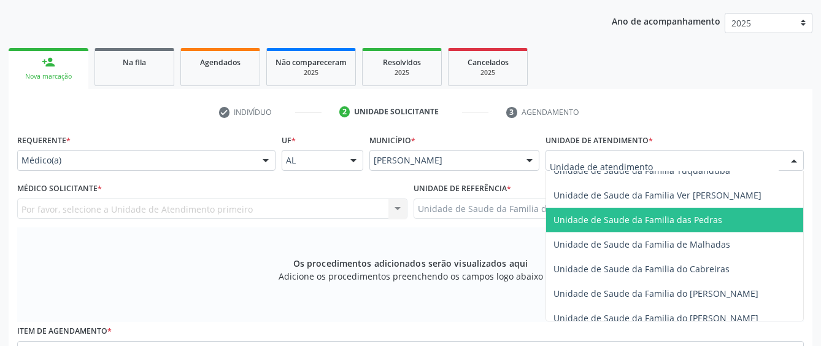
click at [587, 225] on span "Unidade de Saude da Familia das Pedras" at bounding box center [699, 220] width 306 height 25
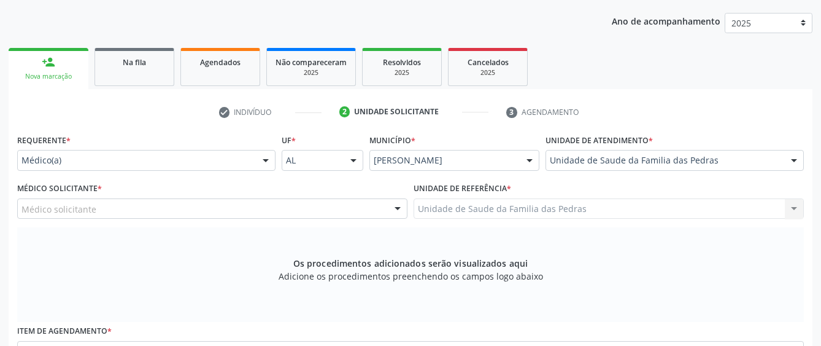
click at [370, 211] on div "Médico solicitante" at bounding box center [212, 208] width 390 height 21
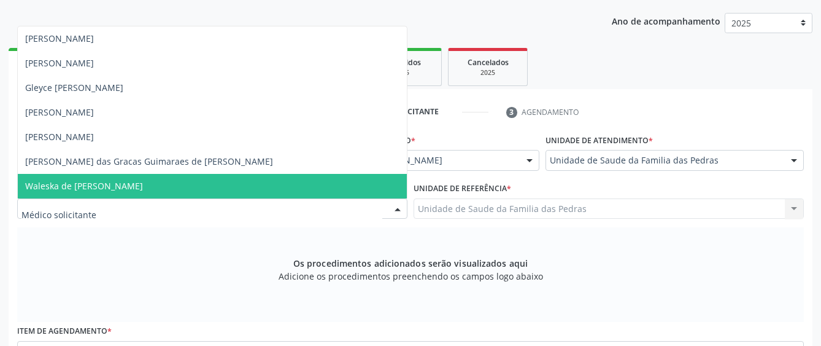
click at [280, 192] on span "Waleska de [PERSON_NAME]" at bounding box center [212, 186] width 389 height 25
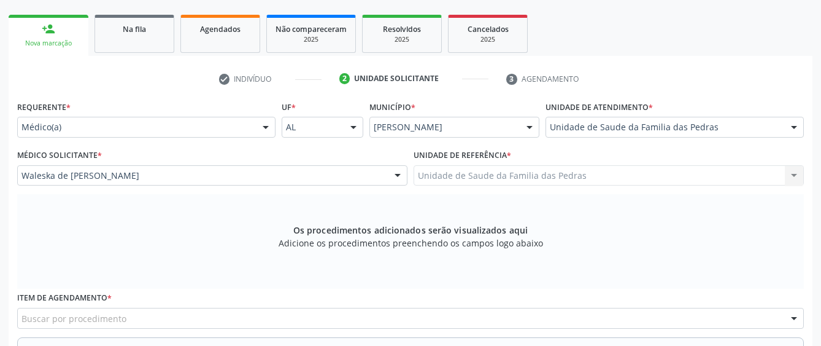
scroll to position [276, 0]
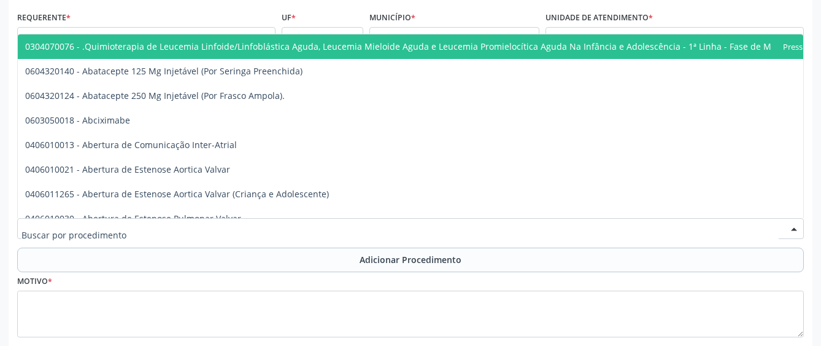
click at [303, 232] on div at bounding box center [410, 228] width 787 height 21
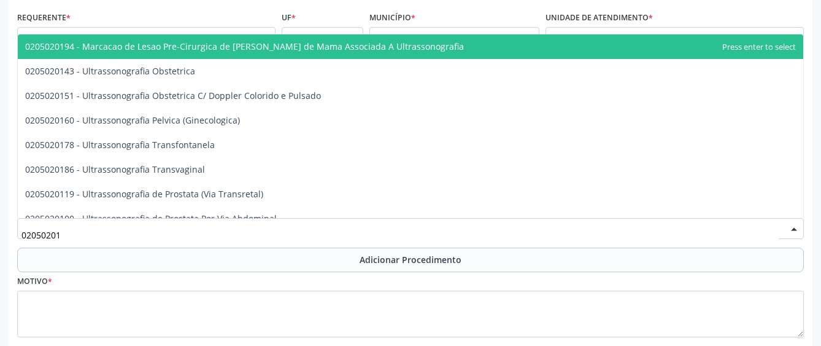
type input "020502018"
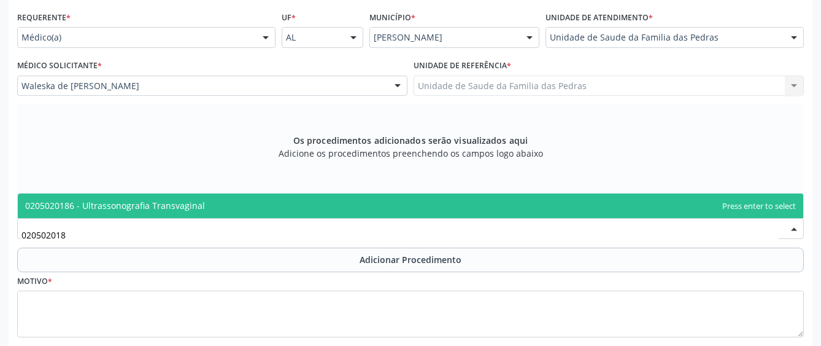
click at [352, 231] on input "020502018" at bounding box center [400, 234] width 758 height 25
click at [339, 209] on span "0205020186 - Ultrassonografia Transvaginal" at bounding box center [411, 205] width 786 height 25
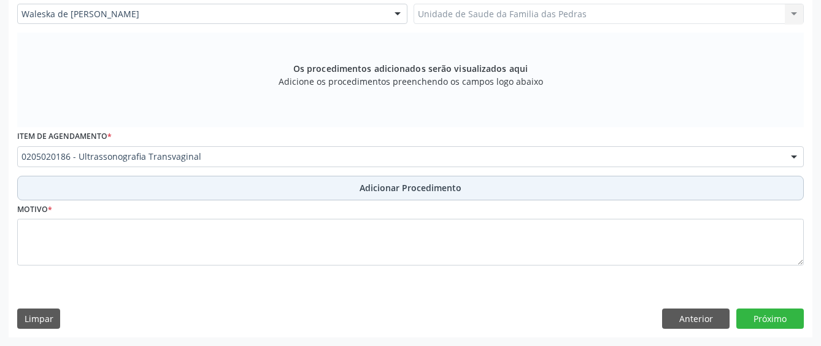
click at [330, 193] on button "Adicionar Procedimento" at bounding box center [410, 188] width 787 height 25
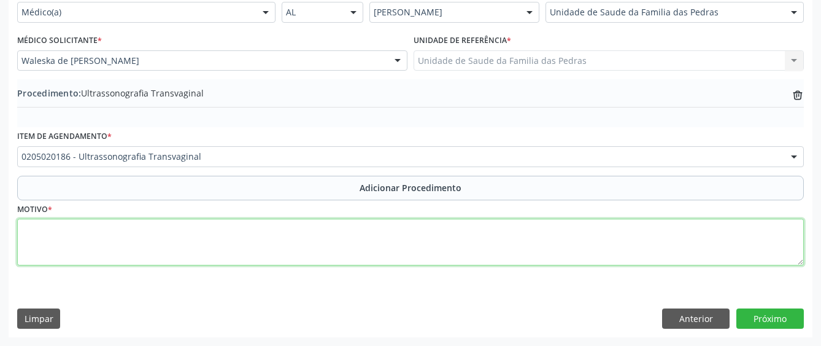
click at [297, 247] on textarea at bounding box center [410, 242] width 787 height 47
type textarea "ROTINA"
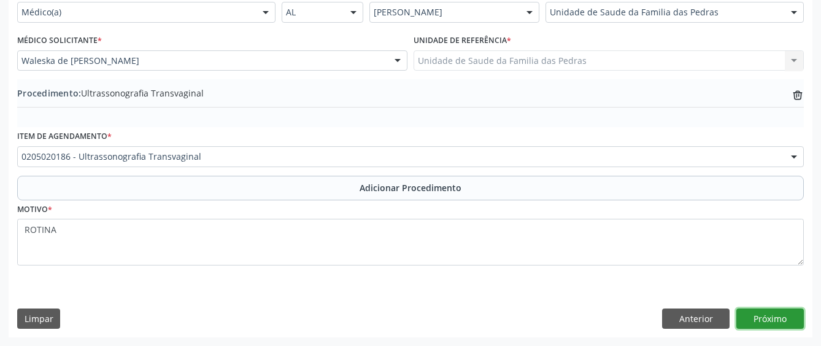
click at [743, 311] on button "Próximo" at bounding box center [771, 318] width 68 height 21
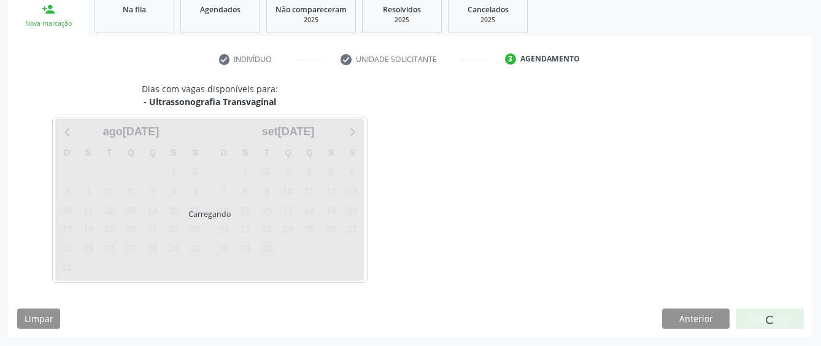
scroll to position [242, 0]
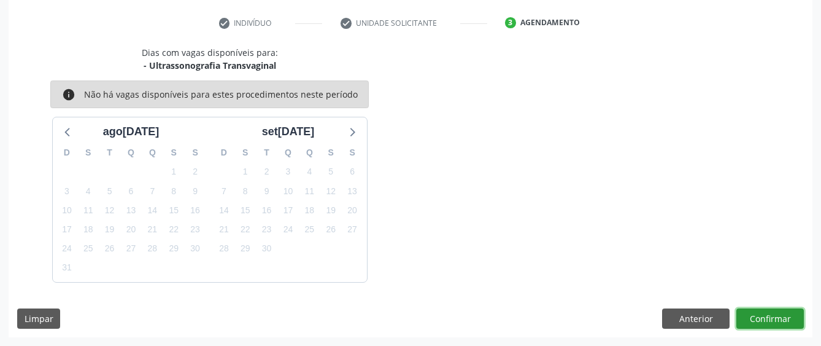
click at [745, 320] on button "Confirmar" at bounding box center [771, 318] width 68 height 21
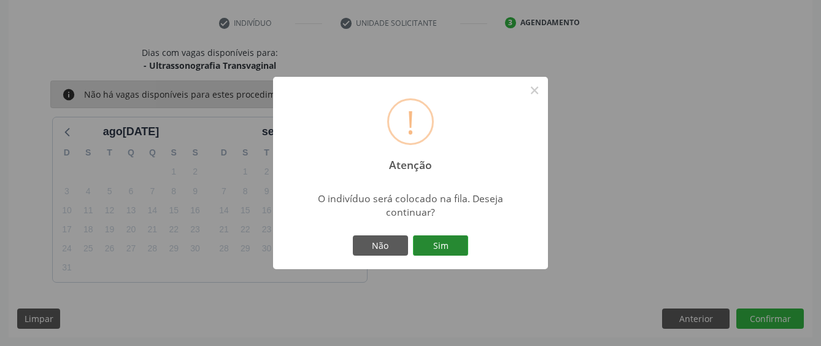
click at [454, 244] on button "Sim" at bounding box center [440, 245] width 55 height 21
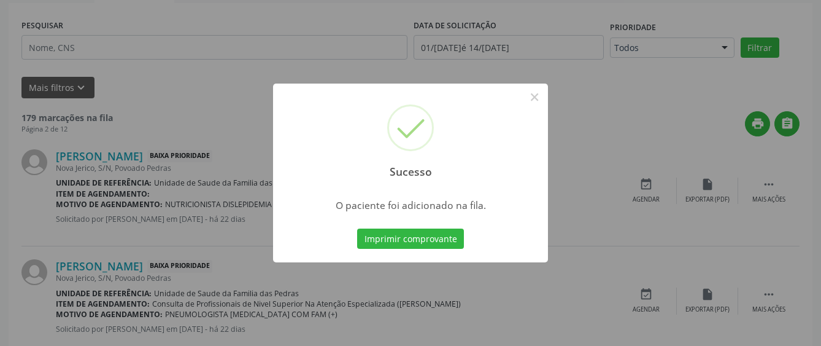
scroll to position [81, 0]
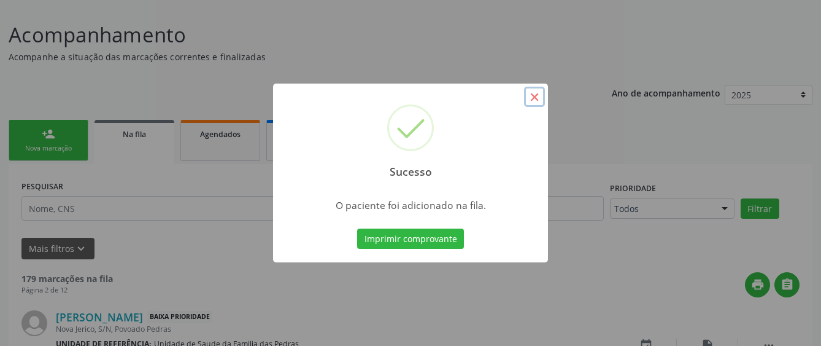
click at [533, 96] on button "×" at bounding box center [534, 97] width 21 height 21
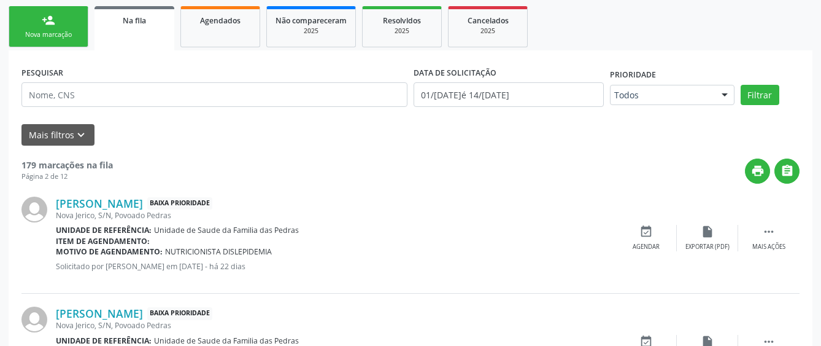
scroll to position [204, 0]
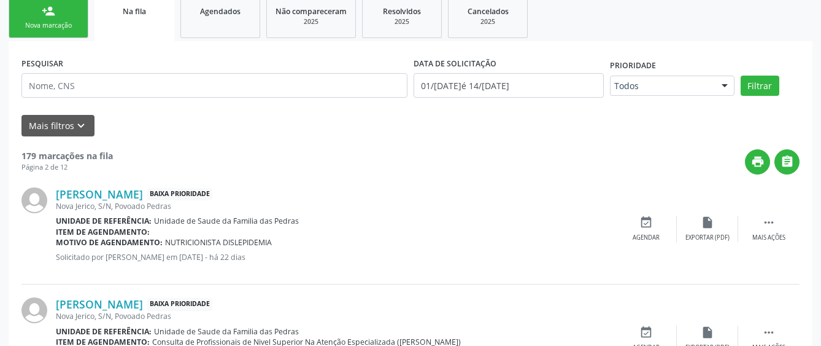
click at [65, 22] on div "Nova marcação" at bounding box center [48, 25] width 61 height 9
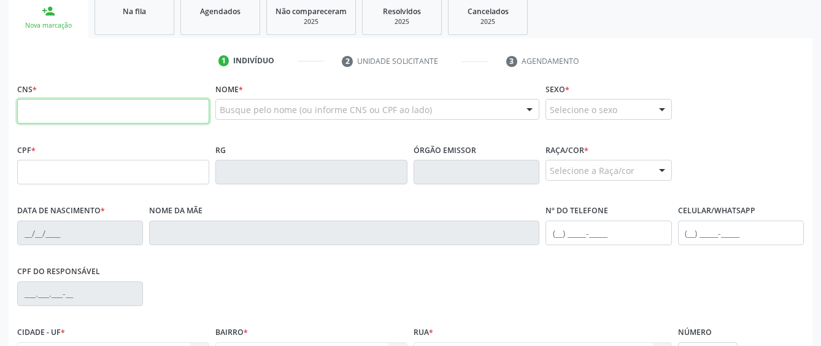
click at [79, 110] on input "text" at bounding box center [113, 111] width 192 height 25
type input "708 4052 2934 3865"
type input "158.827.204-43"
type input "16/[DATE]"
type input "[PERSON_NAME]"
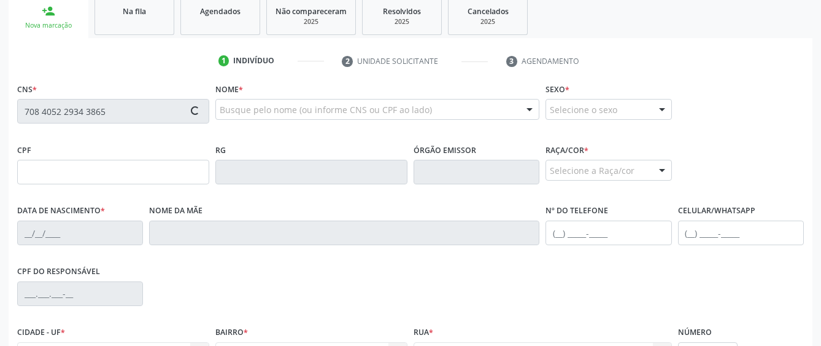
type input "[PHONE_NUMBER]"
type input "S/N"
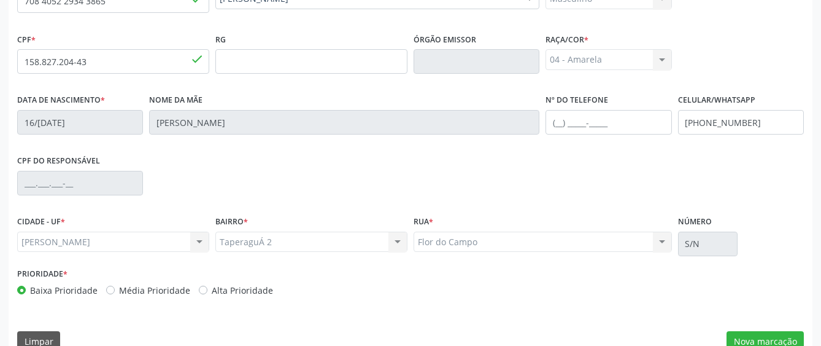
scroll to position [337, 0]
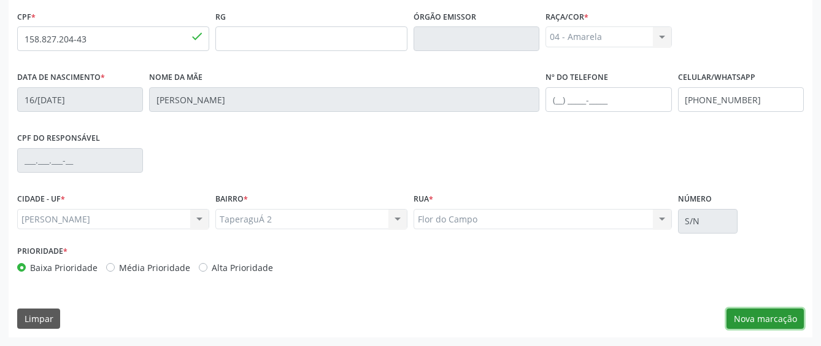
click at [759, 316] on button "Nova marcação" at bounding box center [765, 318] width 77 height 21
click at [0, 0] on div "Requerente * Médico(a) Médico(a) Enfermeiro(a) Paciente Nenhum resultado encont…" at bounding box center [0, 0] width 0 height 0
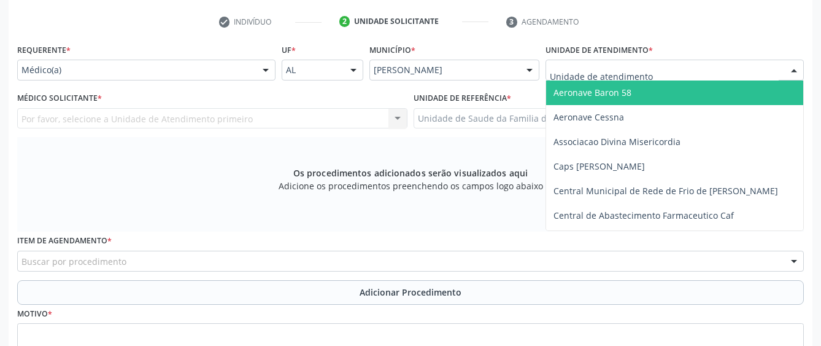
scroll to position [225, 0]
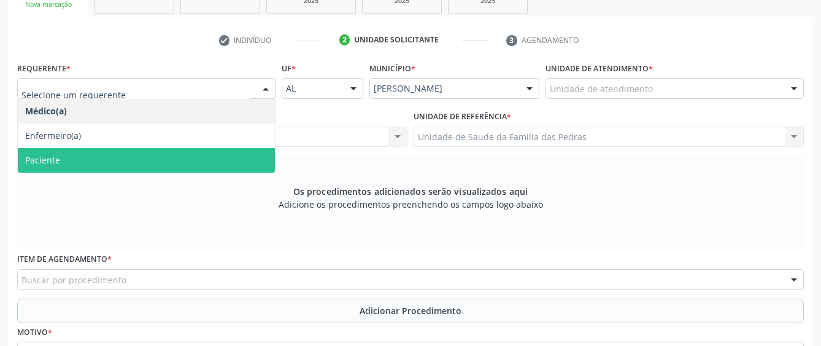
click at [96, 157] on span "Paciente" at bounding box center [146, 160] width 257 height 25
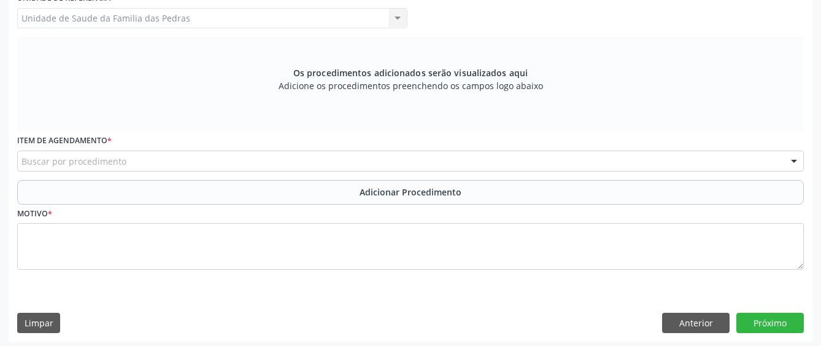
scroll to position [347, 0]
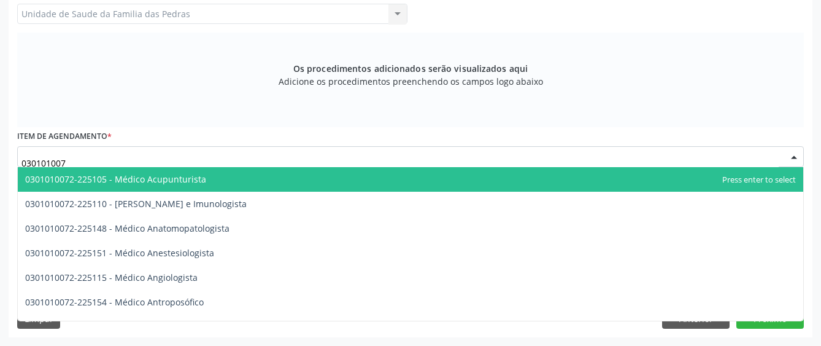
type input "0301010072"
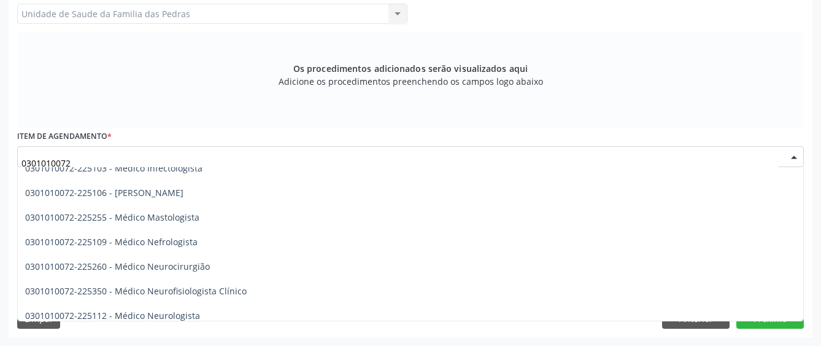
scroll to position [860, 0]
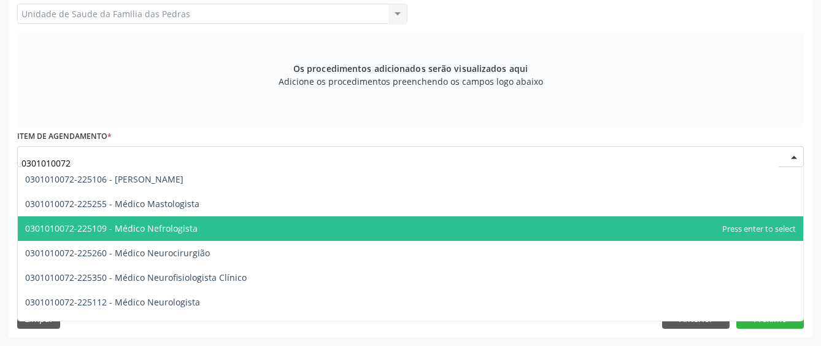
click at [258, 230] on span "0301010072-225109 - Médico Nefrologista" at bounding box center [411, 228] width 786 height 25
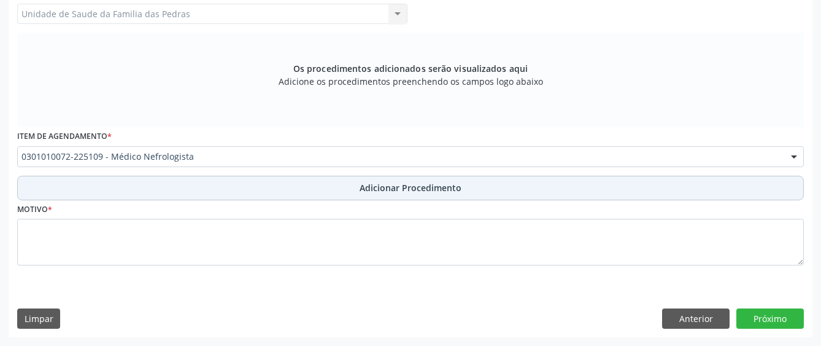
click at [263, 188] on button "Adicionar Procedimento" at bounding box center [410, 188] width 787 height 25
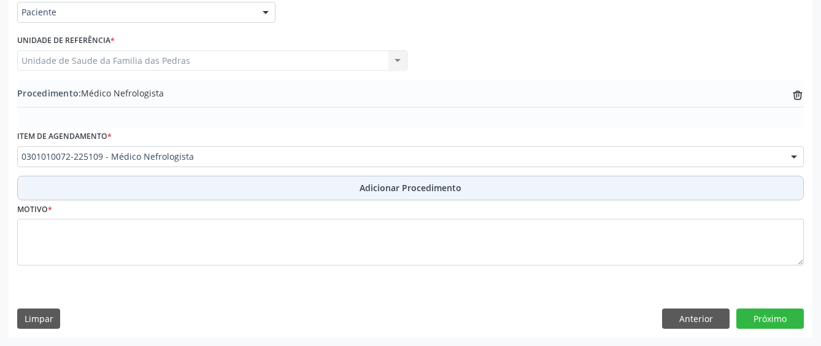
scroll to position [301, 0]
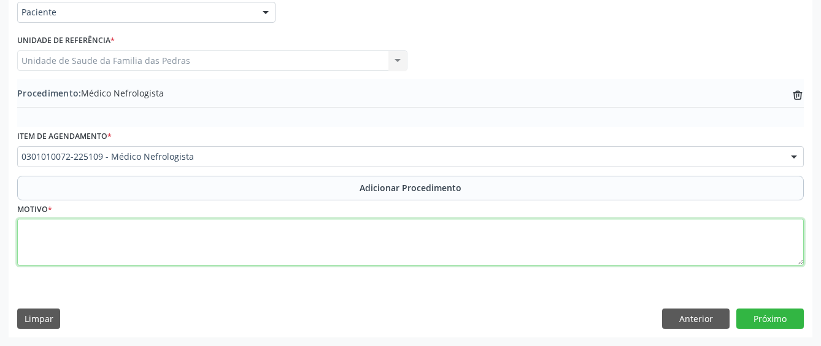
click at [109, 234] on textarea at bounding box center [410, 242] width 787 height 47
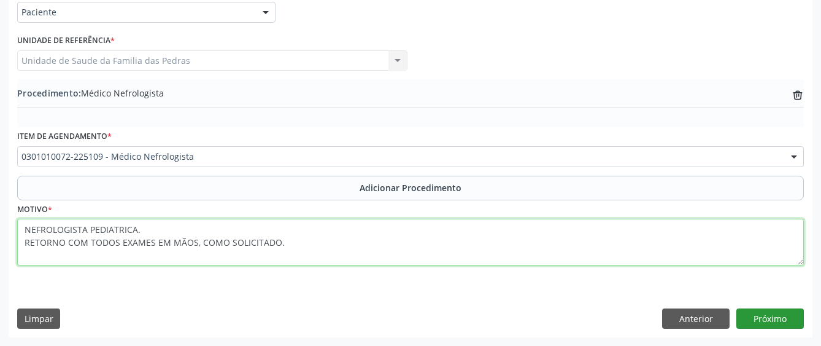
type textarea "NEFROLOGISTA PEDIATRICA. RETORNO COM TODOS EXAMES EM MÃOS, COMO SOLICITADO."
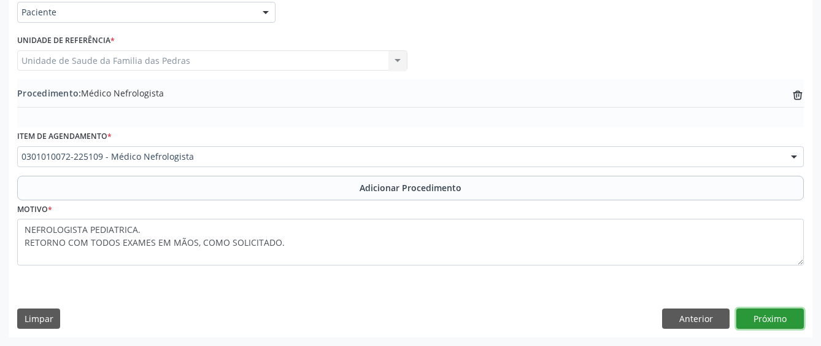
click at [757, 318] on button "Próximo" at bounding box center [771, 318] width 68 height 21
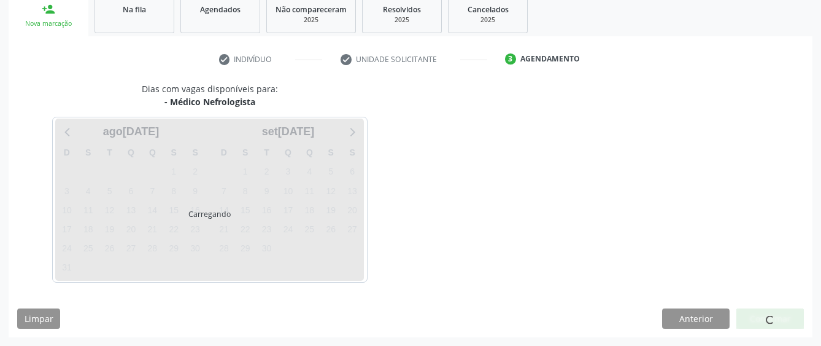
scroll to position [242, 0]
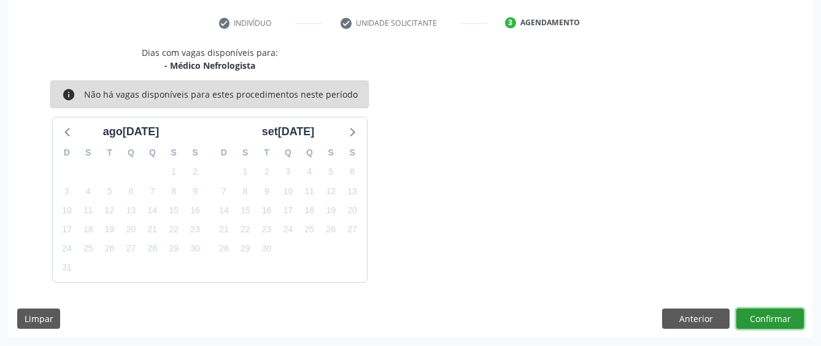
click at [756, 316] on button "Confirmar" at bounding box center [771, 318] width 68 height 21
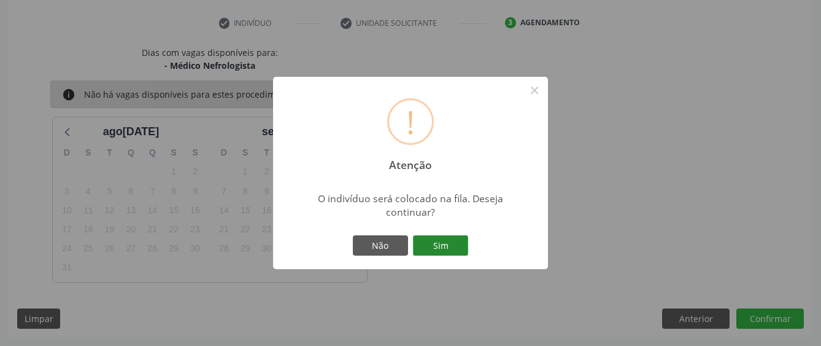
click at [460, 242] on button "Sim" at bounding box center [440, 245] width 55 height 21
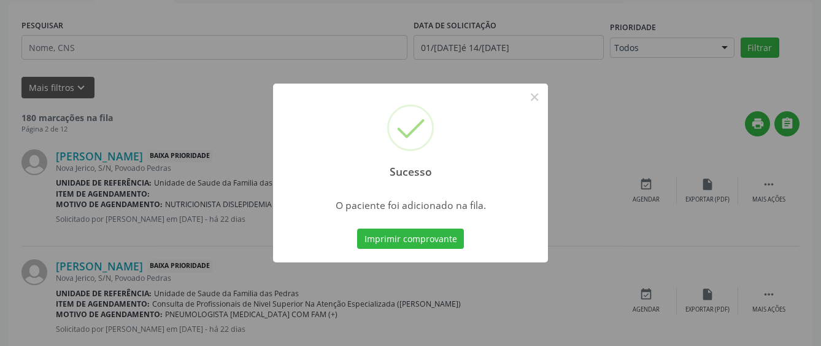
scroll to position [81, 0]
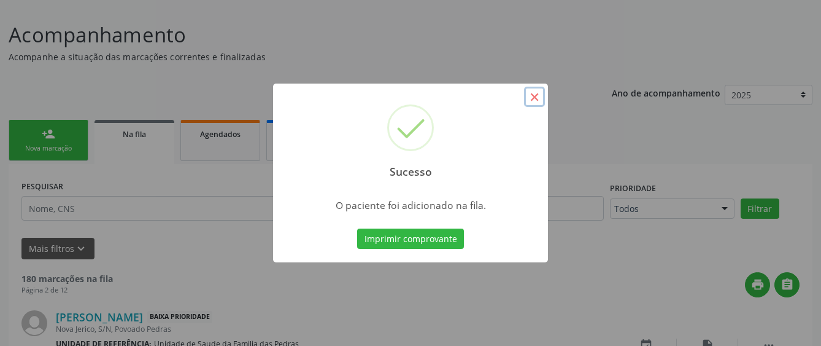
click at [539, 97] on button "×" at bounding box center [534, 97] width 21 height 21
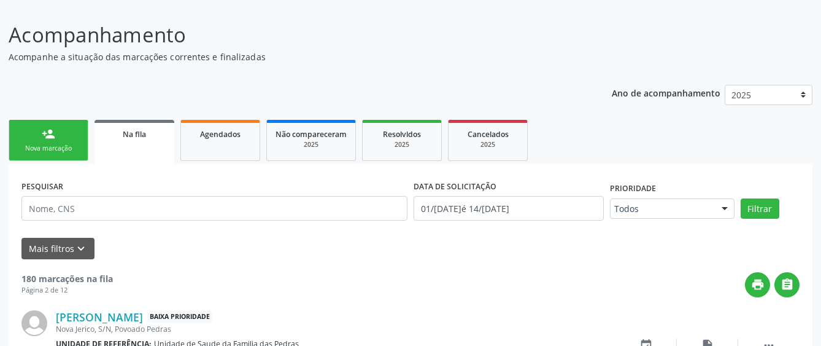
click at [52, 126] on link "person_add Nova marcação" at bounding box center [49, 140] width 80 height 41
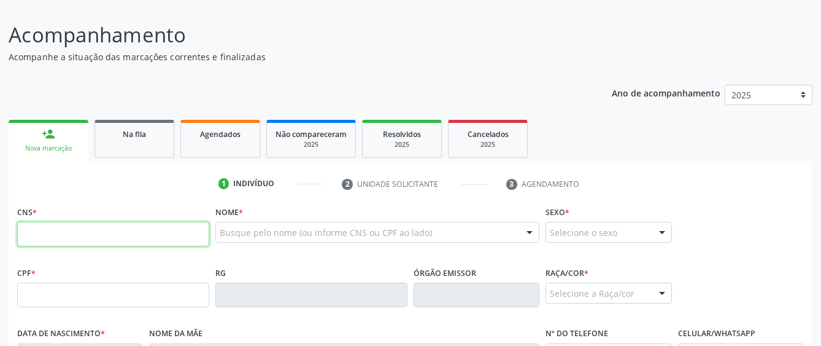
click at [83, 231] on input "text" at bounding box center [113, 234] width 192 height 25
paste input "707 4060 2274 4979"
type input "707 4060 2274 4979"
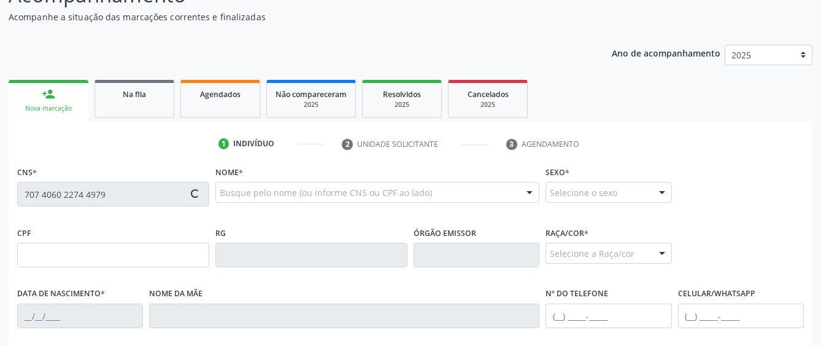
scroll to position [142, 0]
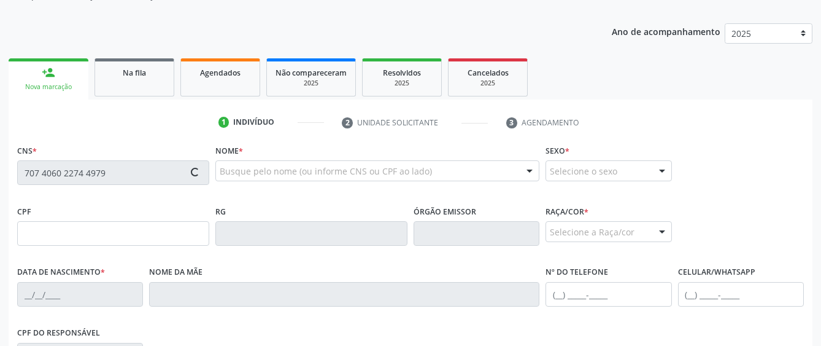
type input "118.901.044-50"
type input "[DATE]"
type input "[PERSON_NAME]"
type input "[PHONE_NUMBER]"
type input "24"
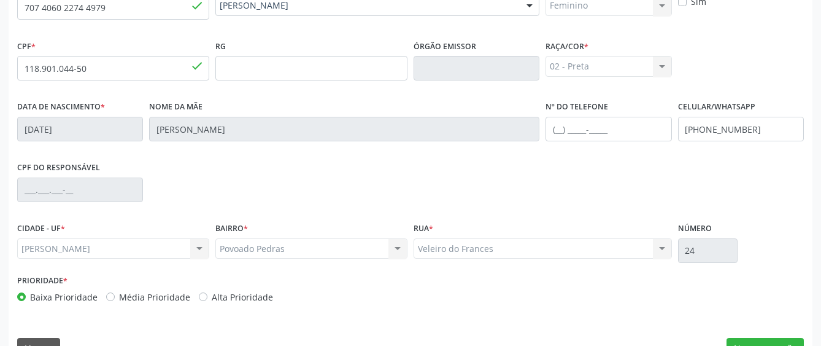
scroll to position [327, 0]
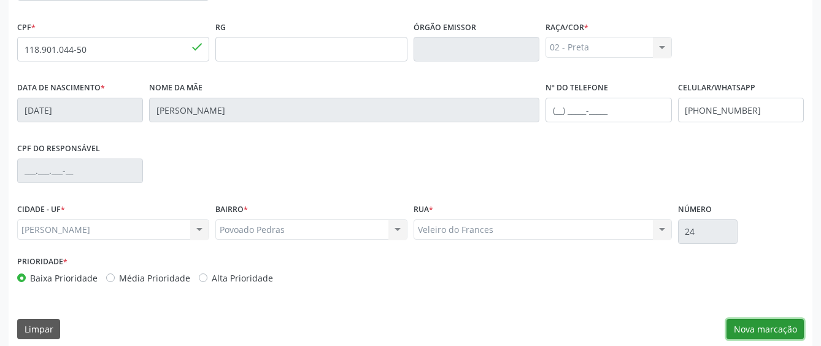
click at [783, 331] on button "Nova marcação" at bounding box center [765, 329] width 77 height 21
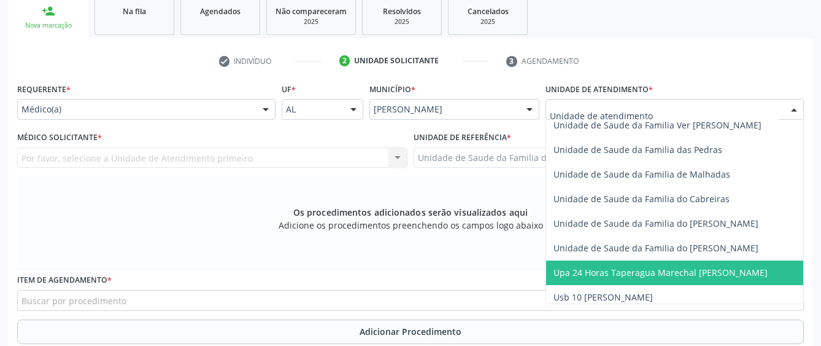
scroll to position [918, 0]
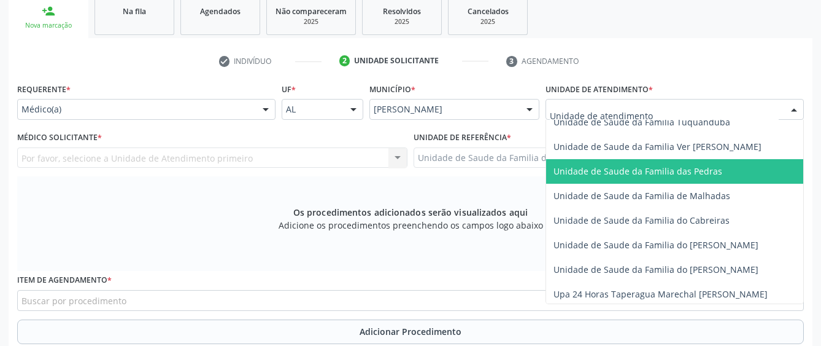
click at [596, 175] on span "Unidade de Saude da Familia das Pedras" at bounding box center [638, 171] width 169 height 12
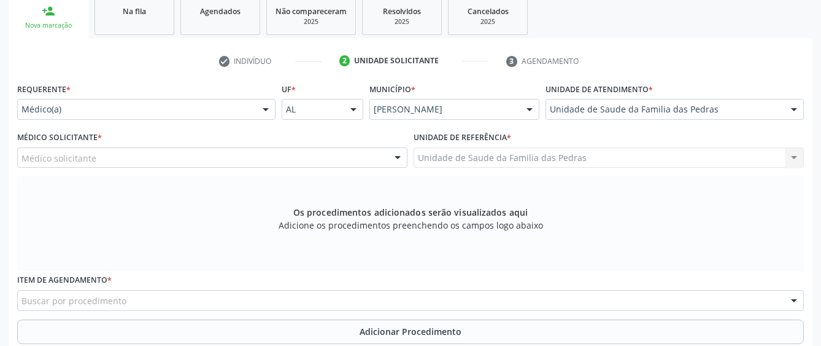
click at [359, 157] on div "Médico solicitante" at bounding box center [212, 157] width 390 height 21
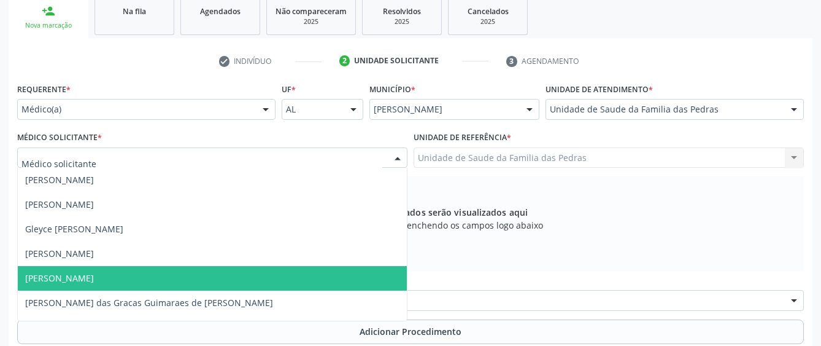
scroll to position [19, 0]
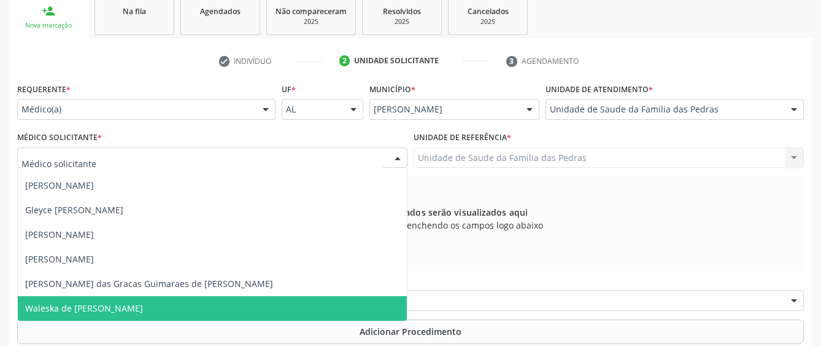
click at [304, 303] on span "Waleska de [PERSON_NAME]" at bounding box center [212, 308] width 389 height 25
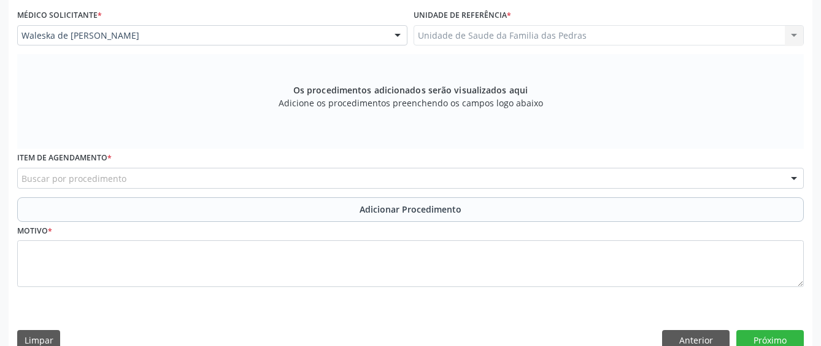
scroll to position [327, 0]
click at [176, 176] on div "Buscar por procedimento" at bounding box center [410, 177] width 787 height 21
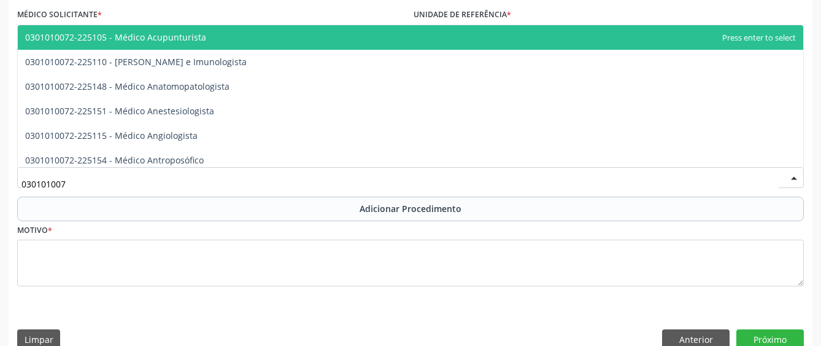
type input "0301010072"
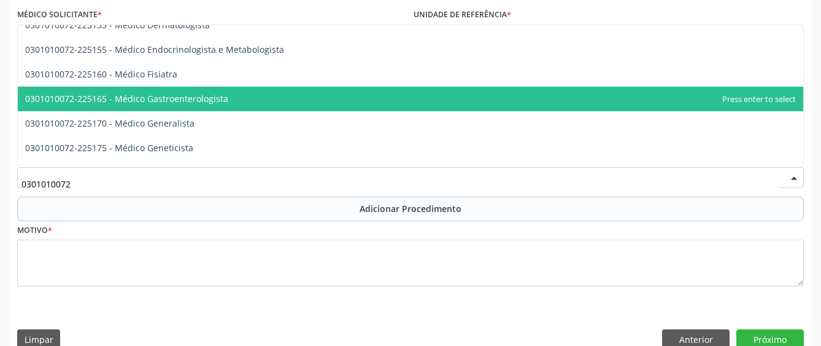
scroll to position [614, 0]
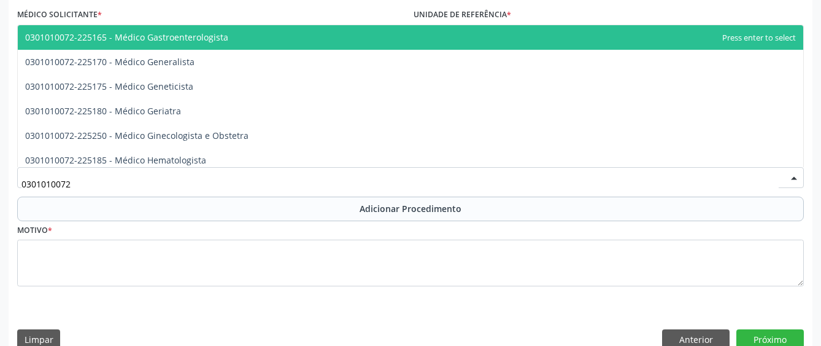
click at [235, 44] on span "0301010072-225165 - Médico Gastroenterologista" at bounding box center [411, 37] width 786 height 25
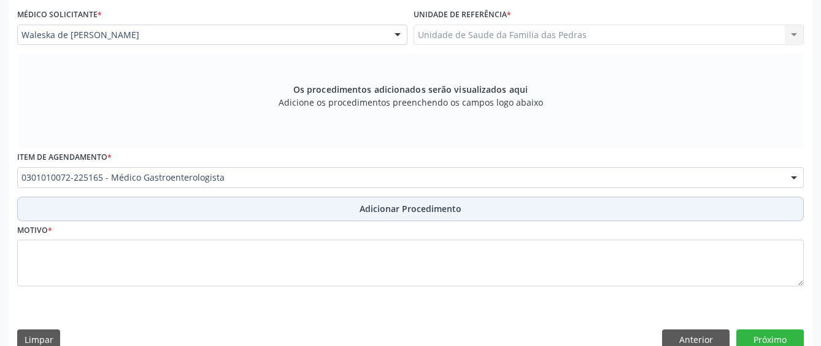
click at [206, 208] on button "Adicionar Procedimento" at bounding box center [410, 208] width 787 height 25
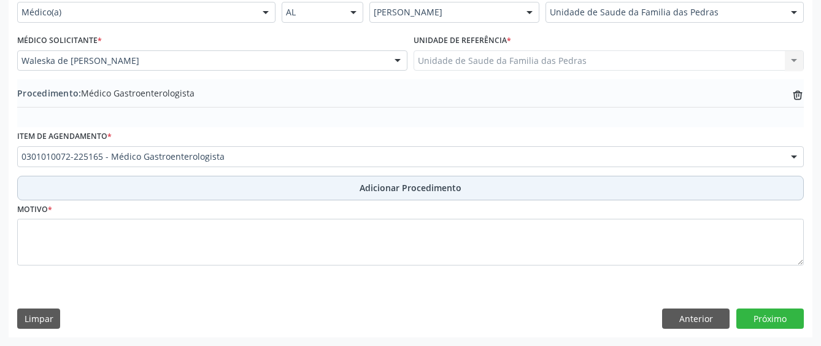
scroll to position [301, 0]
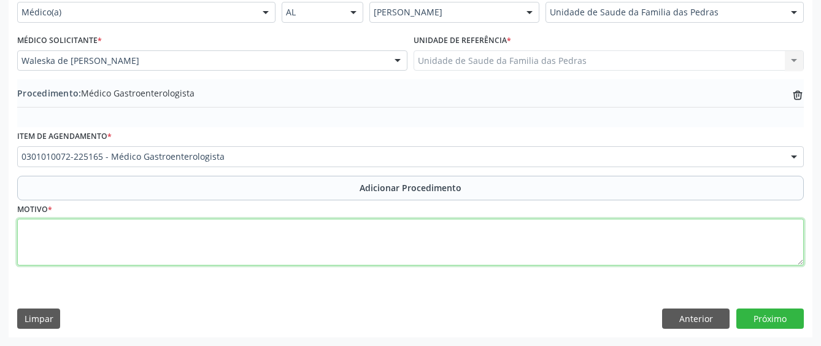
click at [204, 232] on textarea at bounding box center [410, 242] width 787 height 47
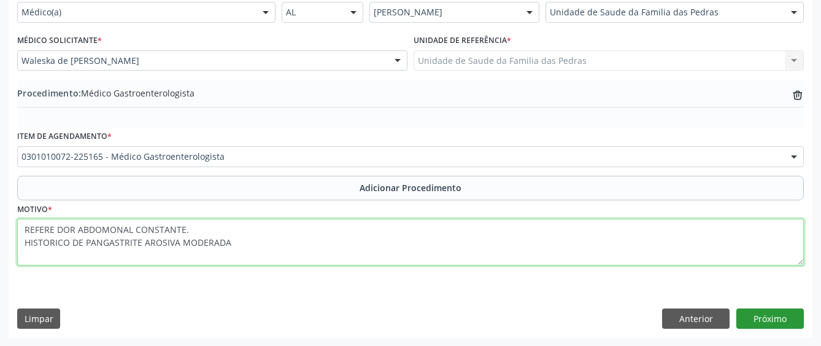
type textarea "REFERE DOR ABDOMONAL CONSTANTE. HISTORICO DE PANGASTRITE AROSIVA MODERADA"
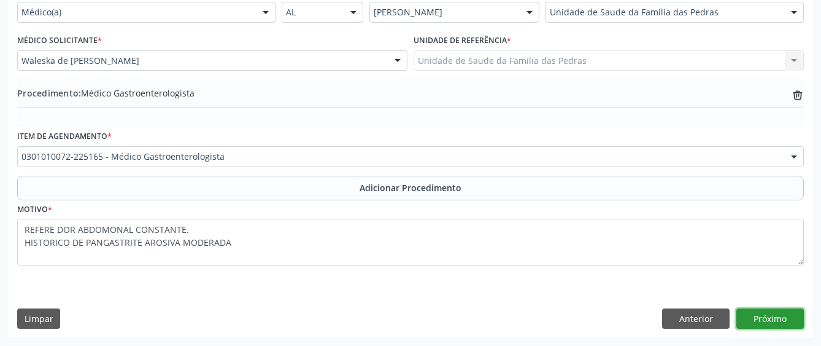
click at [763, 312] on button "Próximo" at bounding box center [771, 318] width 68 height 21
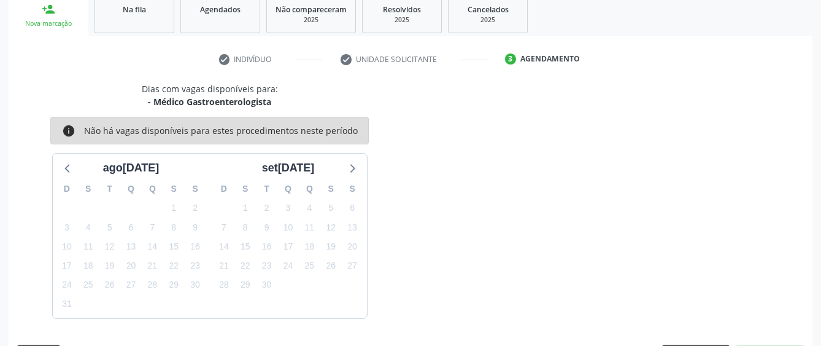
scroll to position [242, 0]
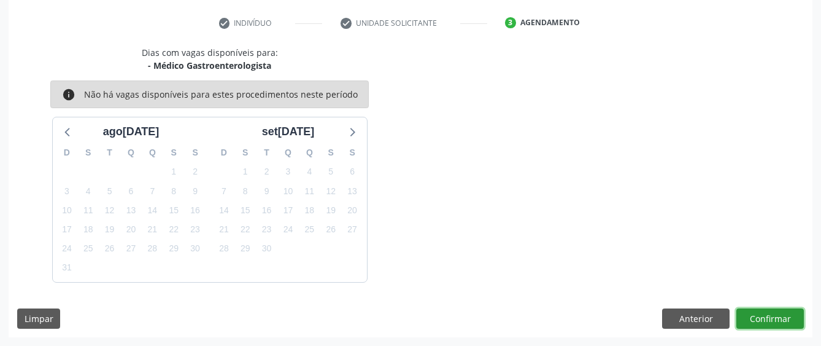
click at [785, 320] on button "Confirmar" at bounding box center [771, 318] width 68 height 21
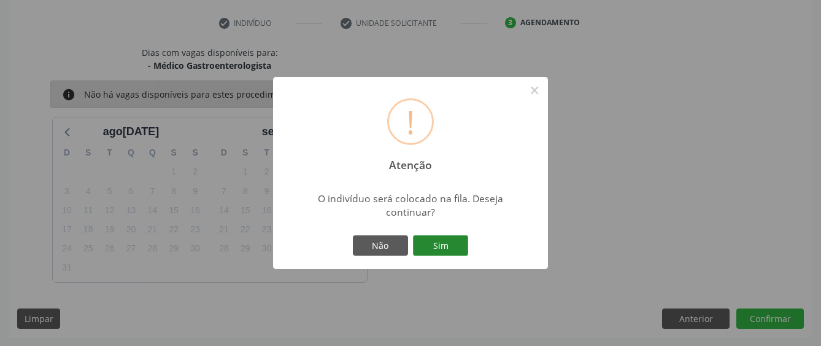
click at [441, 249] on button "Sim" at bounding box center [440, 245] width 55 height 21
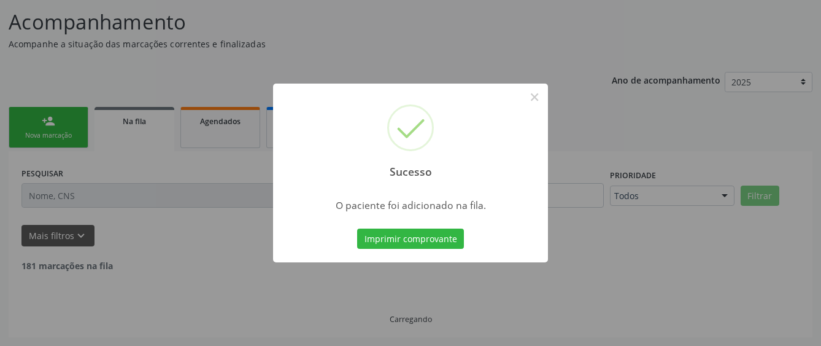
scroll to position [81, 0]
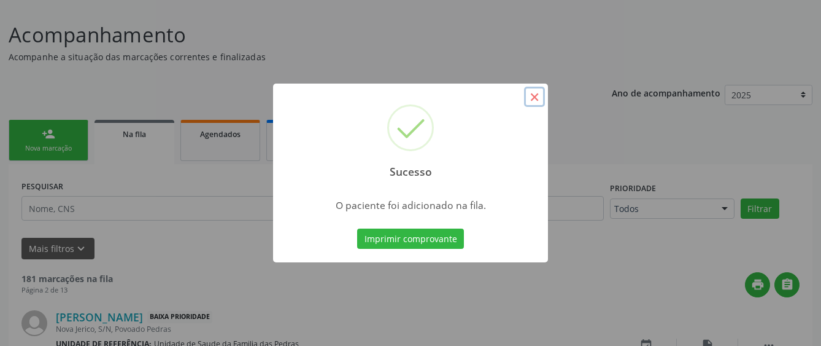
click at [533, 99] on button "×" at bounding box center [534, 97] width 21 height 21
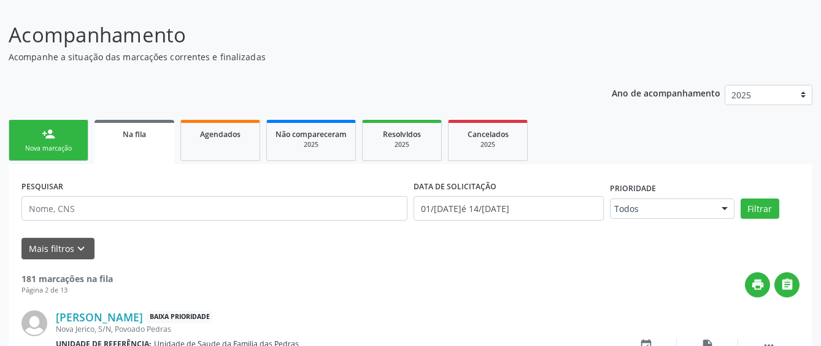
click at [70, 149] on div "Nova marcação" at bounding box center [48, 148] width 61 height 9
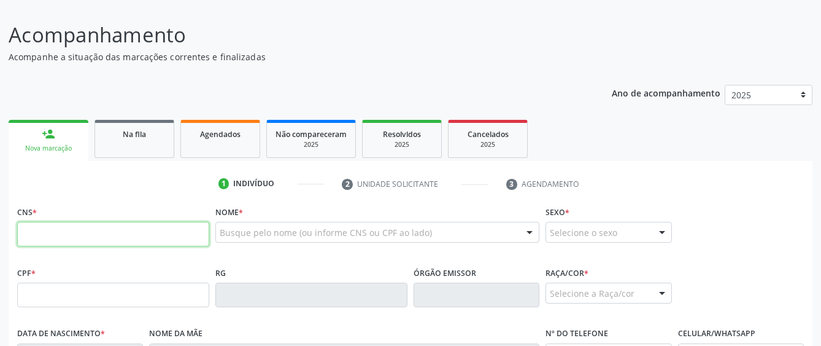
click at [72, 239] on input "text" at bounding box center [113, 234] width 192 height 25
paste input "706 8022 6395 1527"
type input "706 8022 6395 1527"
type input "023.387.794-01"
type input "[DATE]"
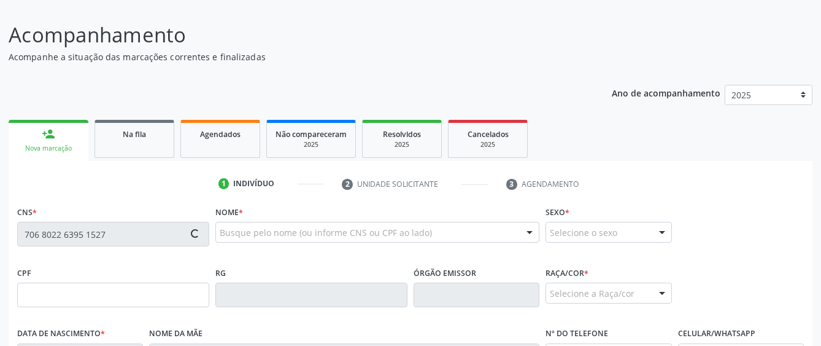
type input "[PERSON_NAME]"
type input "[PHONE_NUMBER]"
type input "28"
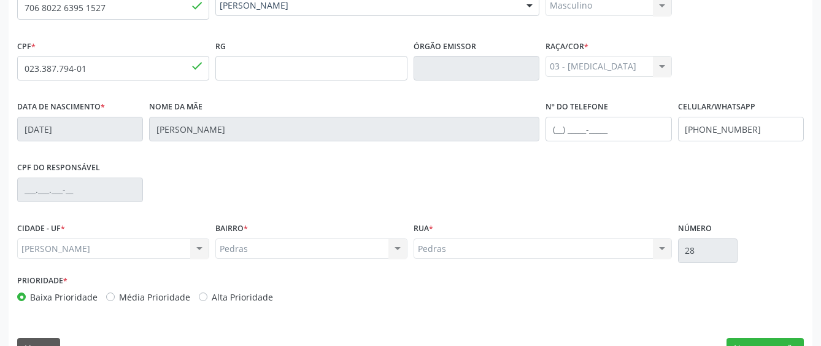
scroll to position [337, 0]
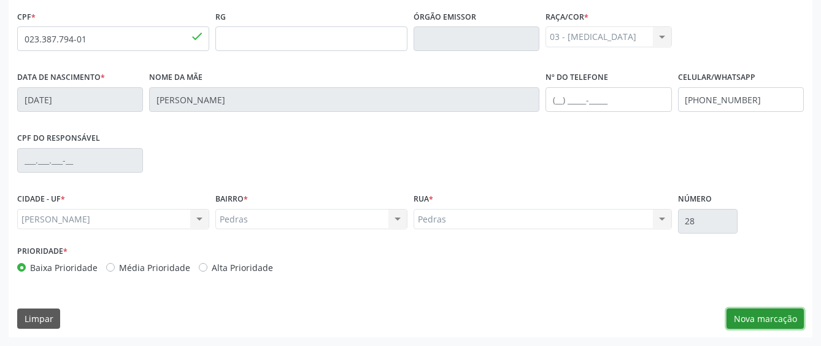
click at [768, 315] on button "Nova marcação" at bounding box center [765, 318] width 77 height 21
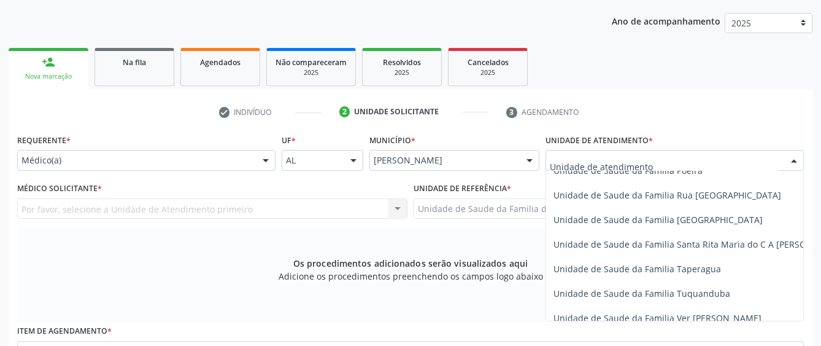
scroll to position [860, 0]
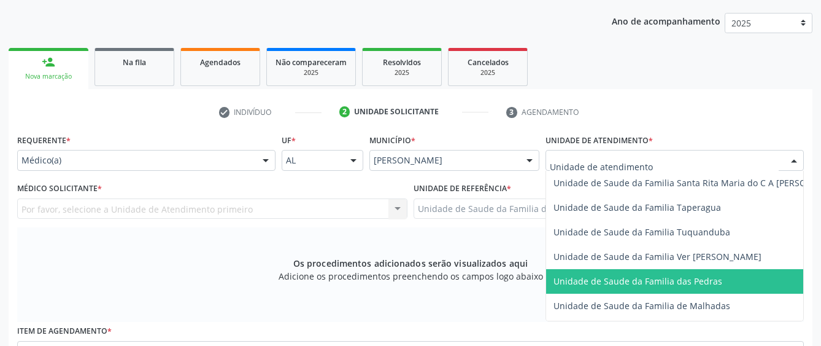
click at [578, 271] on span "Unidade de Saude da Familia das Pedras" at bounding box center [699, 281] width 306 height 25
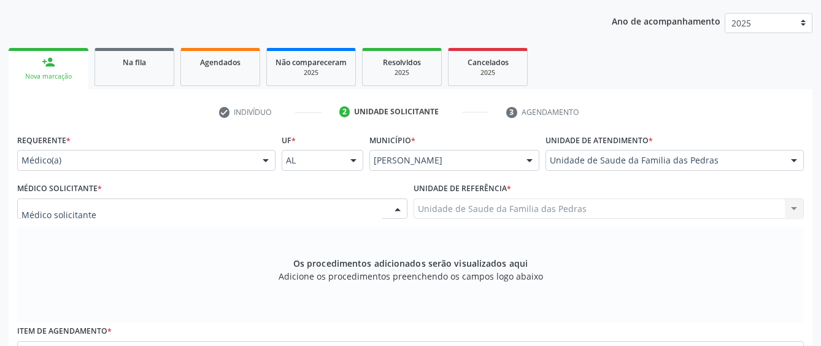
click at [290, 205] on div at bounding box center [212, 208] width 390 height 21
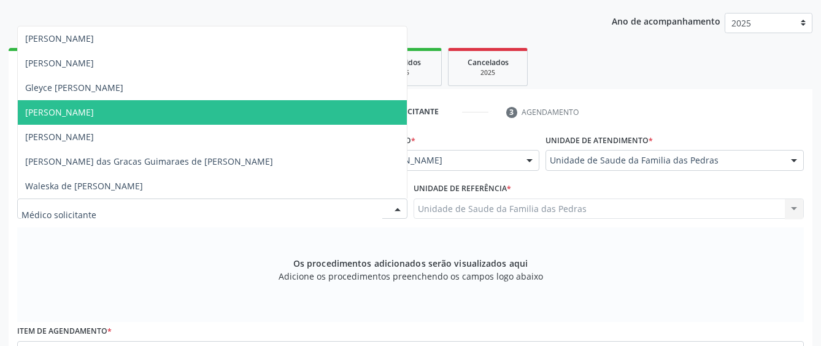
click at [253, 103] on span "[PERSON_NAME]" at bounding box center [212, 112] width 389 height 25
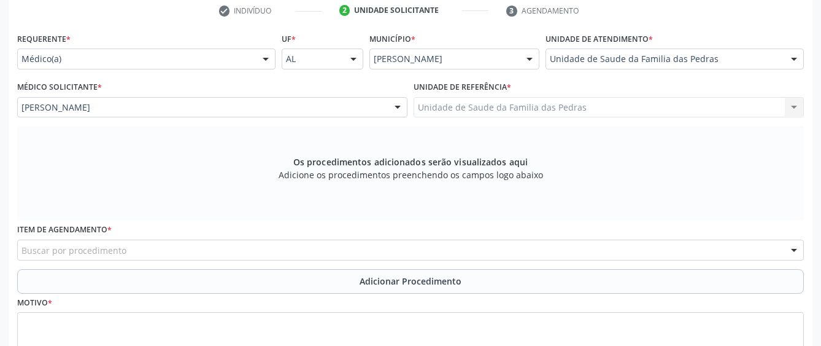
scroll to position [276, 0]
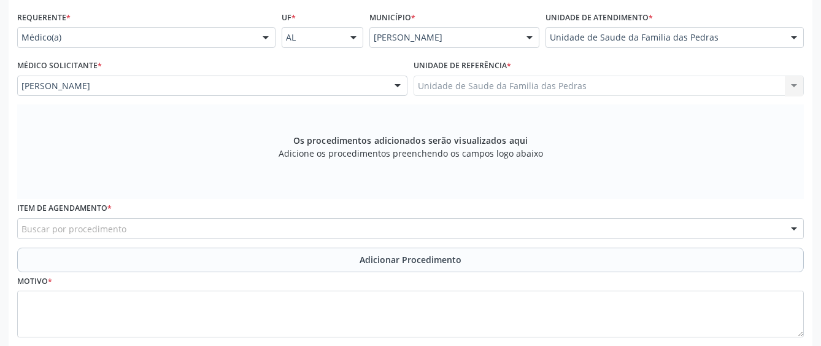
click at [159, 230] on div "Buscar por procedimento" at bounding box center [410, 228] width 787 height 21
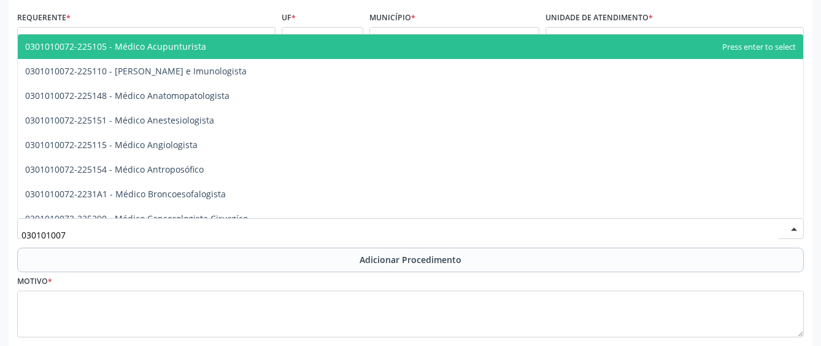
type input "0301010072"
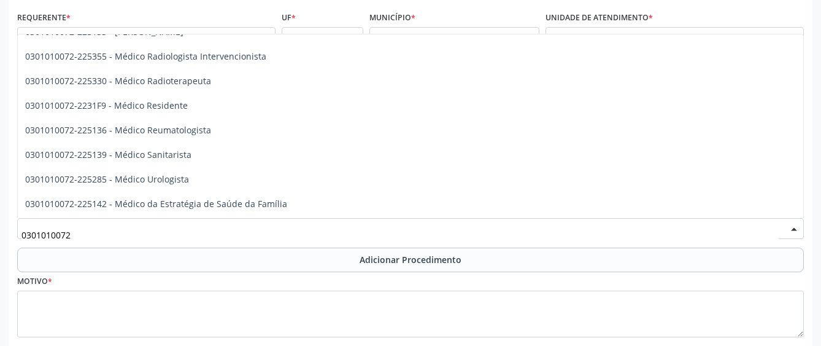
scroll to position [1289, 0]
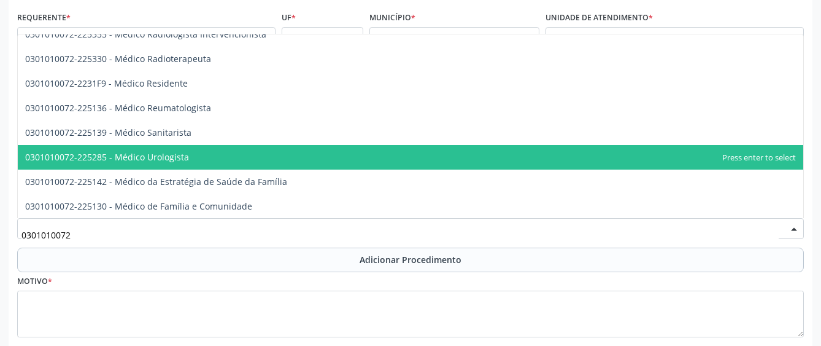
click at [281, 157] on span "0301010072-225285 - Médico Urologista" at bounding box center [411, 157] width 786 height 25
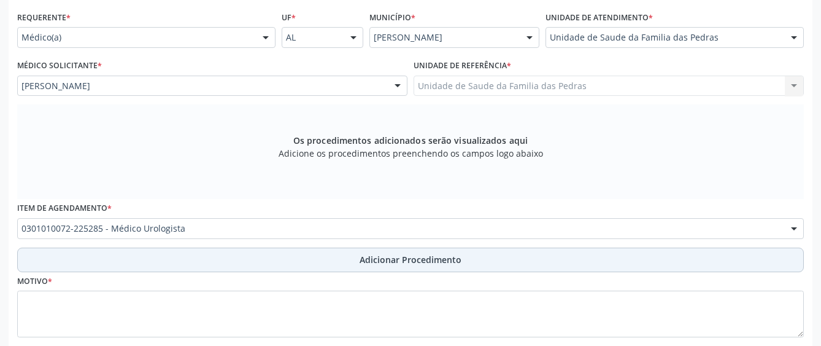
click at [204, 261] on button "Adicionar Procedimento" at bounding box center [410, 259] width 787 height 25
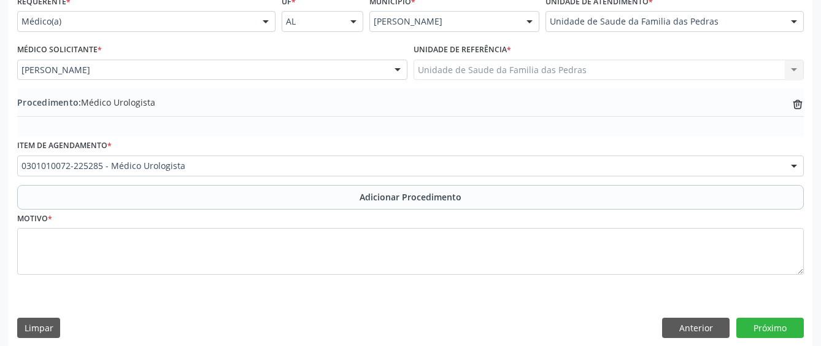
scroll to position [301, 0]
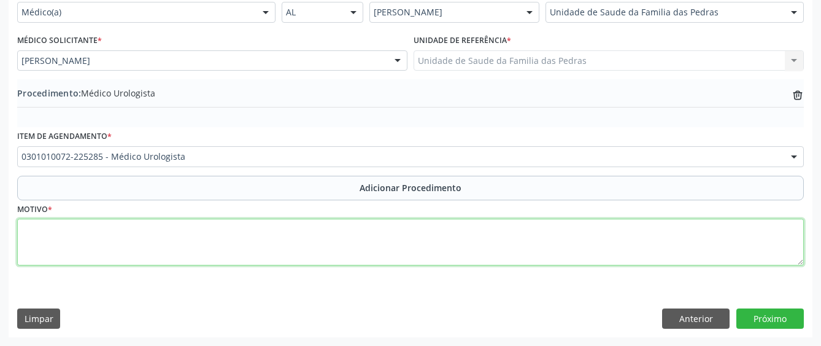
click at [203, 246] on textarea at bounding box center [410, 242] width 787 height 47
type textarea "E"
type textarea "RETORNO / REAVALIAÇÃO"
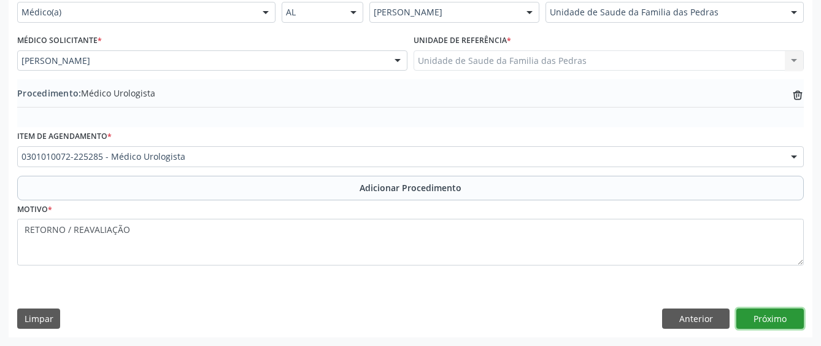
click at [763, 317] on button "Próximo" at bounding box center [771, 318] width 68 height 21
